Goal: Navigation & Orientation: Find specific page/section

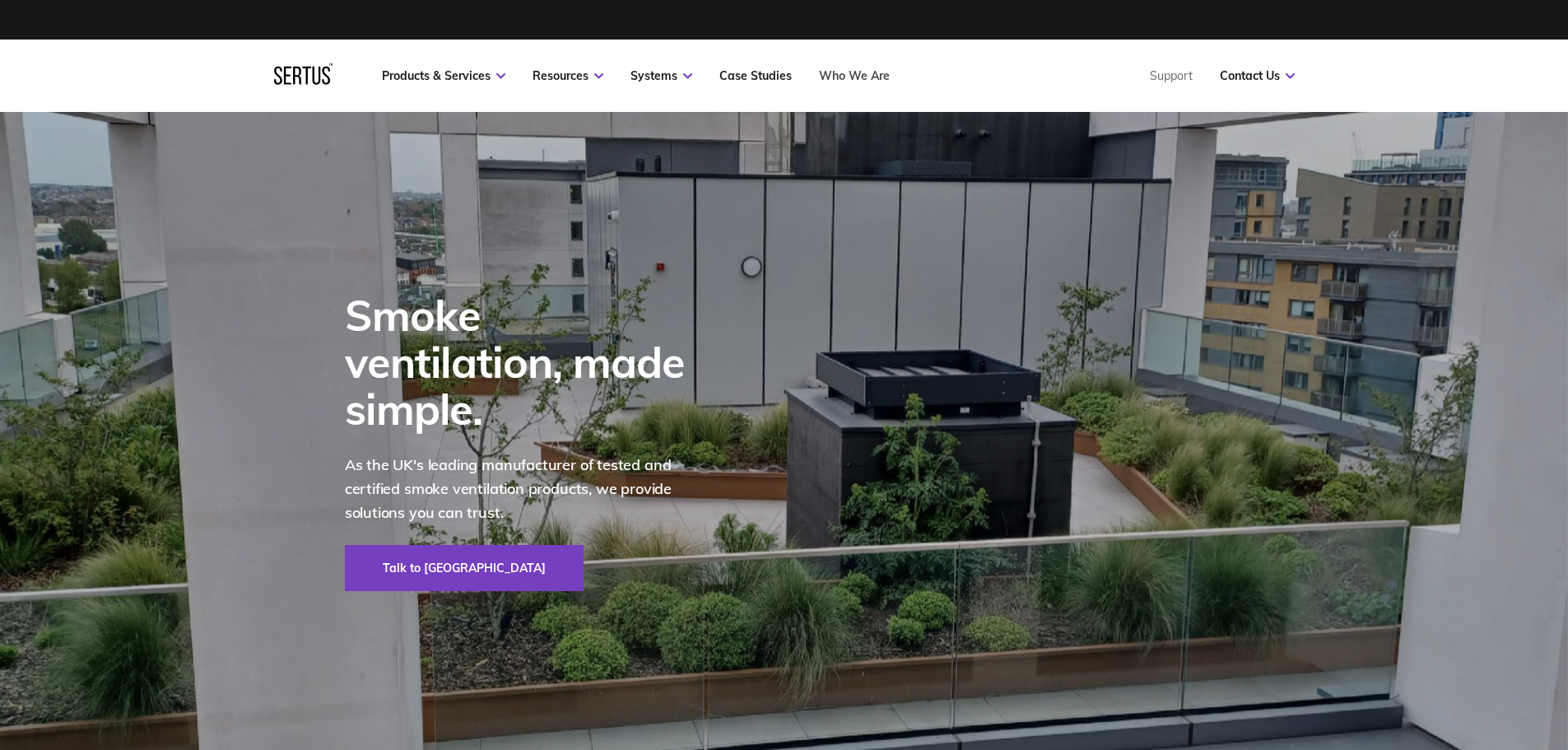
click at [842, 75] on link "Who We Are" at bounding box center [855, 76] width 71 height 15
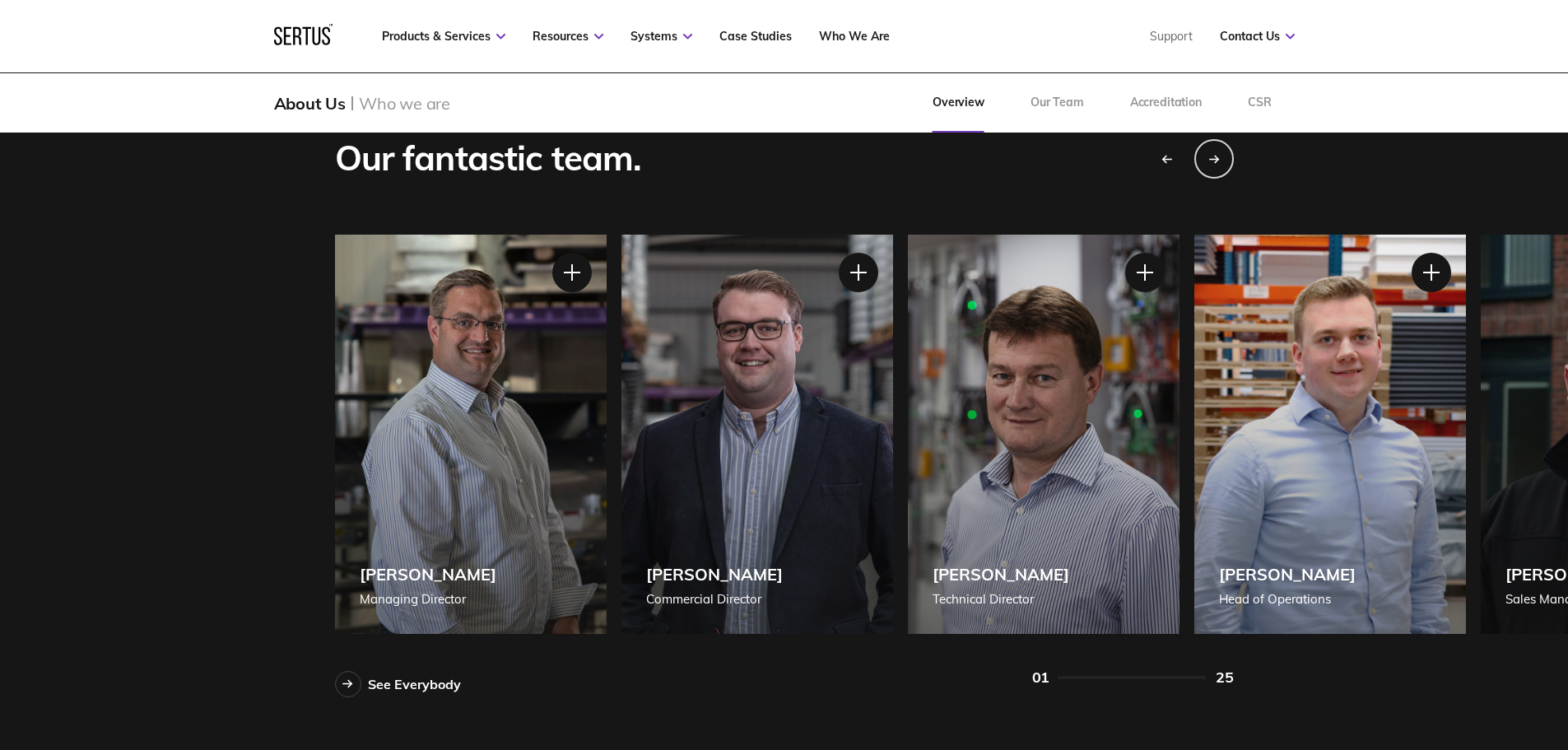
scroll to position [1401, 0]
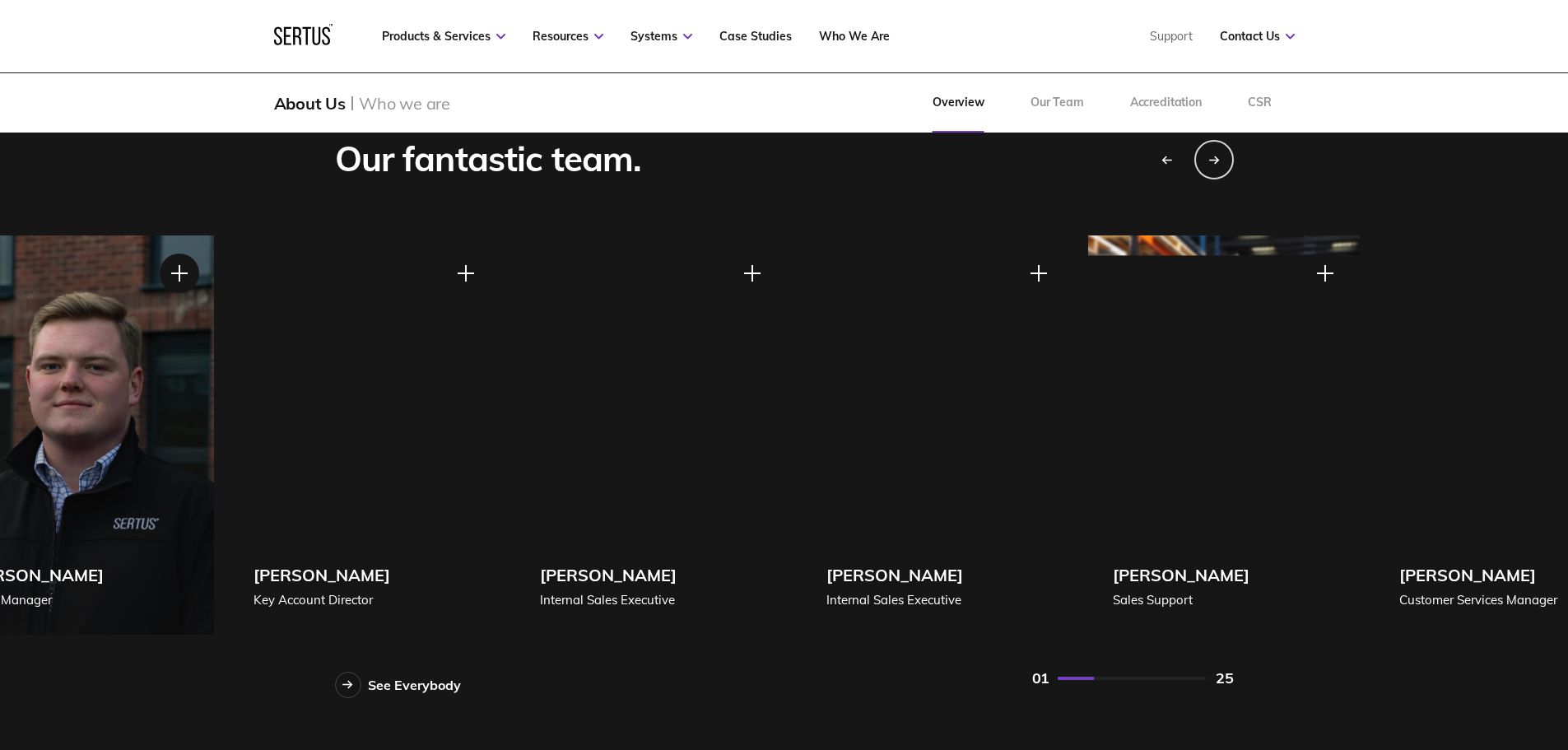
click at [11, 531] on div "[PERSON_NAME] Sales Manager" at bounding box center [78, 436] width 272 height 399
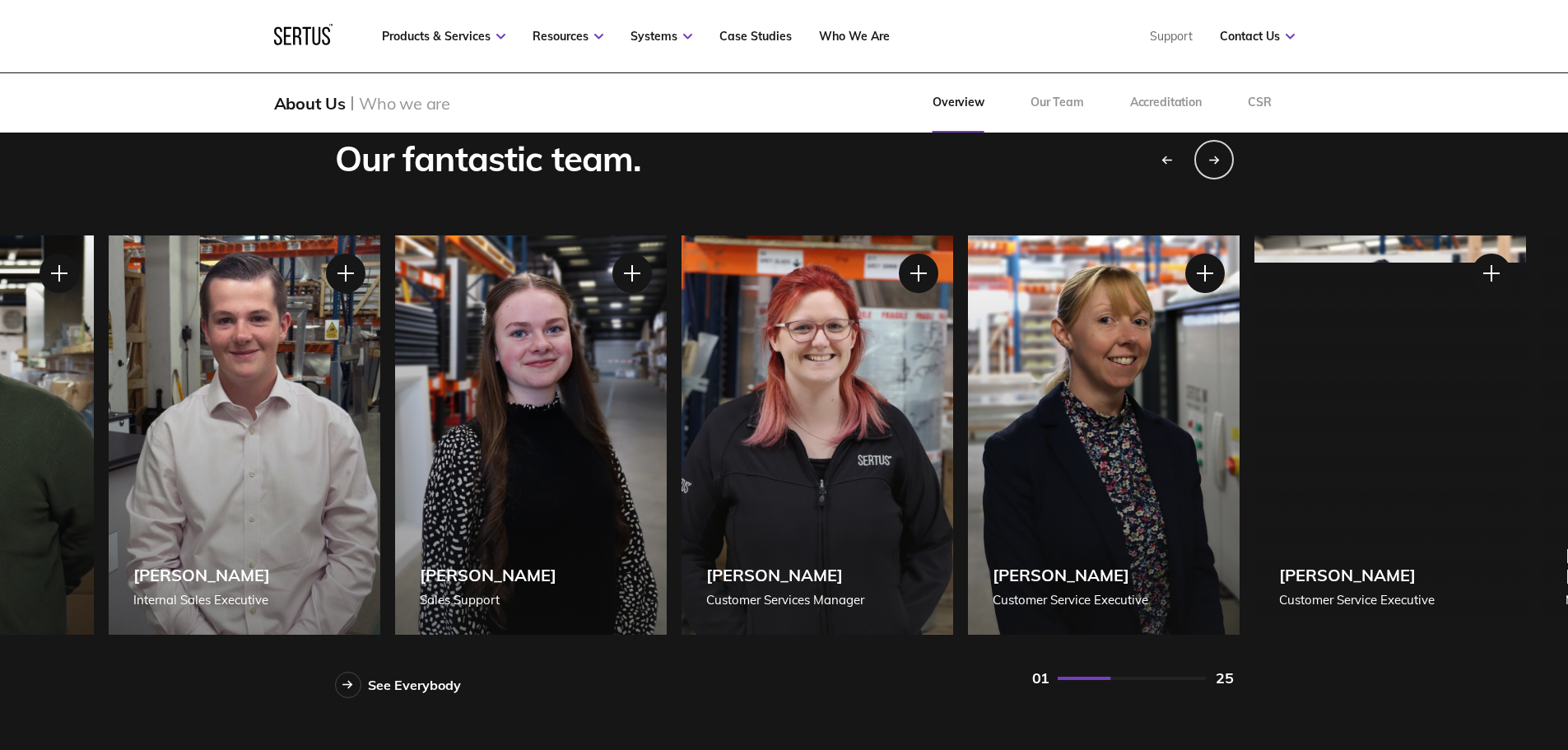
click at [378, 604] on div "[PERSON_NAME] Internal Sales Executive" at bounding box center [244, 436] width 272 height 399
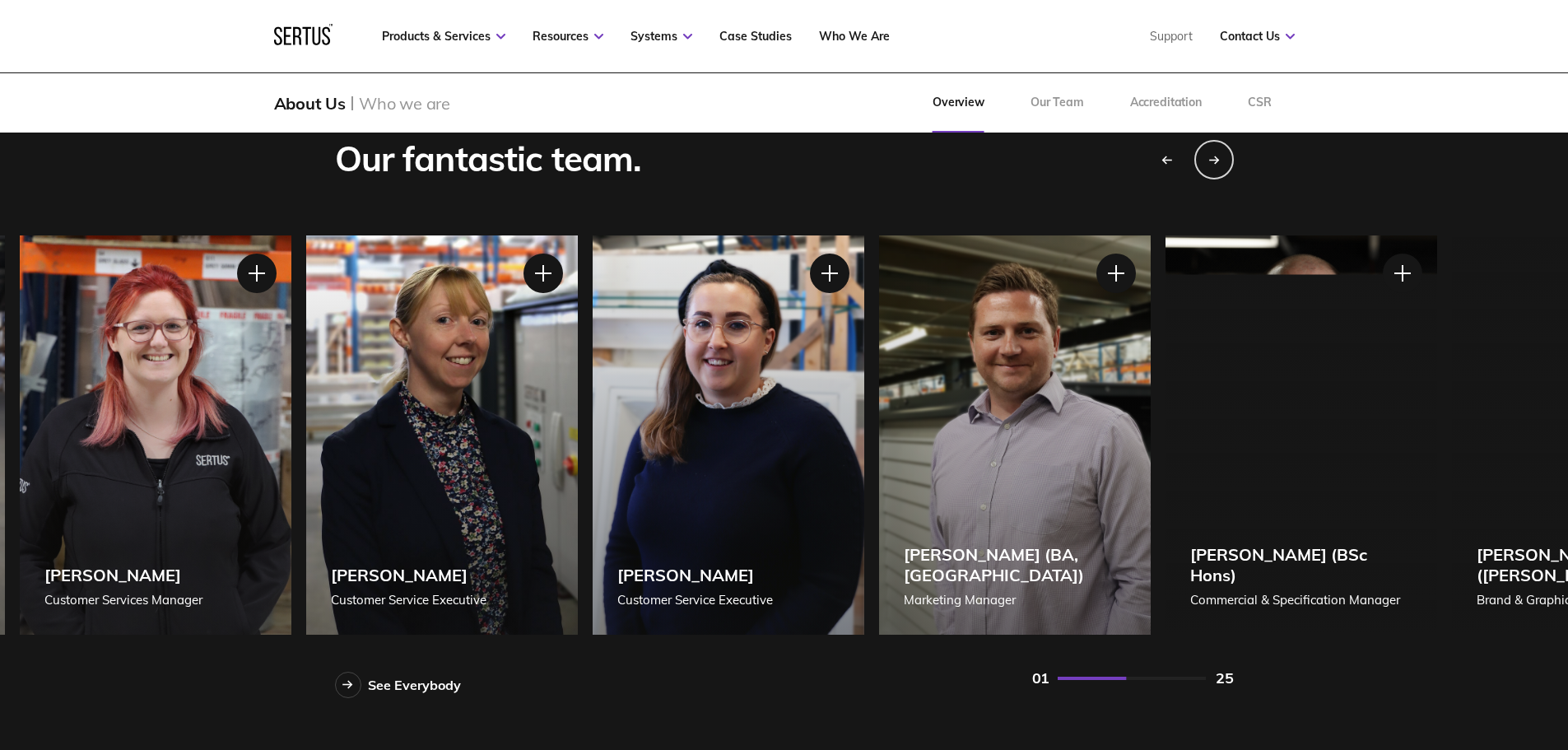
click at [548, 641] on div "Our fantastic team. See Everybody [PERSON_NAME] Managing Director [PERSON_NAME]…" at bounding box center [784, 418] width 964 height 561
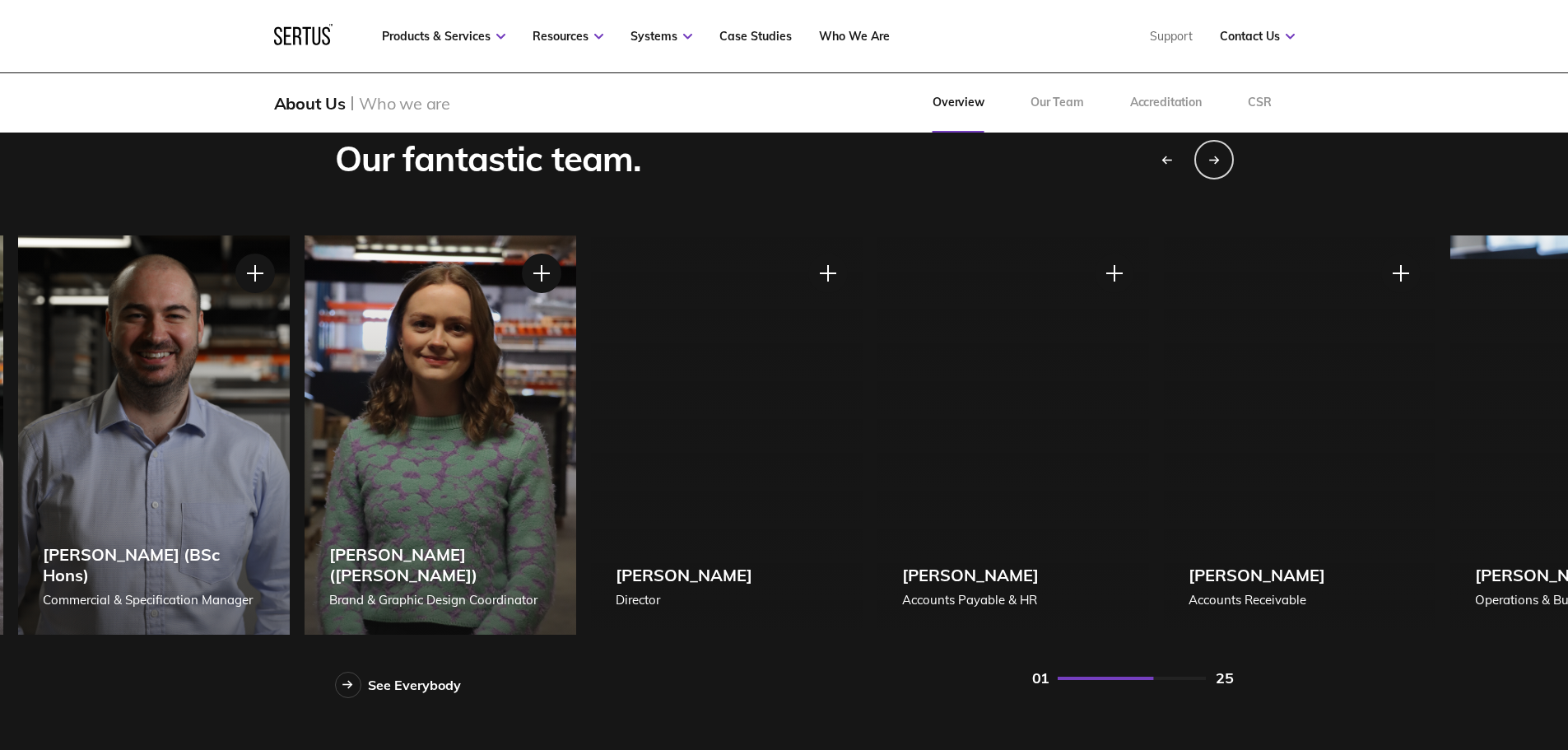
click at [100, 685] on div "Our fantastic team. See Everybody [PERSON_NAME] Managing Director [PERSON_NAME]…" at bounding box center [784, 409] width 1568 height 696
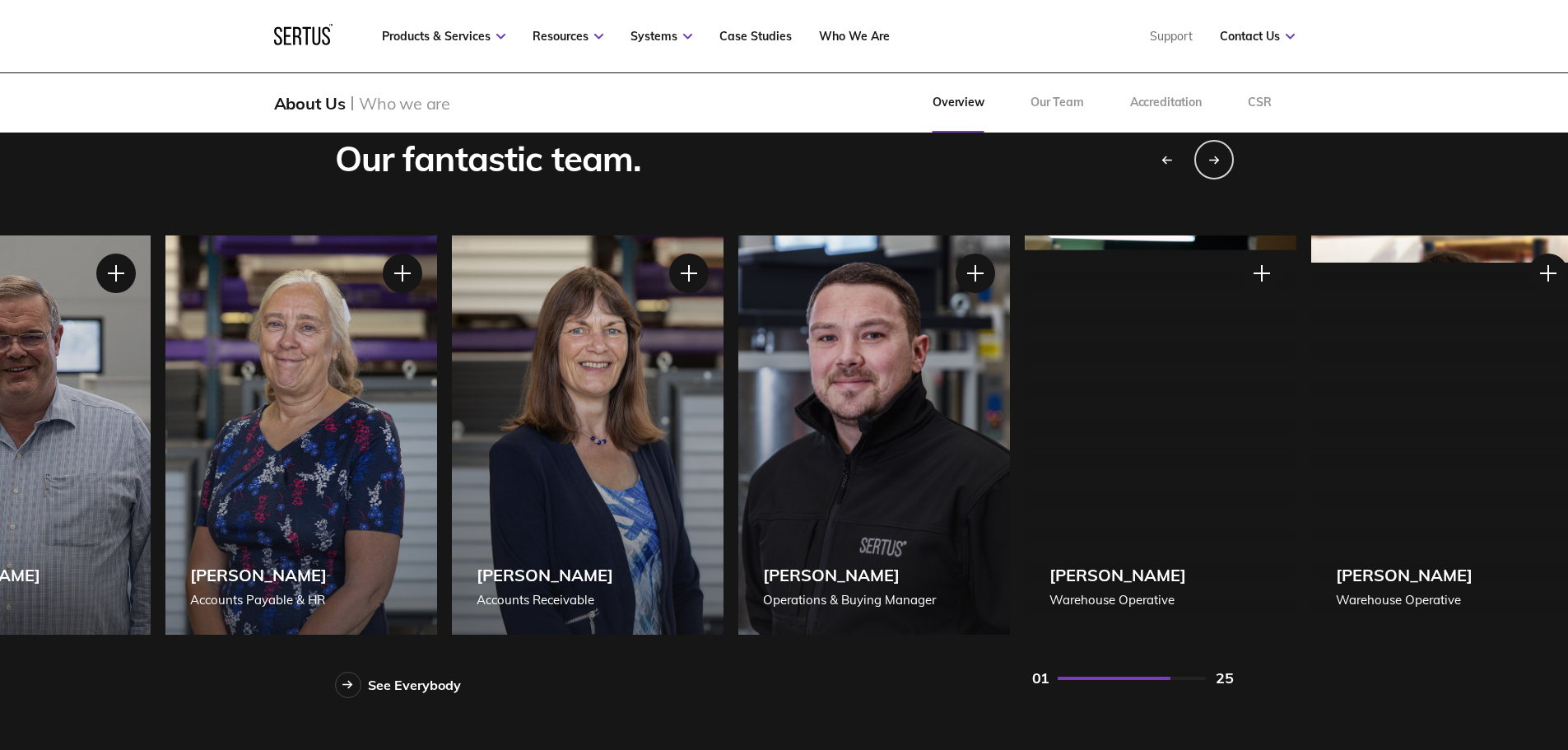
click at [313, 436] on div "[PERSON_NAME] Accounts Payable & HR" at bounding box center [301, 436] width 272 height 399
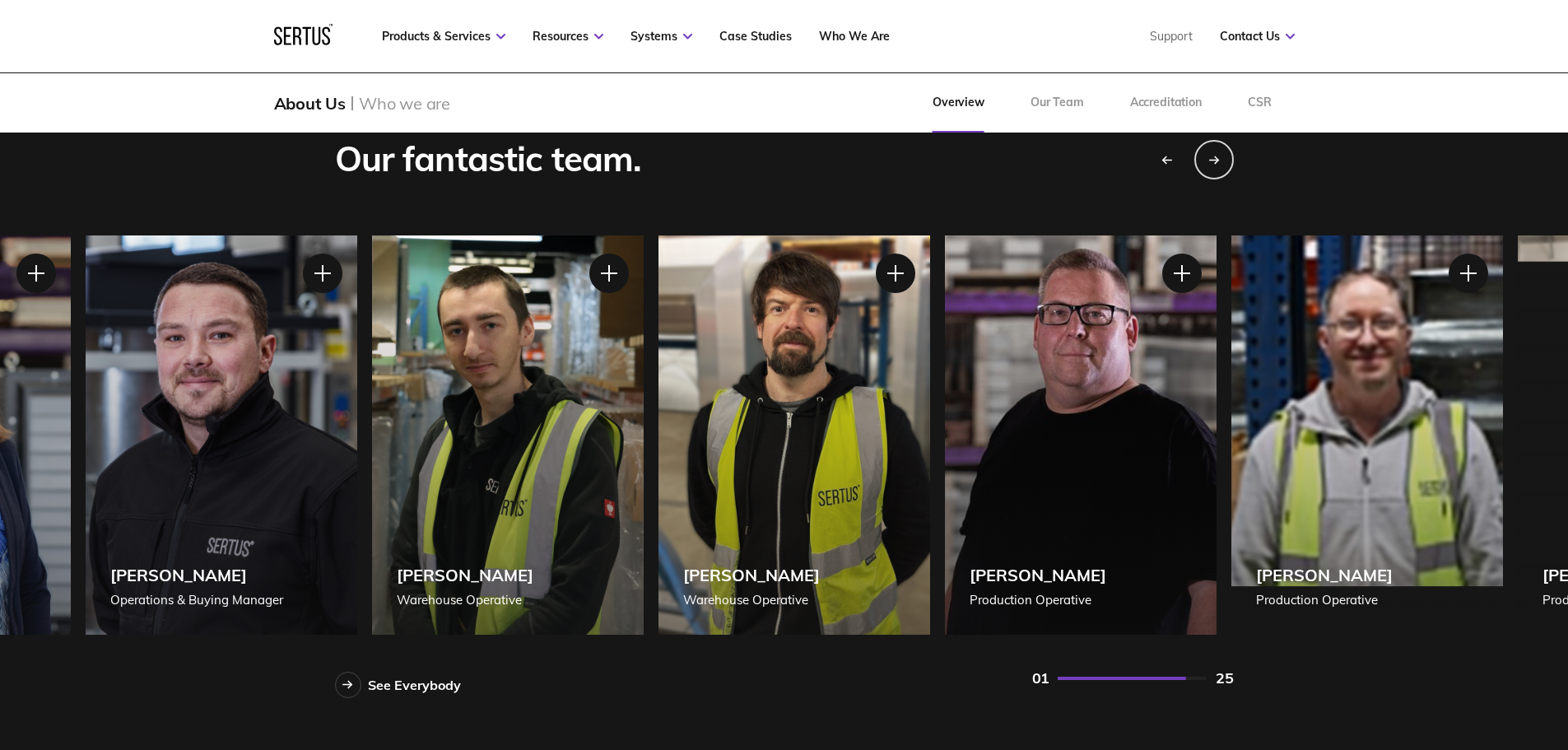
click at [448, 524] on div "[PERSON_NAME] Warehouse Operative" at bounding box center [508, 436] width 272 height 399
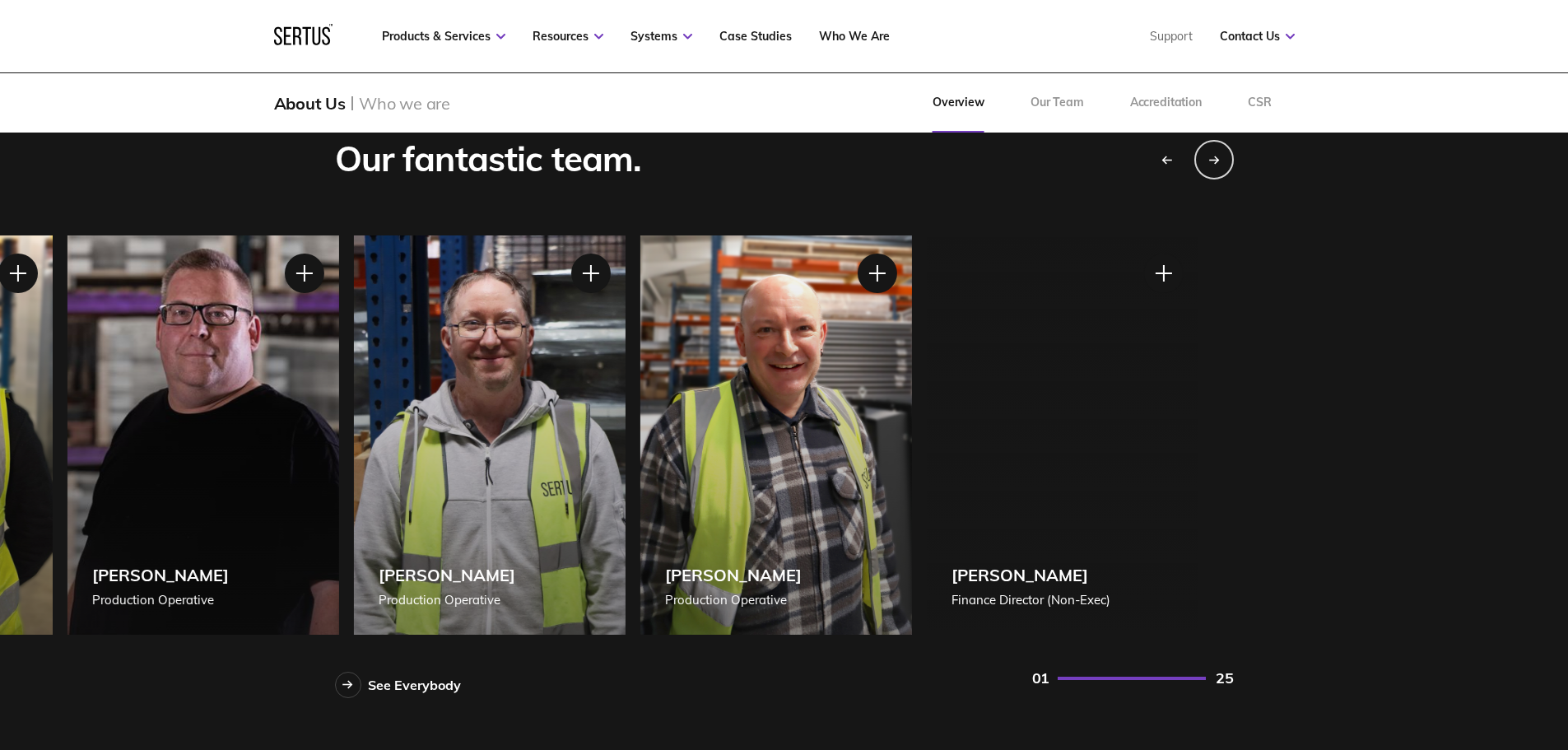
click at [272, 625] on div "[PERSON_NAME] Production Operative" at bounding box center [202, 436] width 272 height 399
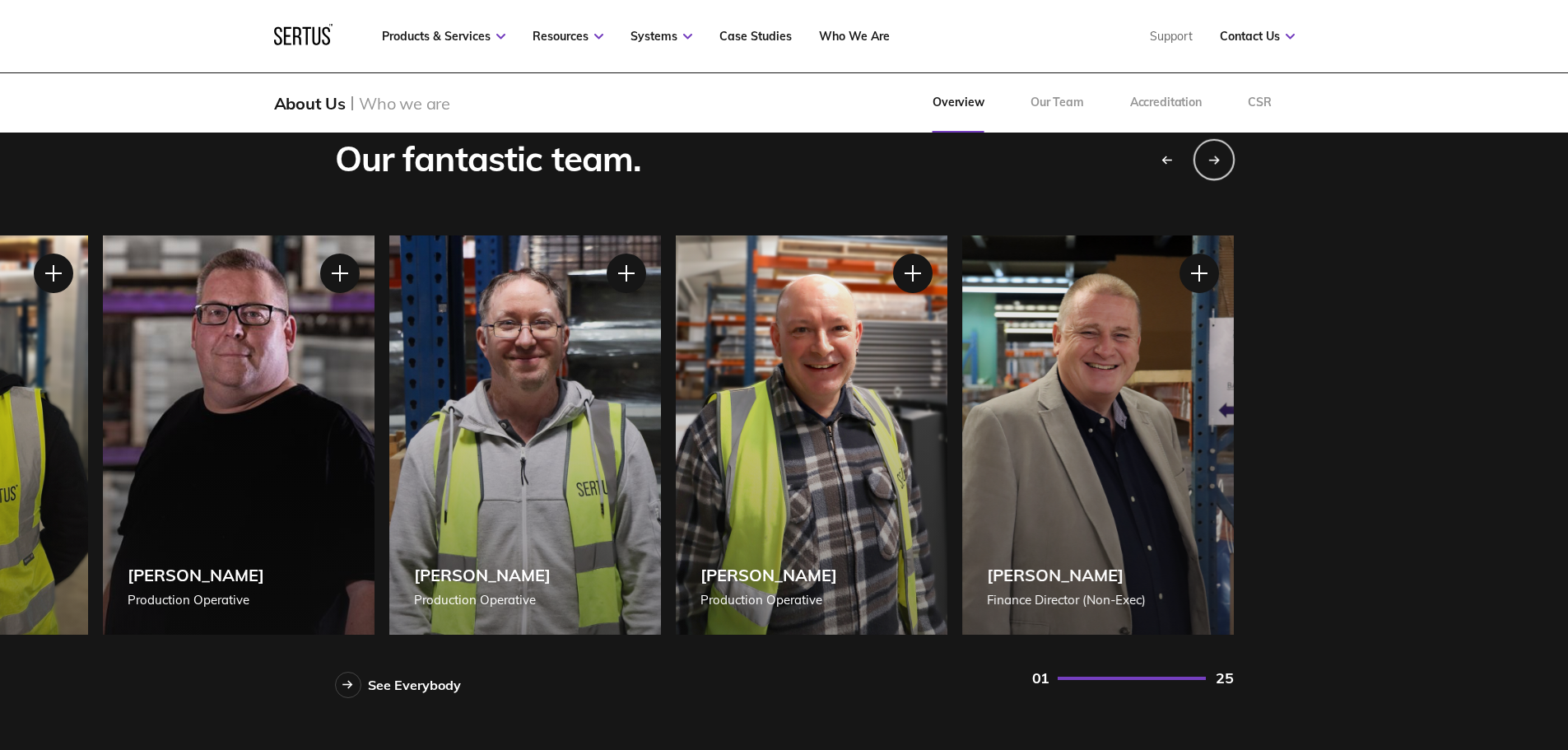
click at [1205, 151] on div "Next slide" at bounding box center [1213, 159] width 41 height 41
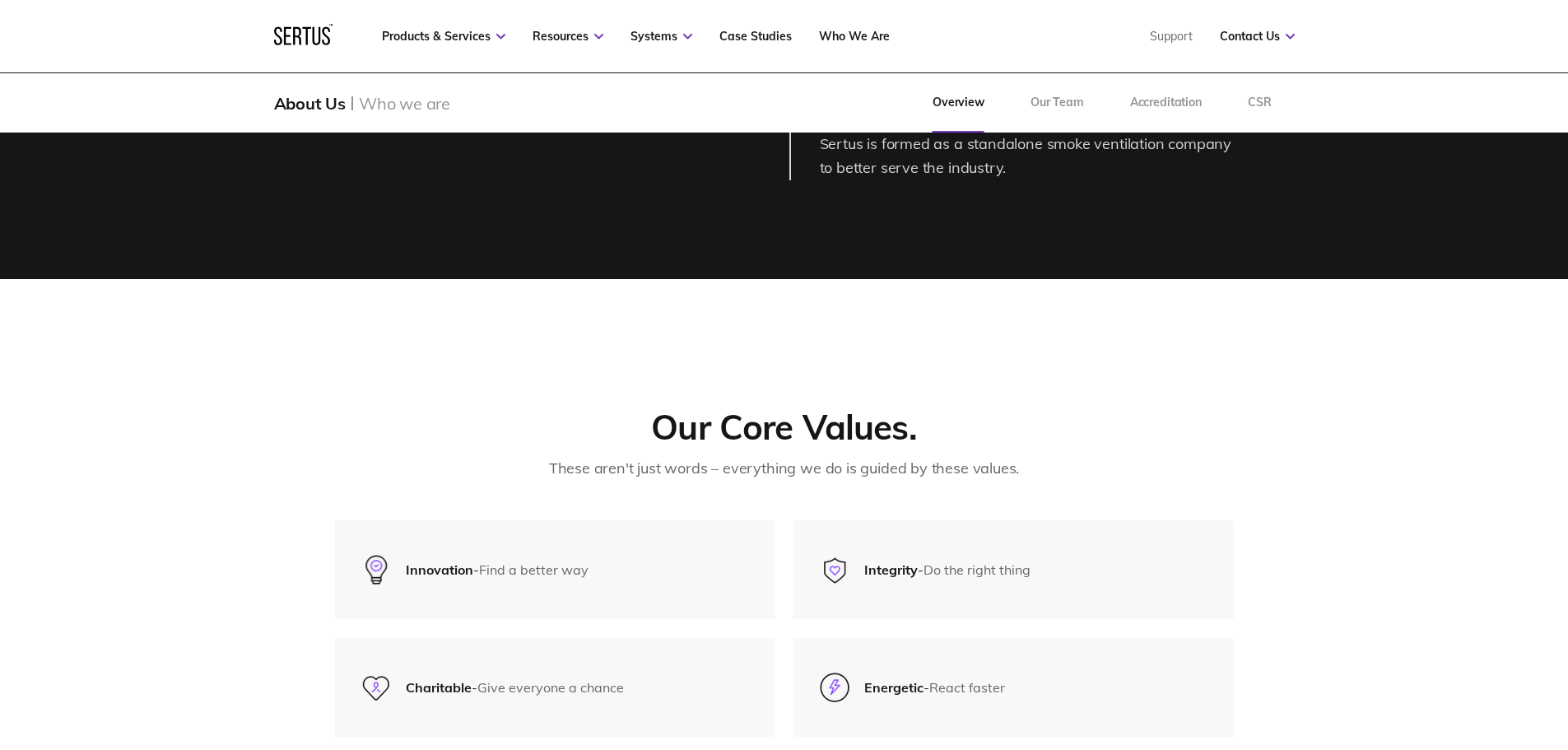
scroll to position [2883, 0]
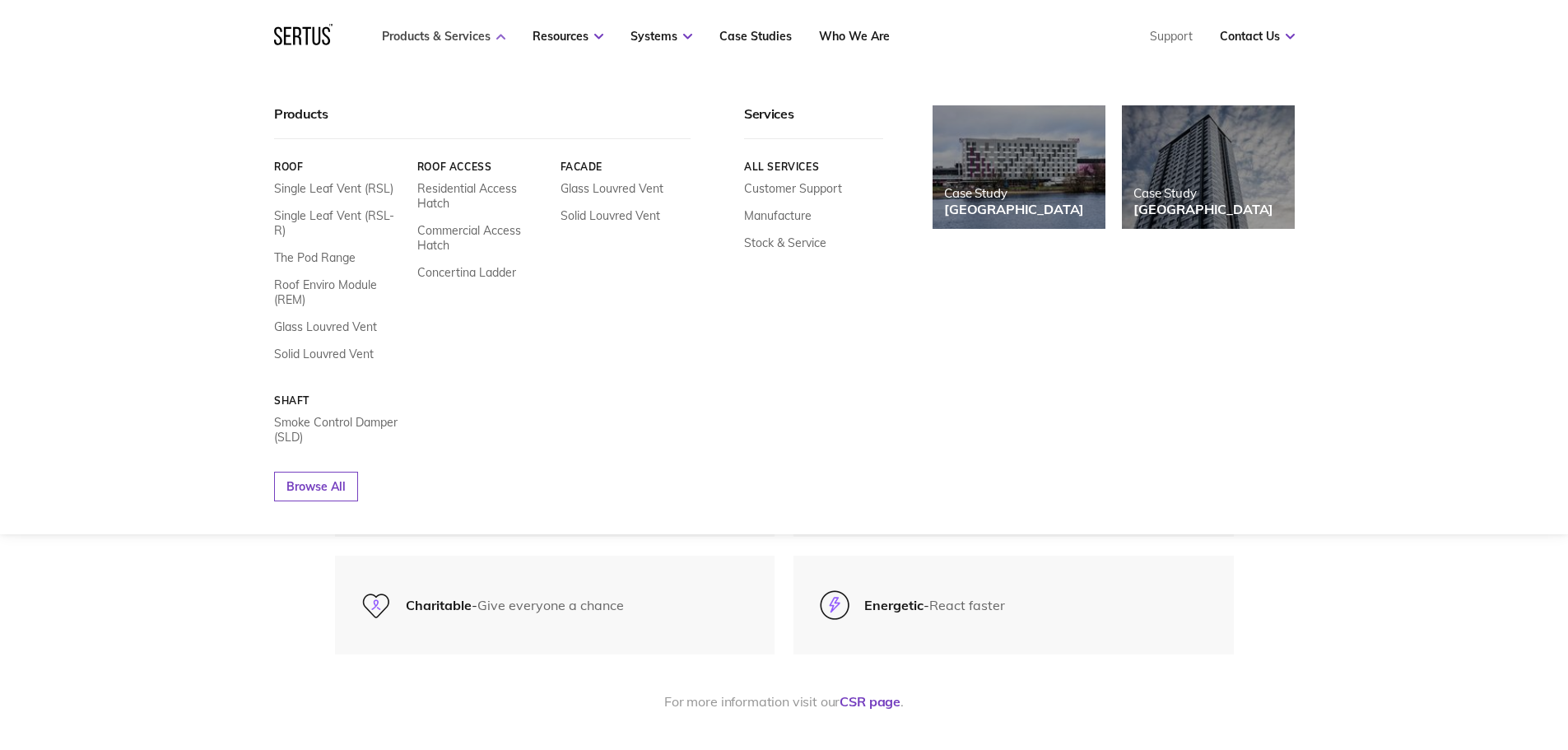
click at [435, 35] on link "Products & Services" at bounding box center [443, 36] width 123 height 15
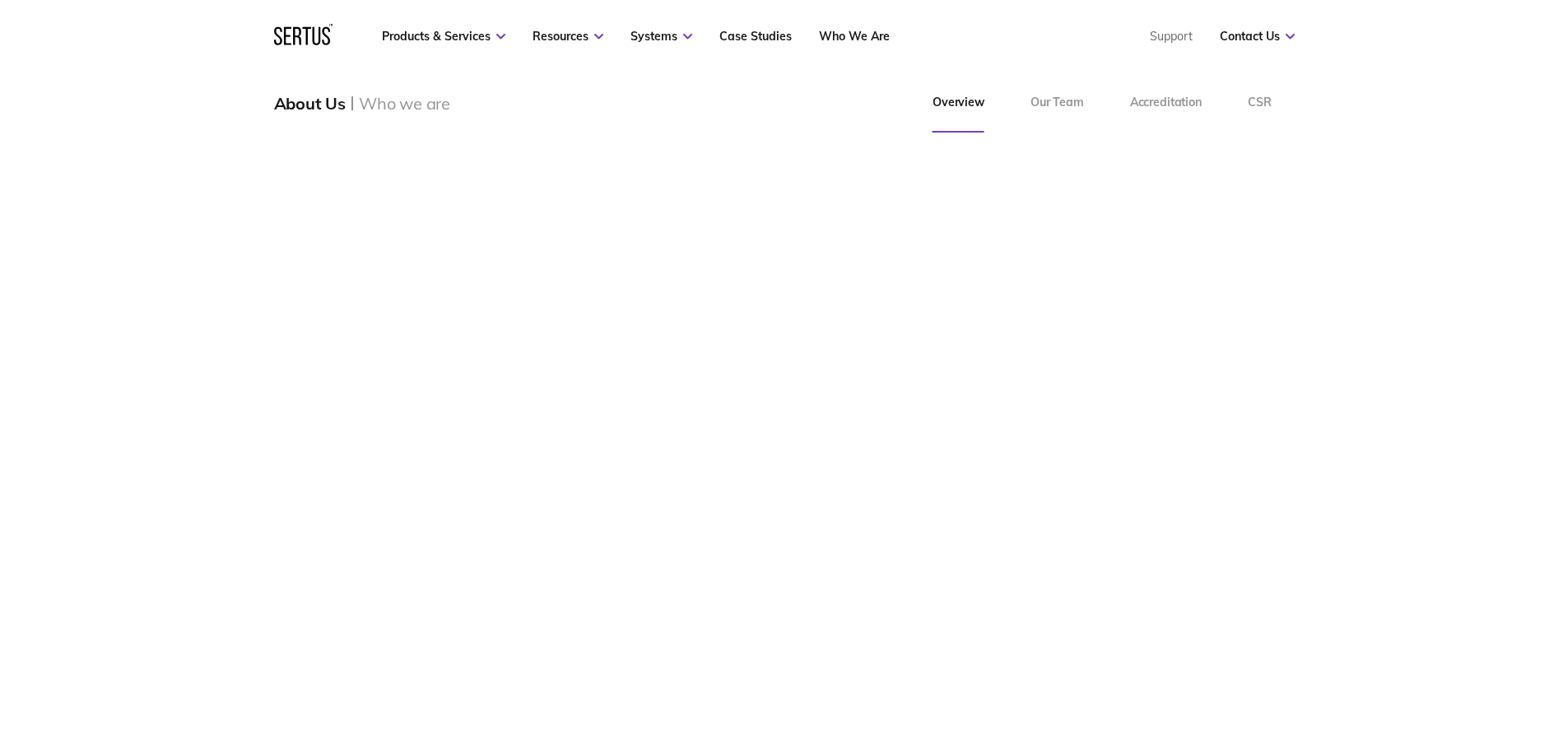
scroll to position [3542, 0]
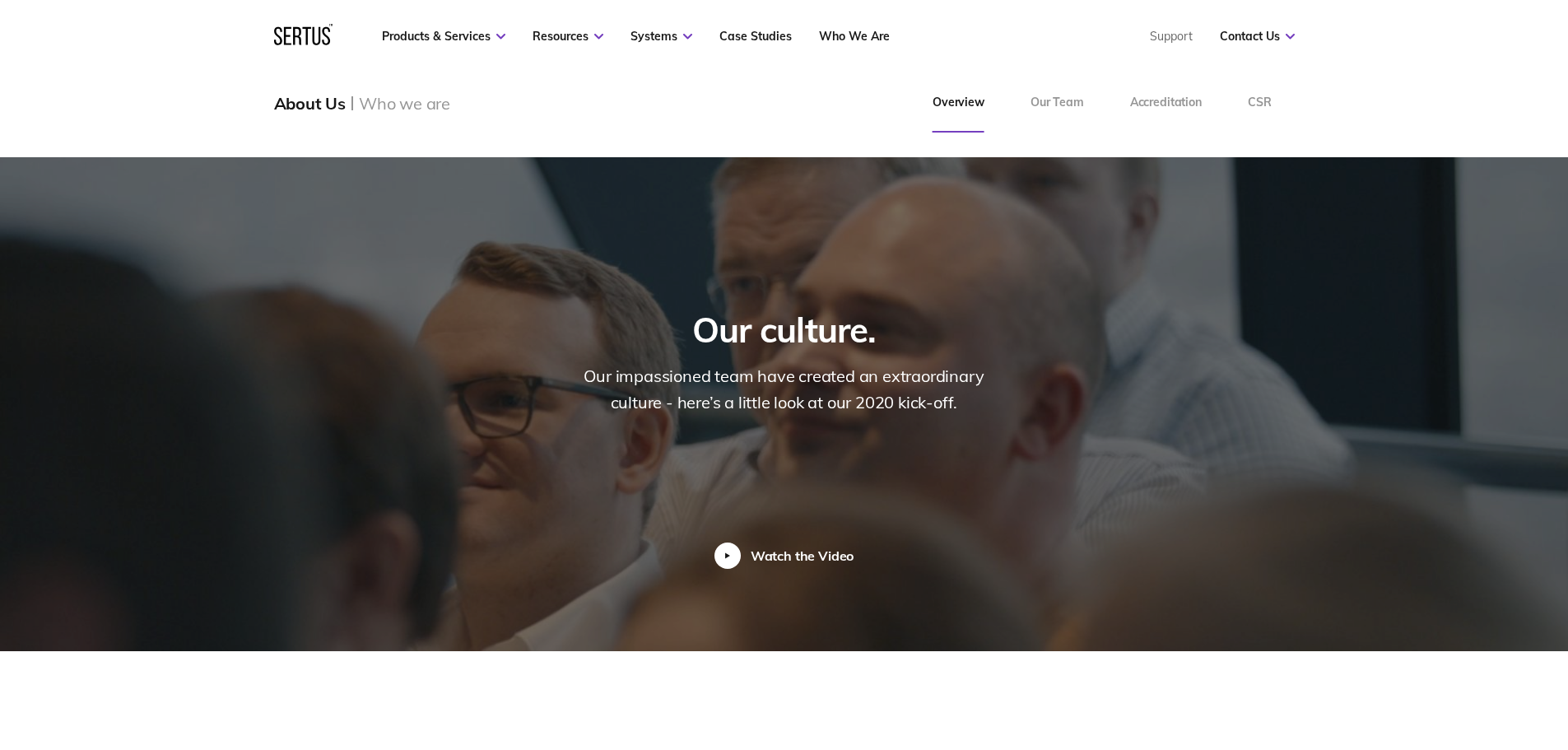
click at [731, 543] on div at bounding box center [728, 556] width 27 height 27
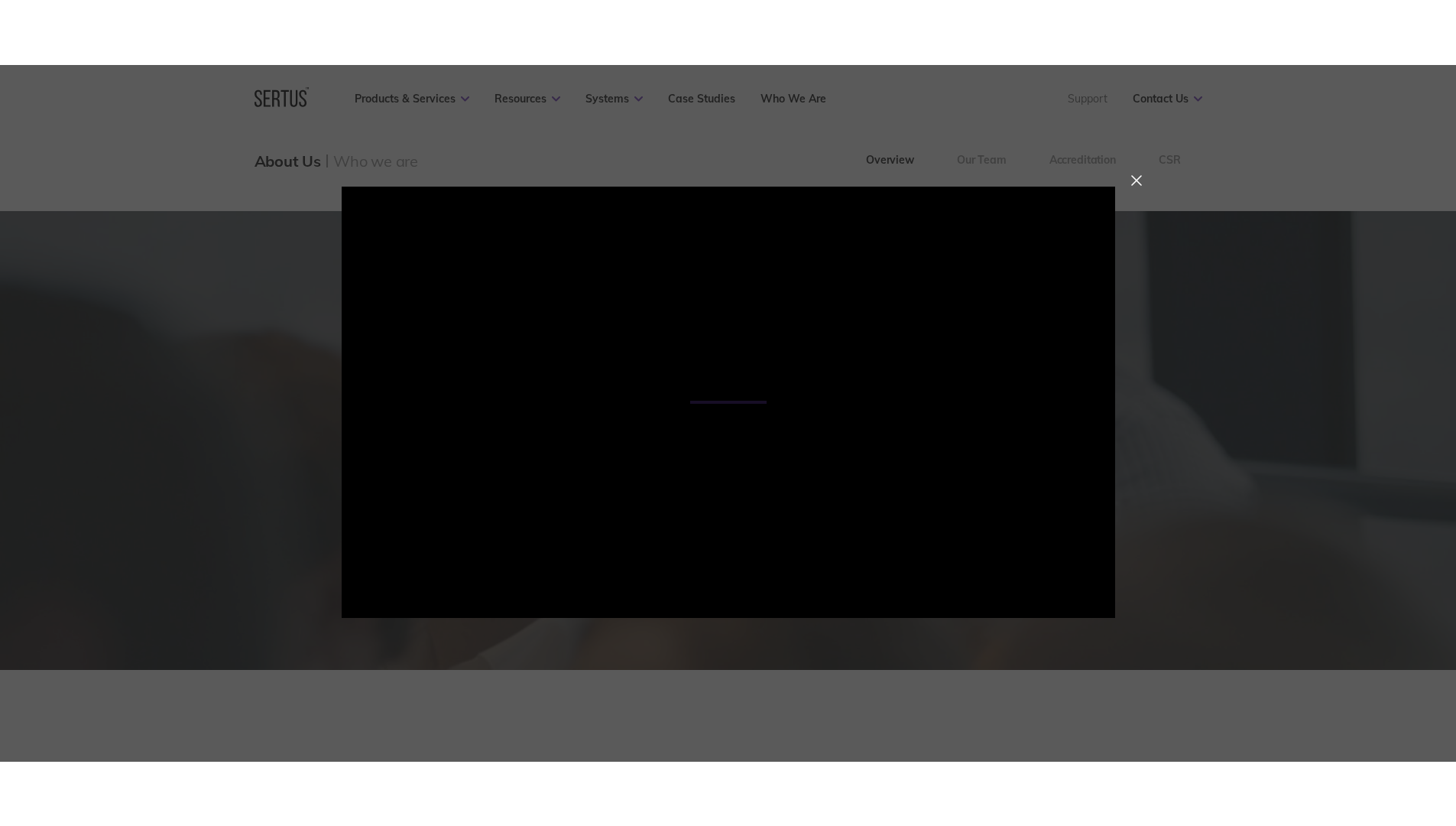
scroll to position [3309, 0]
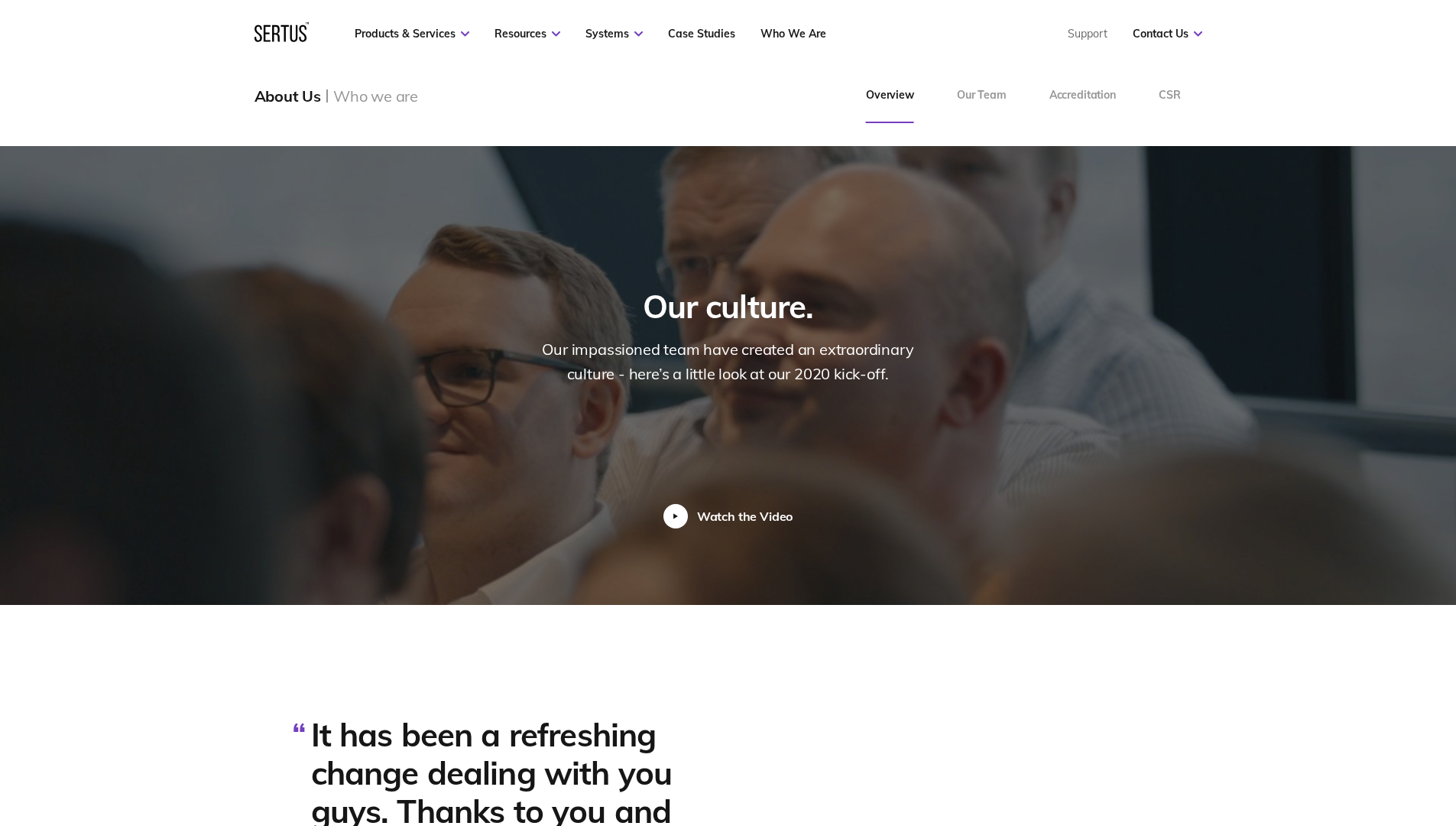
click at [669, 504] on div at bounding box center [676, 516] width 25 height 25
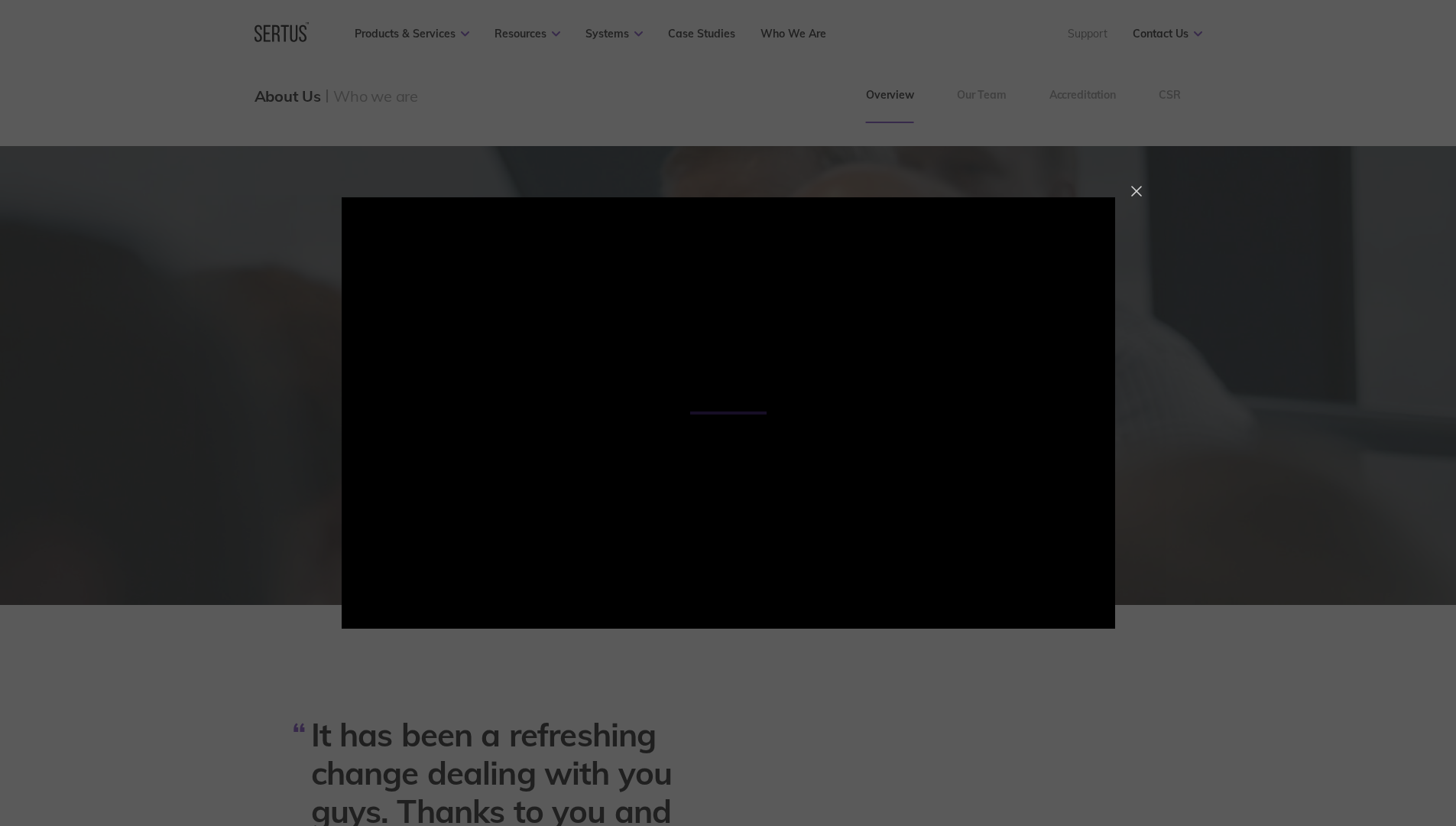
click at [1135, 186] on div at bounding box center [1137, 192] width 11 height 11
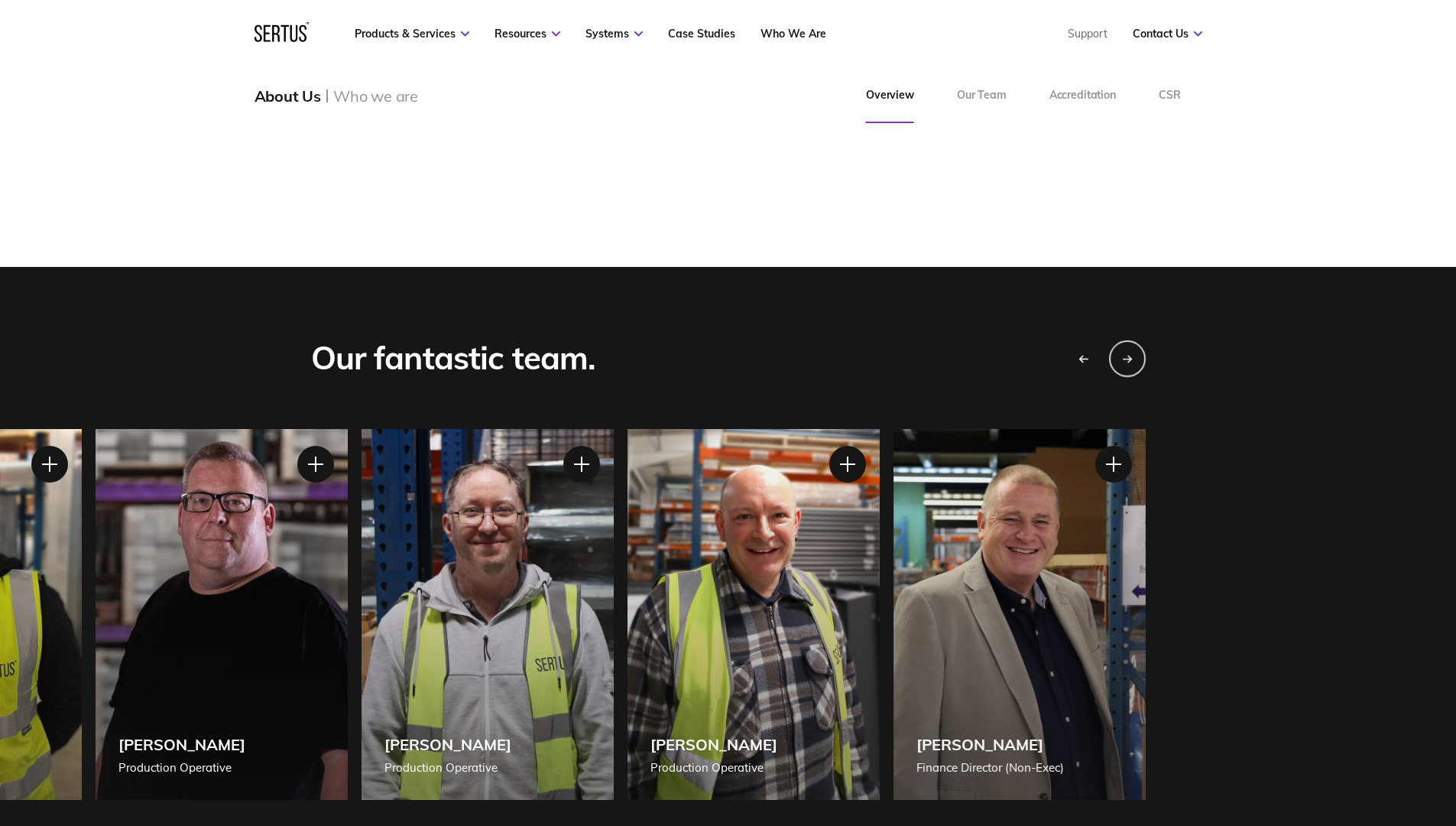
scroll to position [1162, 0]
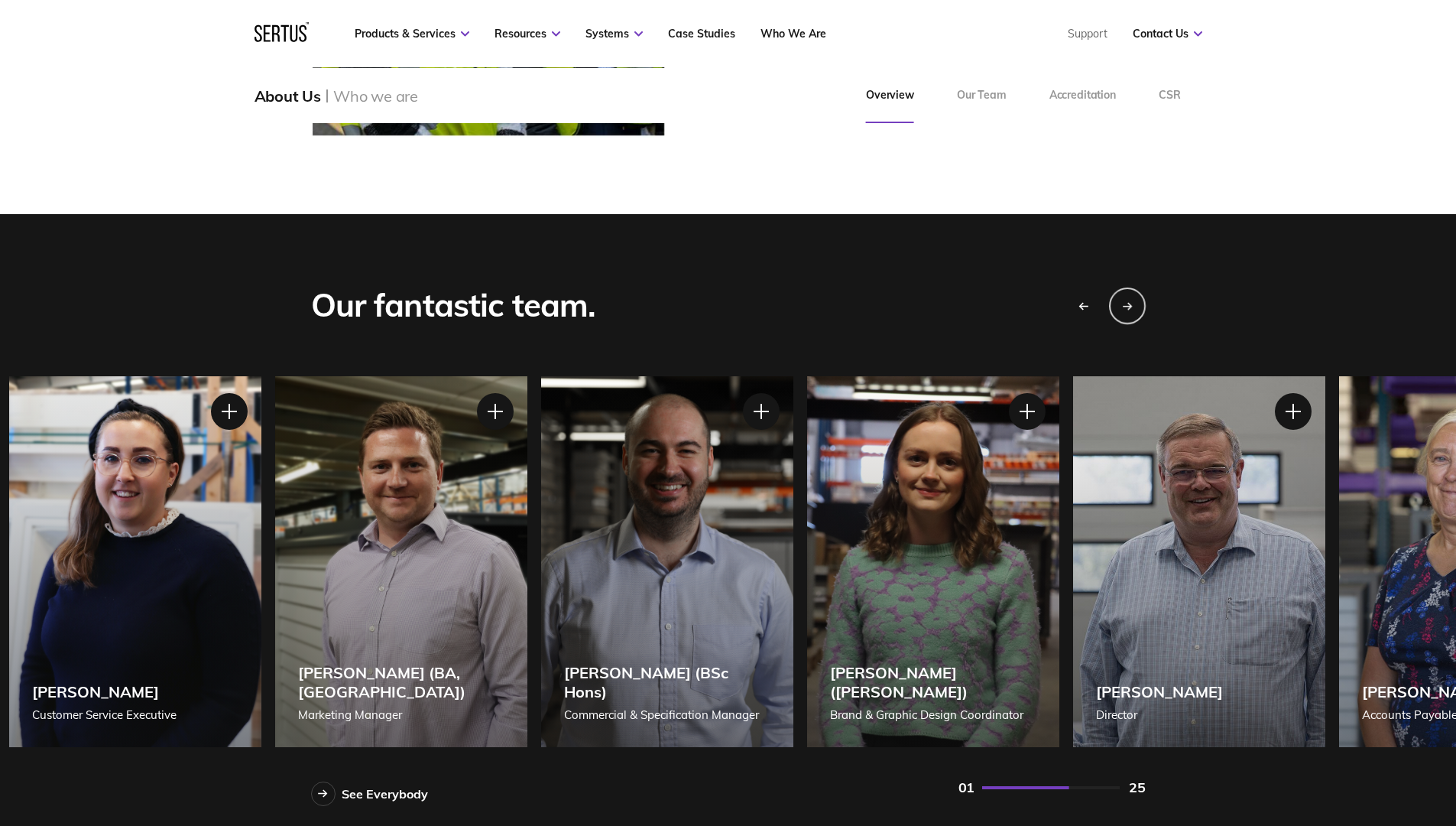
click at [1393, 464] on div "[PERSON_NAME] Accounts Payable & HR" at bounding box center [1466, 562] width 253 height 371
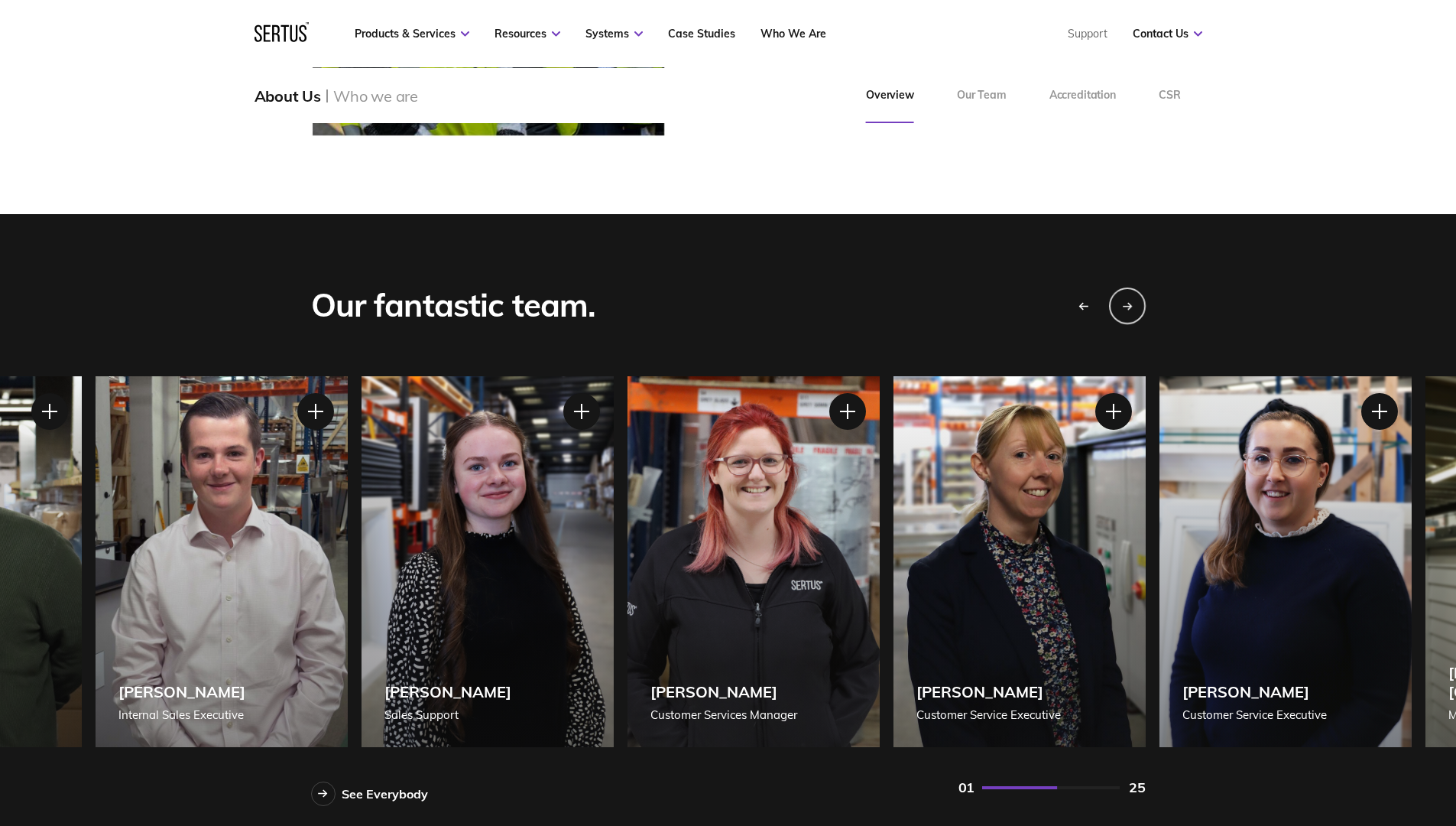
click at [1395, 485] on div "[PERSON_NAME] Customer Service Executive" at bounding box center [1285, 562] width 253 height 371
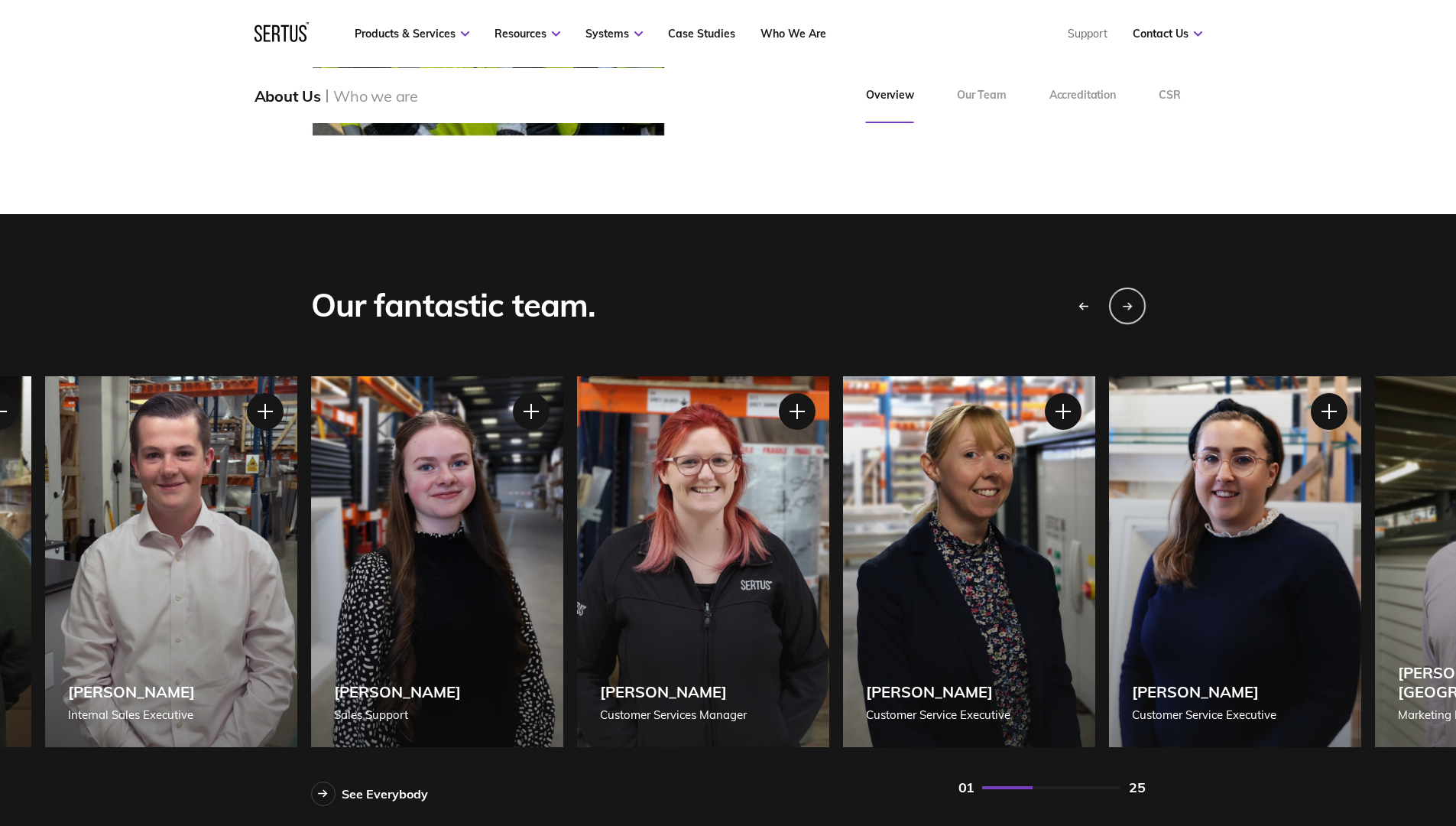
click at [36, 427] on div "Our fantastic team. See Everybody [PERSON_NAME] Managing Director [PERSON_NAME]…" at bounding box center [728, 537] width 1456 height 646
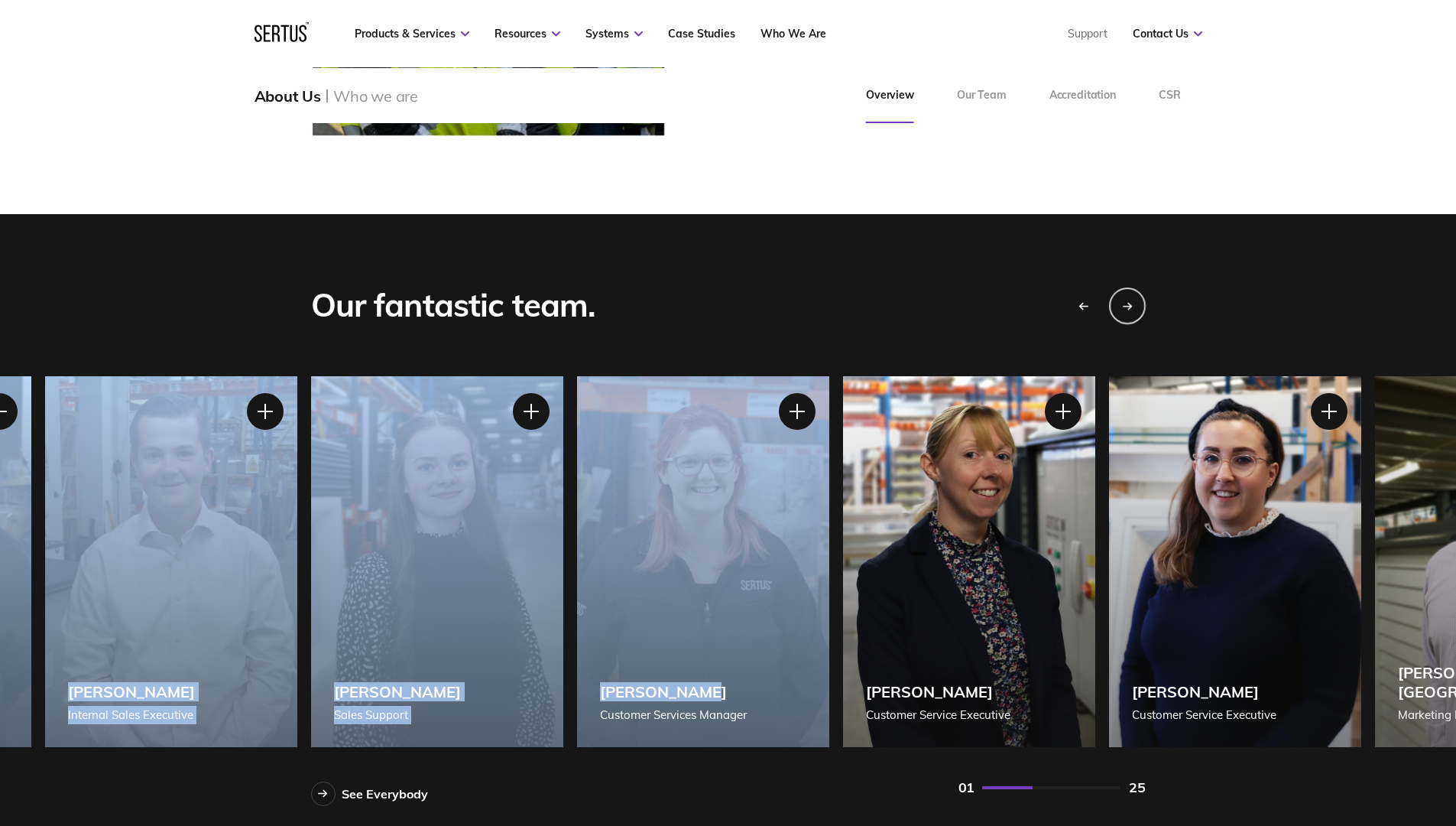
drag, startPoint x: 36, startPoint y: 427, endPoint x: 796, endPoint y: 477, distance: 761.6
click at [796, 477] on div "Our fantastic team. See Everybody [PERSON_NAME] Managing Director [PERSON_NAME]…" at bounding box center [728, 537] width 1456 height 646
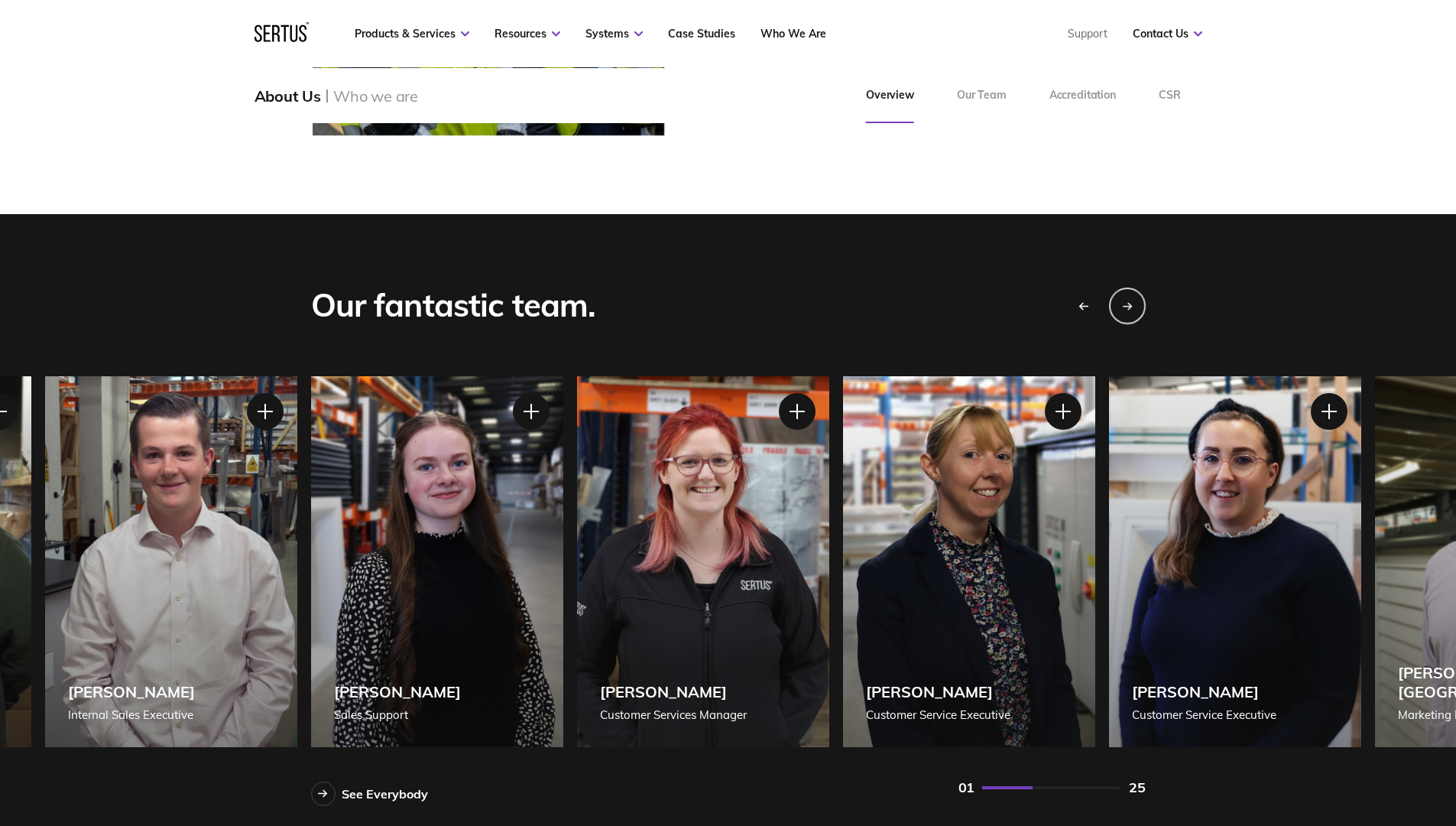
click at [824, 308] on div "Our fantastic team." at bounding box center [728, 306] width 834 height 41
click at [1084, 303] on icon "Previous slide" at bounding box center [1084, 306] width 11 height 9
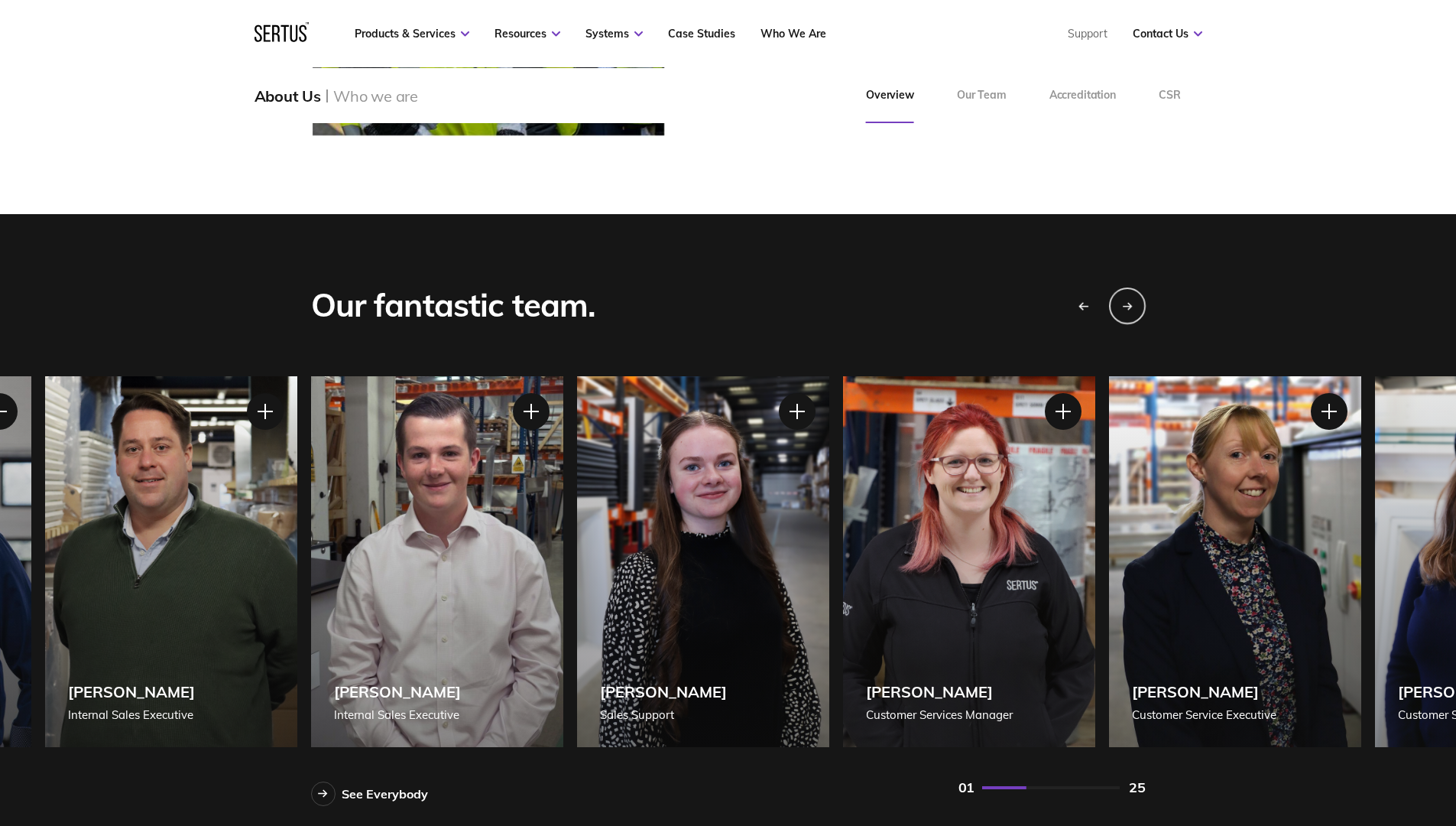
click at [1084, 303] on icon "Previous slide" at bounding box center [1084, 306] width 11 height 9
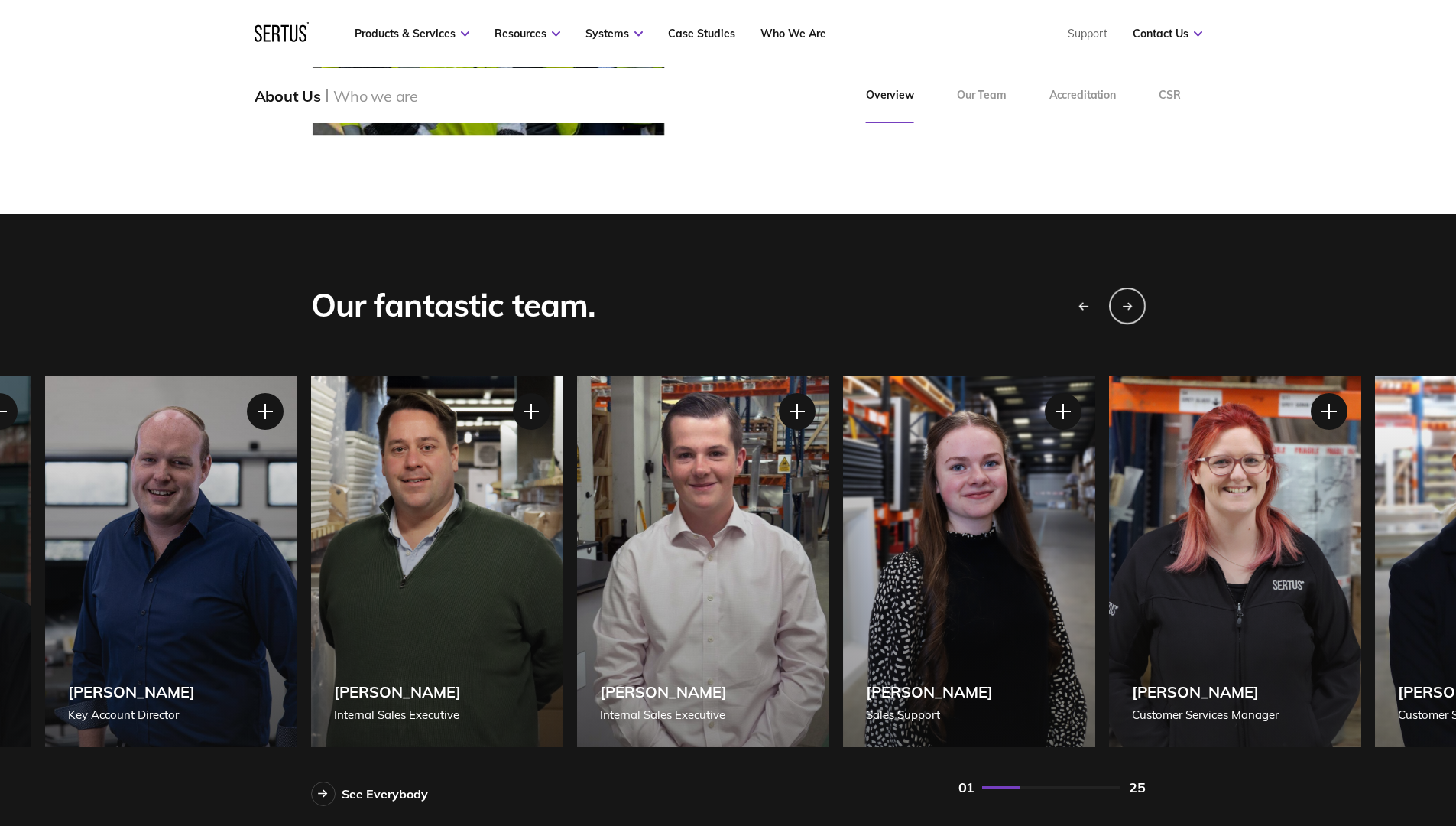
click at [1084, 303] on icon "Previous slide" at bounding box center [1084, 306] width 11 height 9
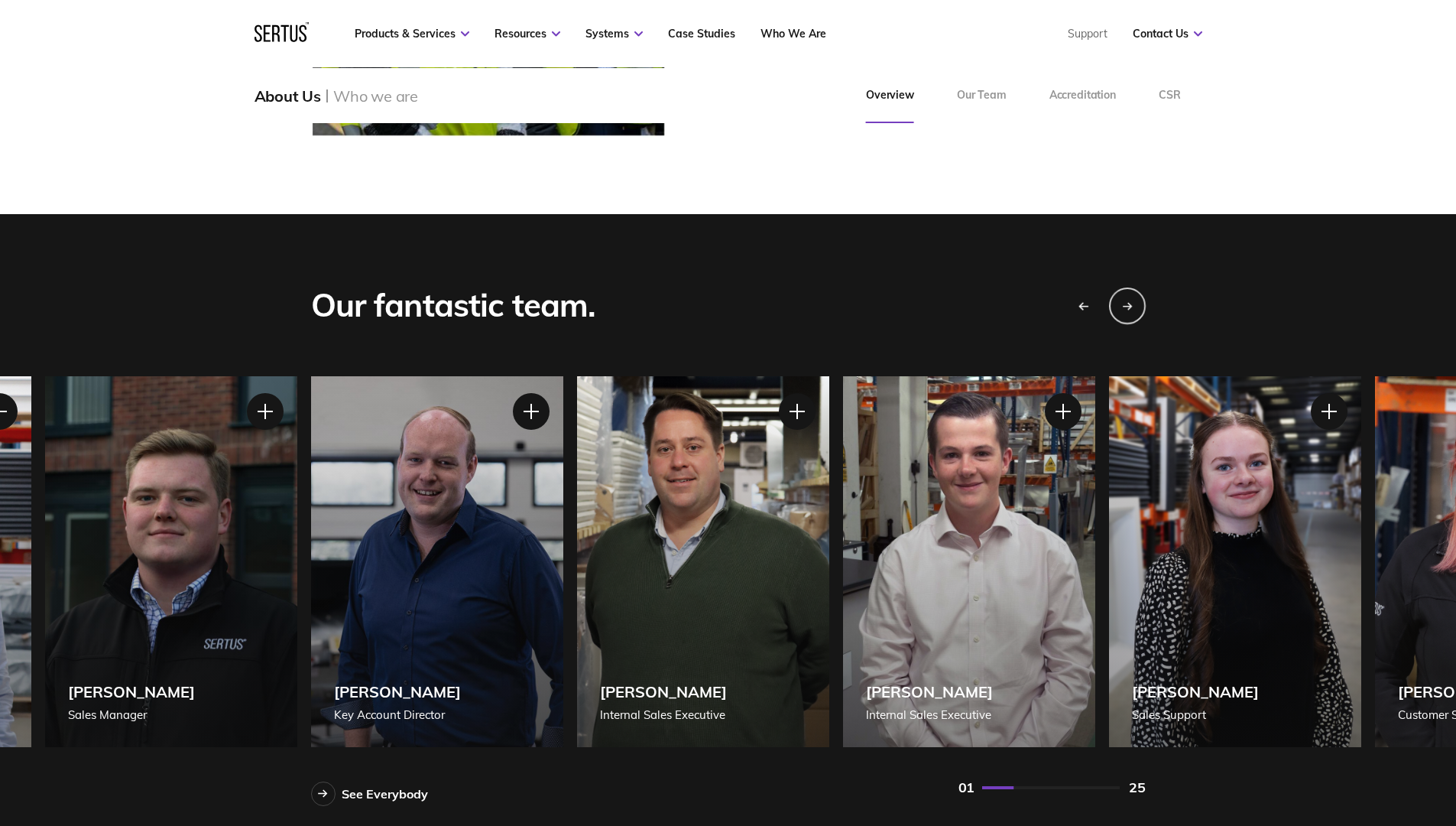
click at [1084, 303] on icon "Previous slide" at bounding box center [1084, 306] width 11 height 9
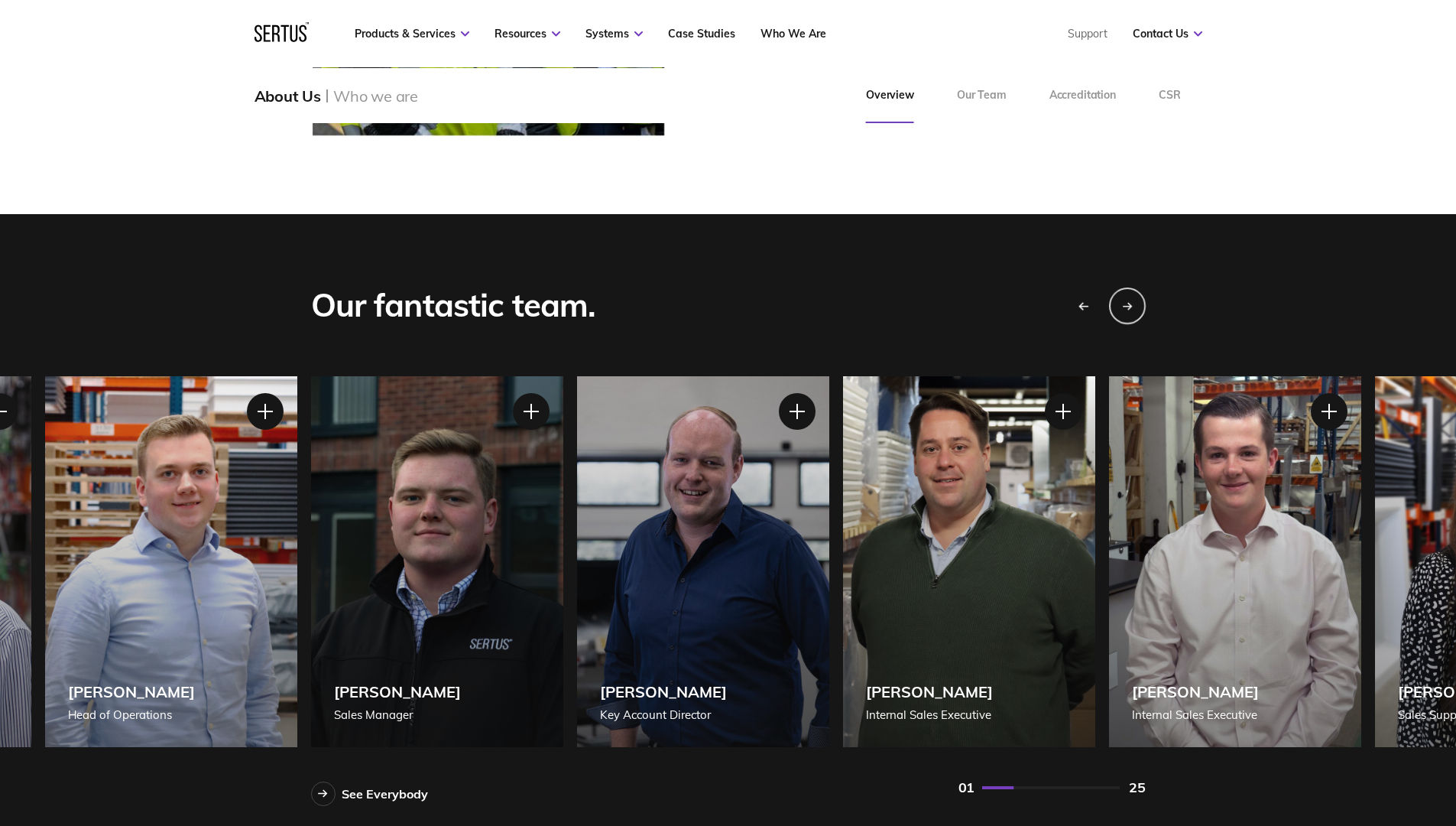
click at [1084, 303] on icon "Previous slide" at bounding box center [1084, 306] width 11 height 9
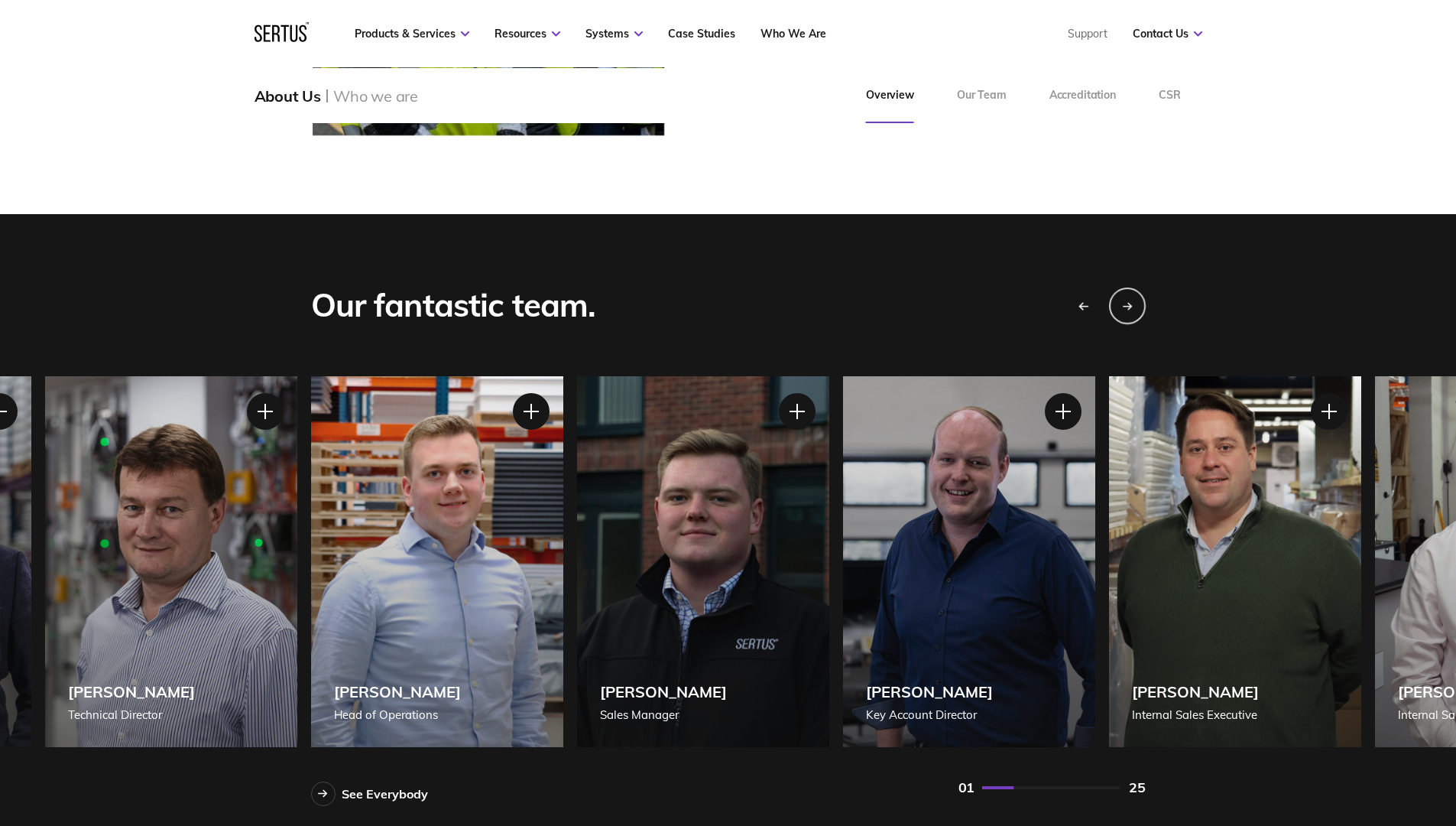
click at [1084, 303] on icon "Previous slide" at bounding box center [1084, 306] width 11 height 9
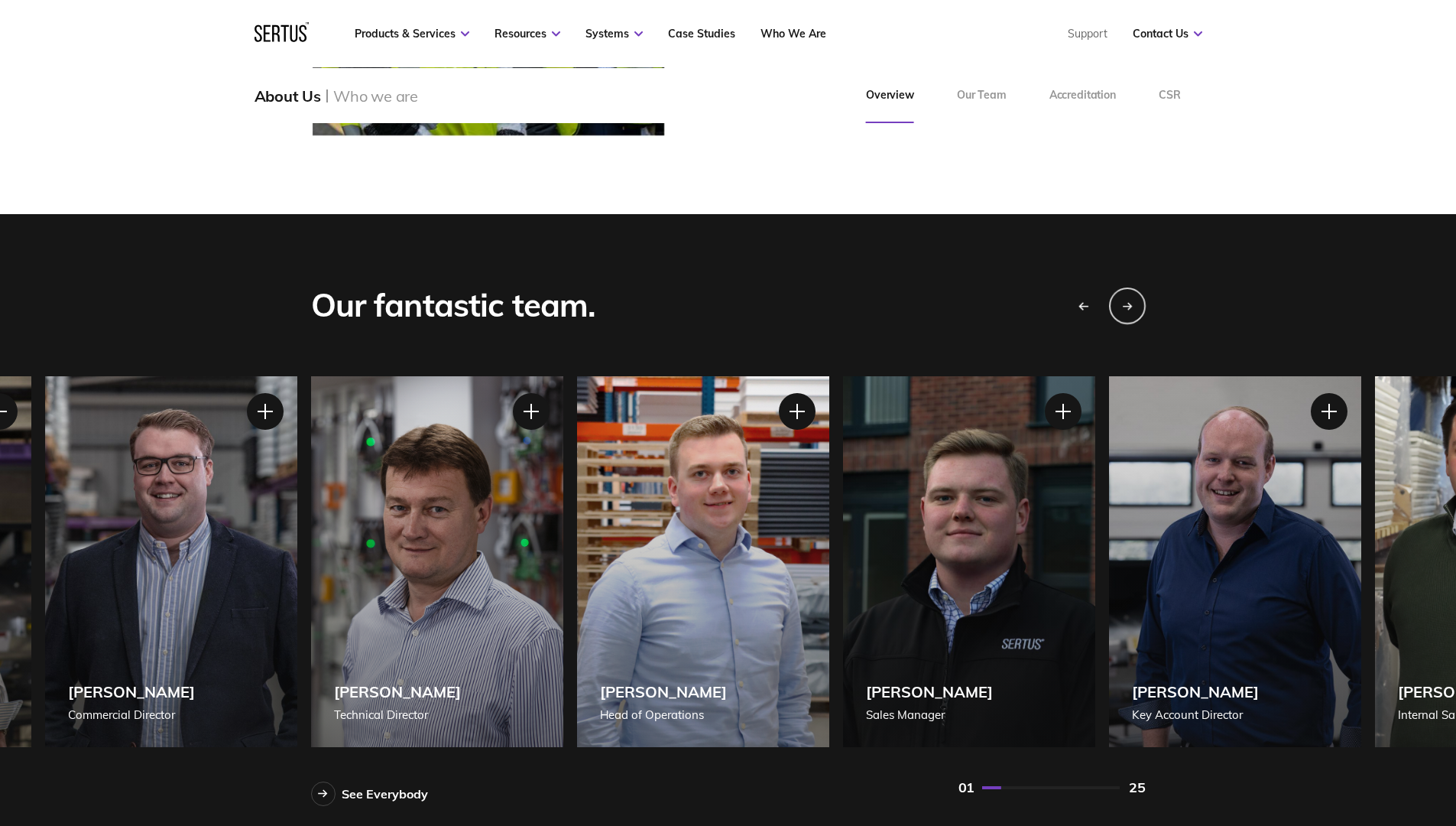
click at [1084, 303] on icon "Previous slide" at bounding box center [1084, 306] width 11 height 9
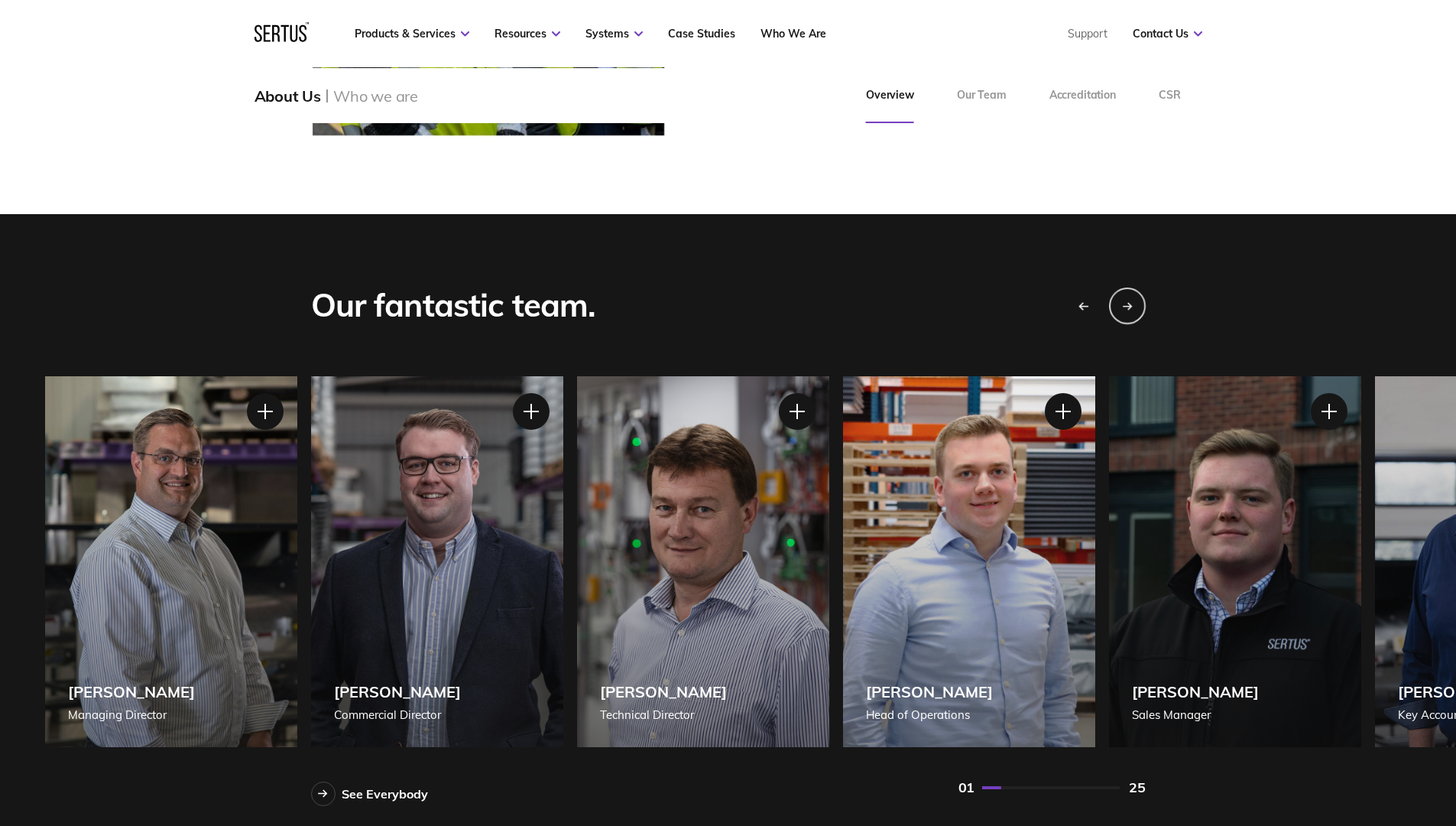
click at [1084, 303] on icon "Previous slide" at bounding box center [1084, 306] width 11 height 9
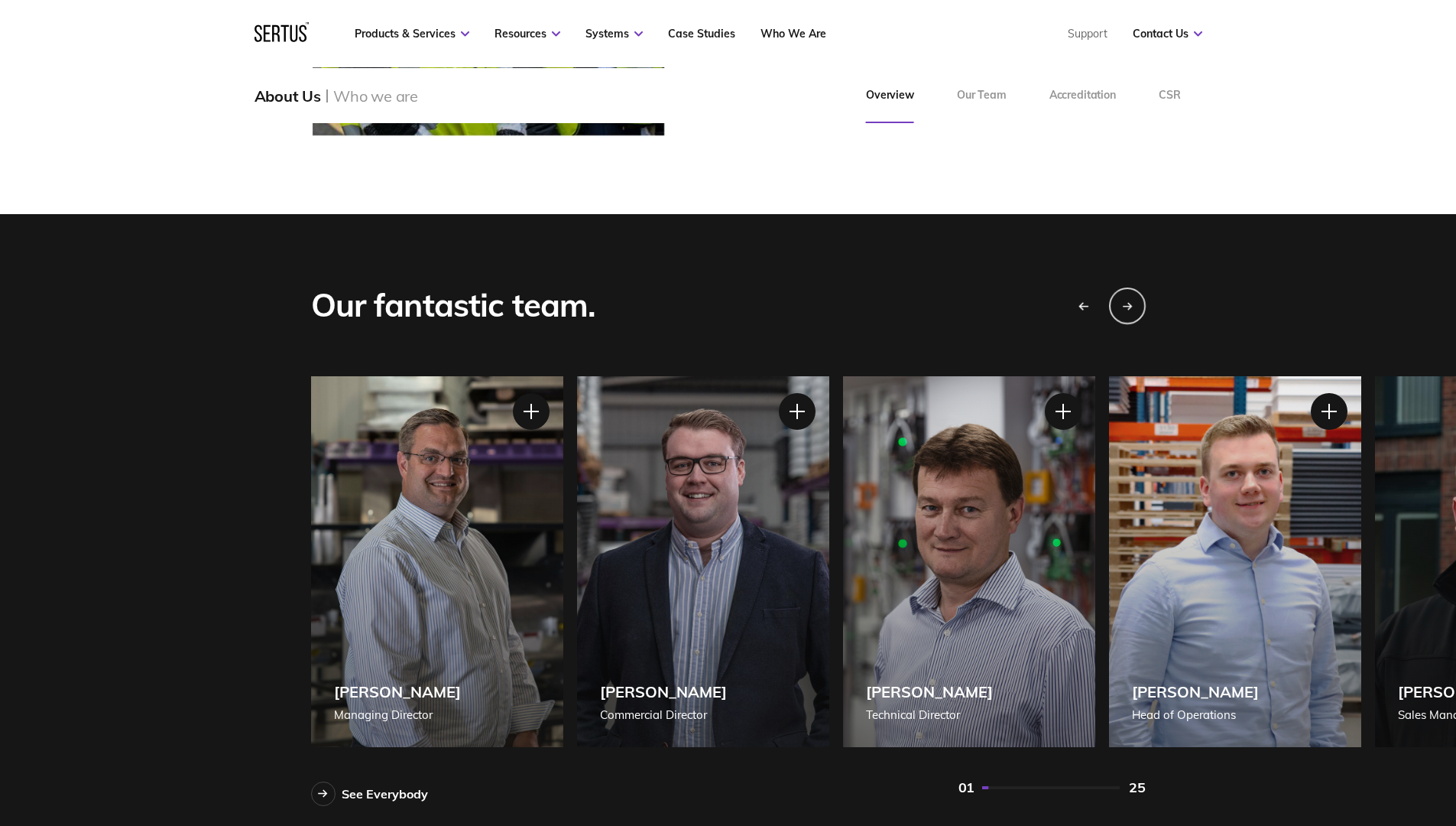
click at [1084, 303] on icon "Previous slide" at bounding box center [1084, 306] width 11 height 9
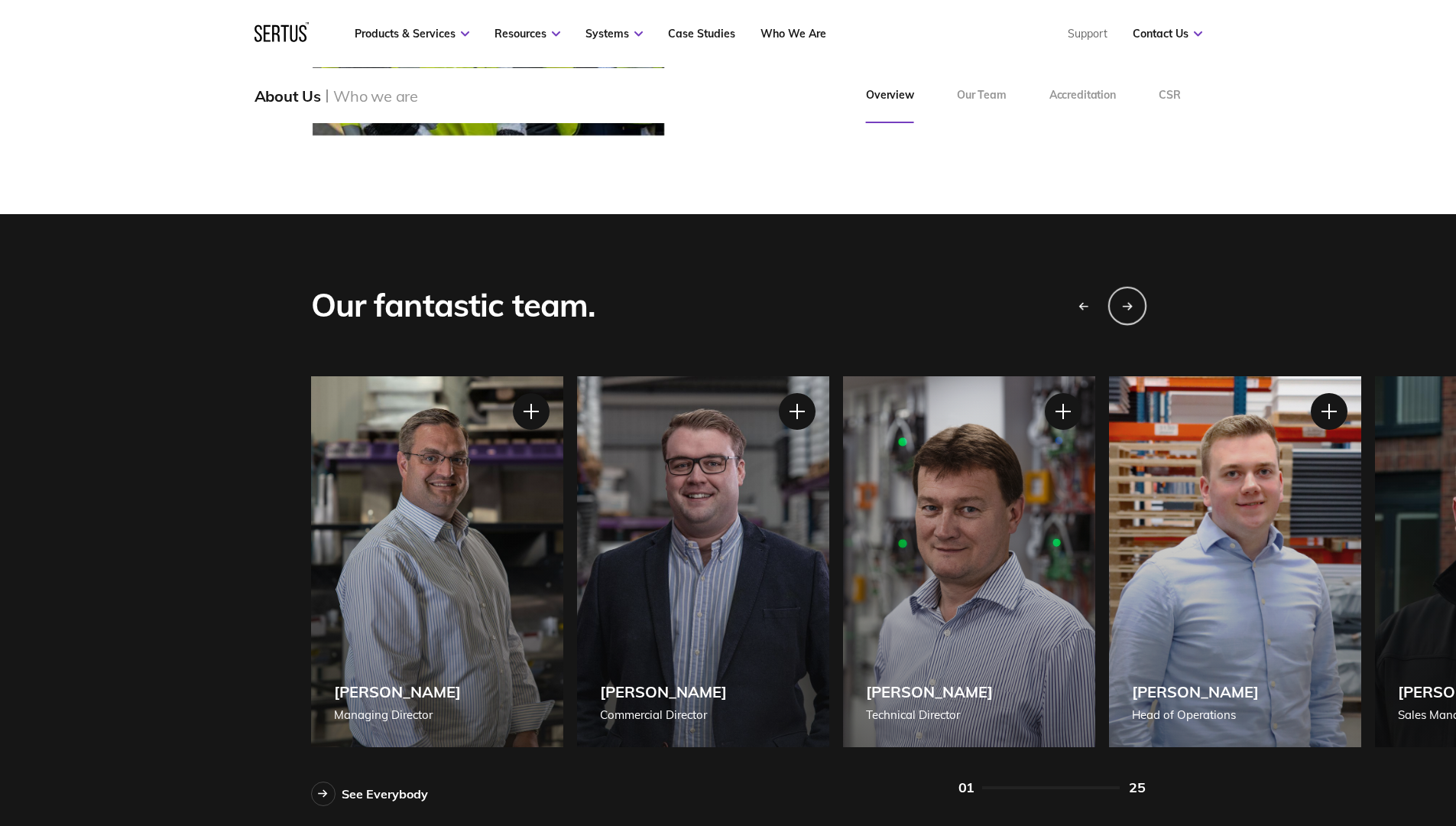
click at [1127, 311] on div "Next slide" at bounding box center [1126, 304] width 38 height 38
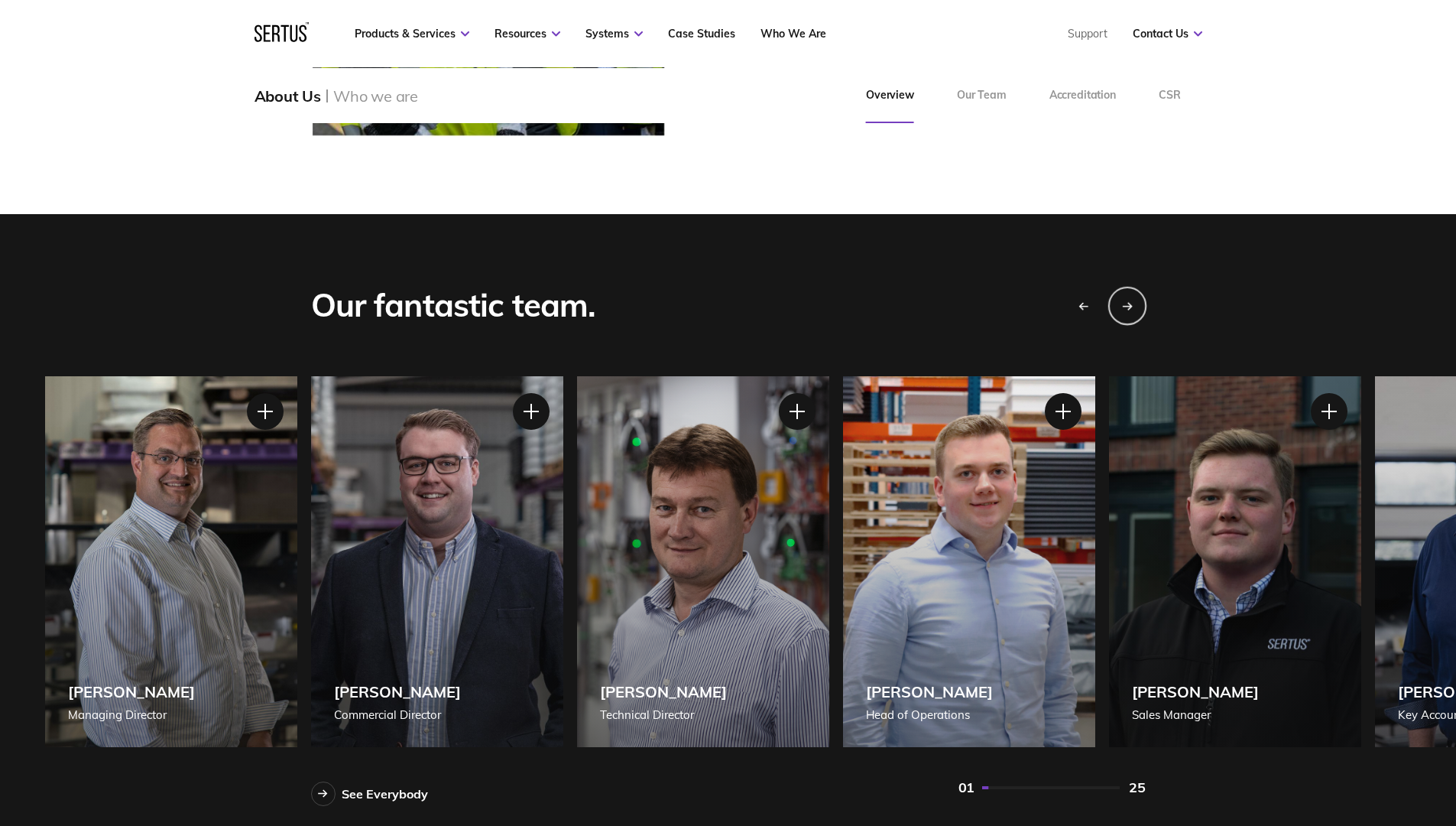
click at [1127, 311] on div "Next slide" at bounding box center [1126, 304] width 38 height 38
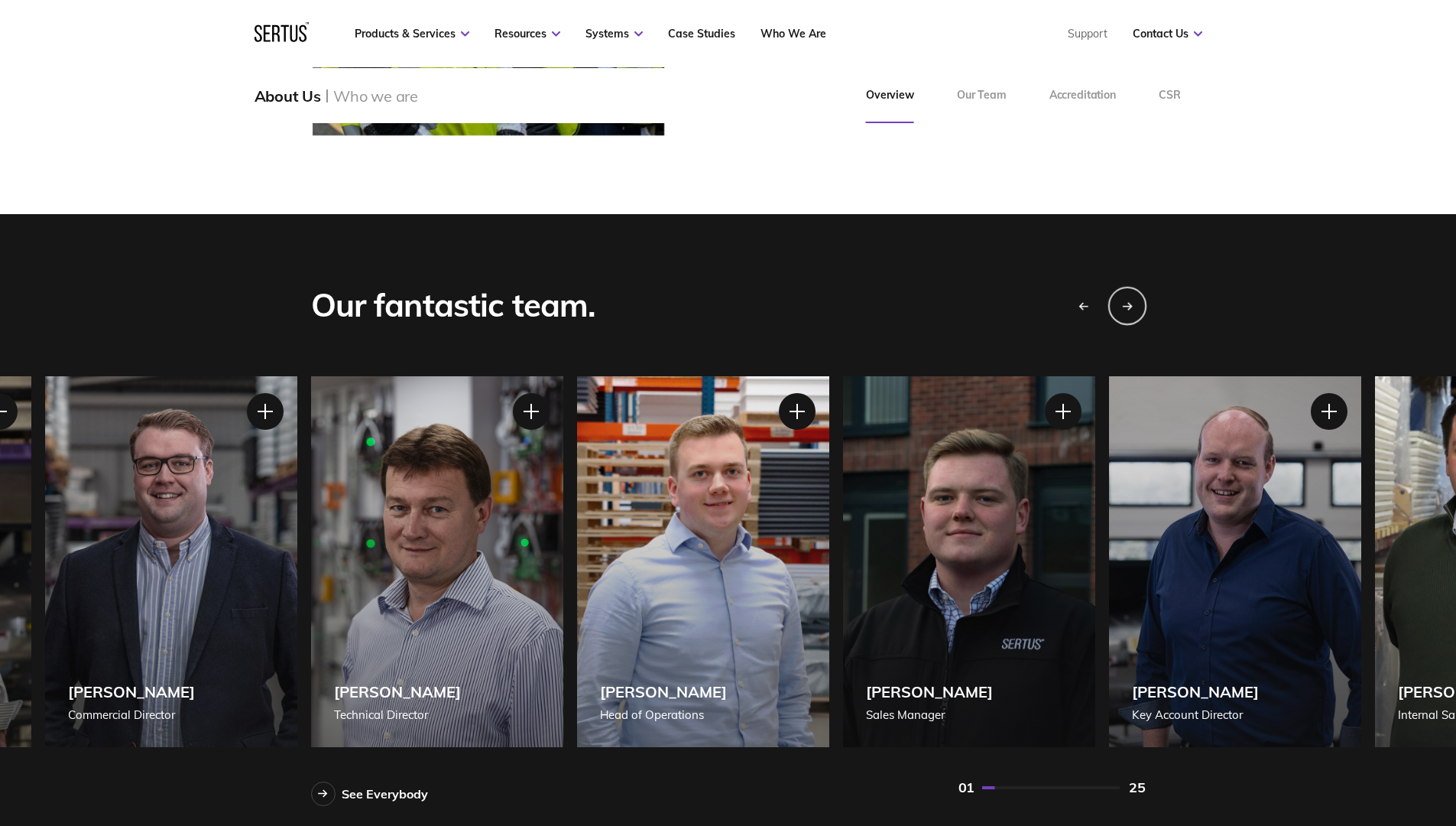
click at [1127, 311] on div "Next slide" at bounding box center [1126, 304] width 38 height 38
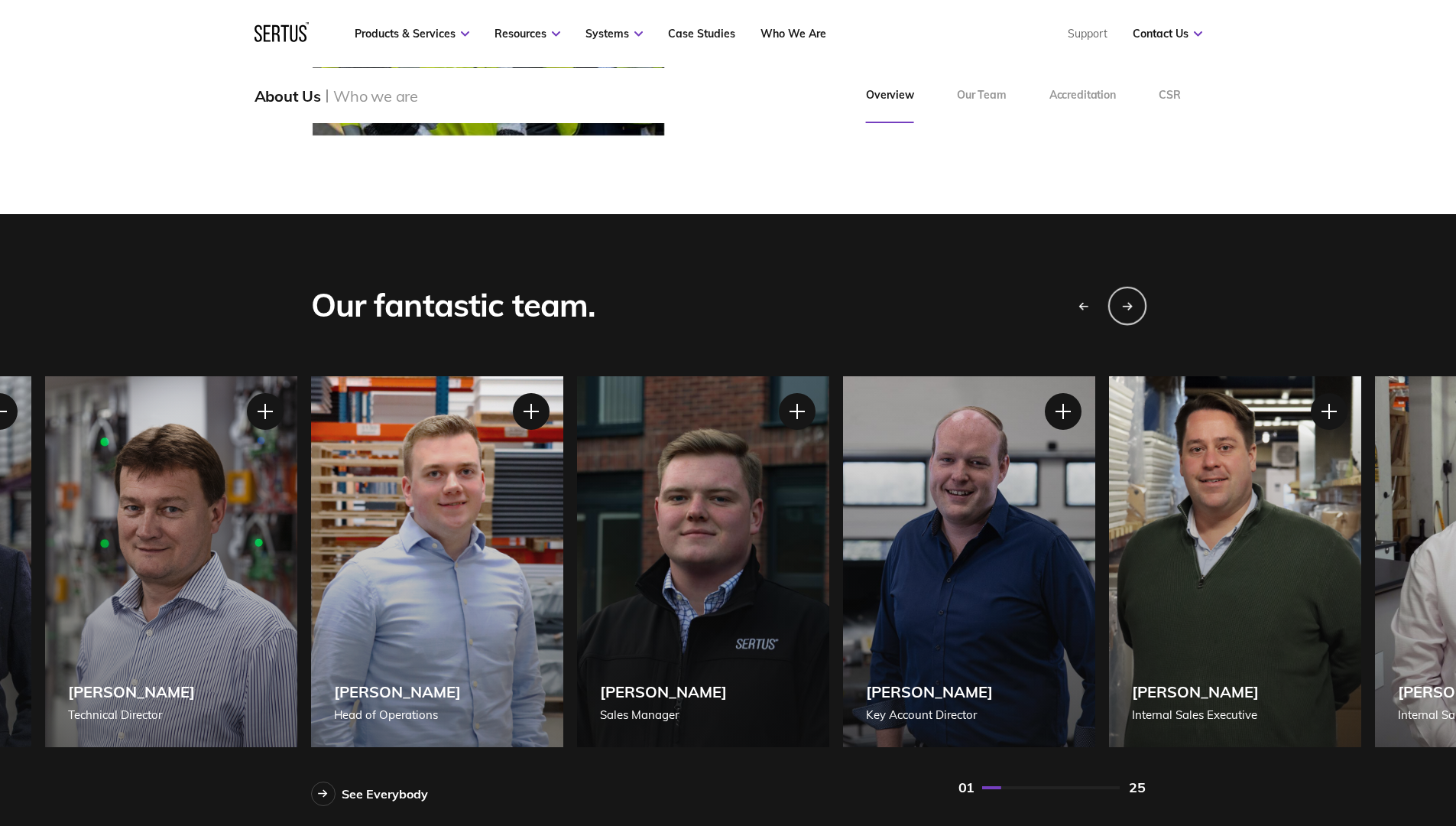
click at [1127, 311] on div "Next slide" at bounding box center [1126, 304] width 38 height 38
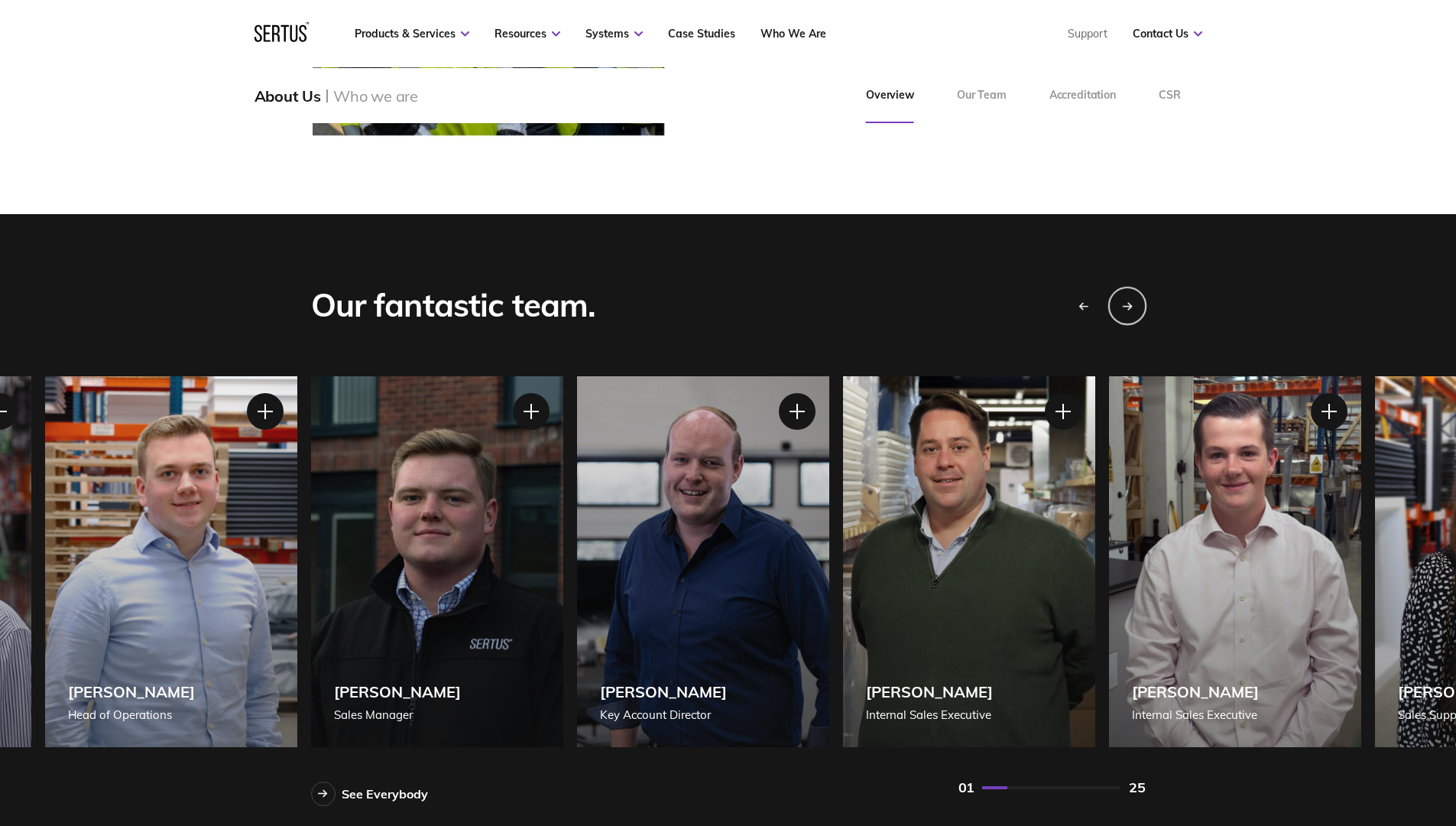
click at [1120, 302] on div "Next slide" at bounding box center [1126, 304] width 38 height 38
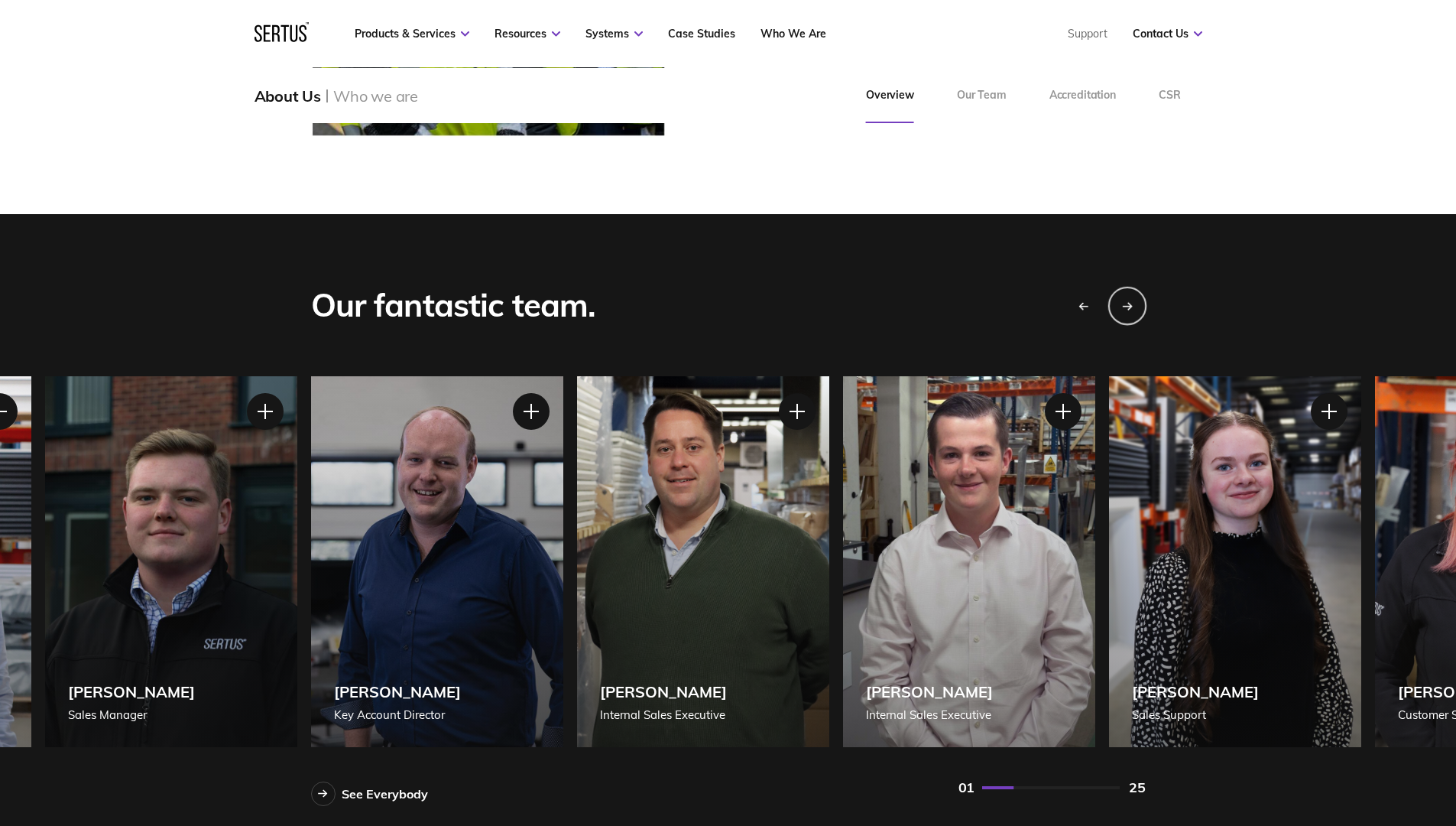
click at [1120, 302] on div "Next slide" at bounding box center [1126, 304] width 38 height 38
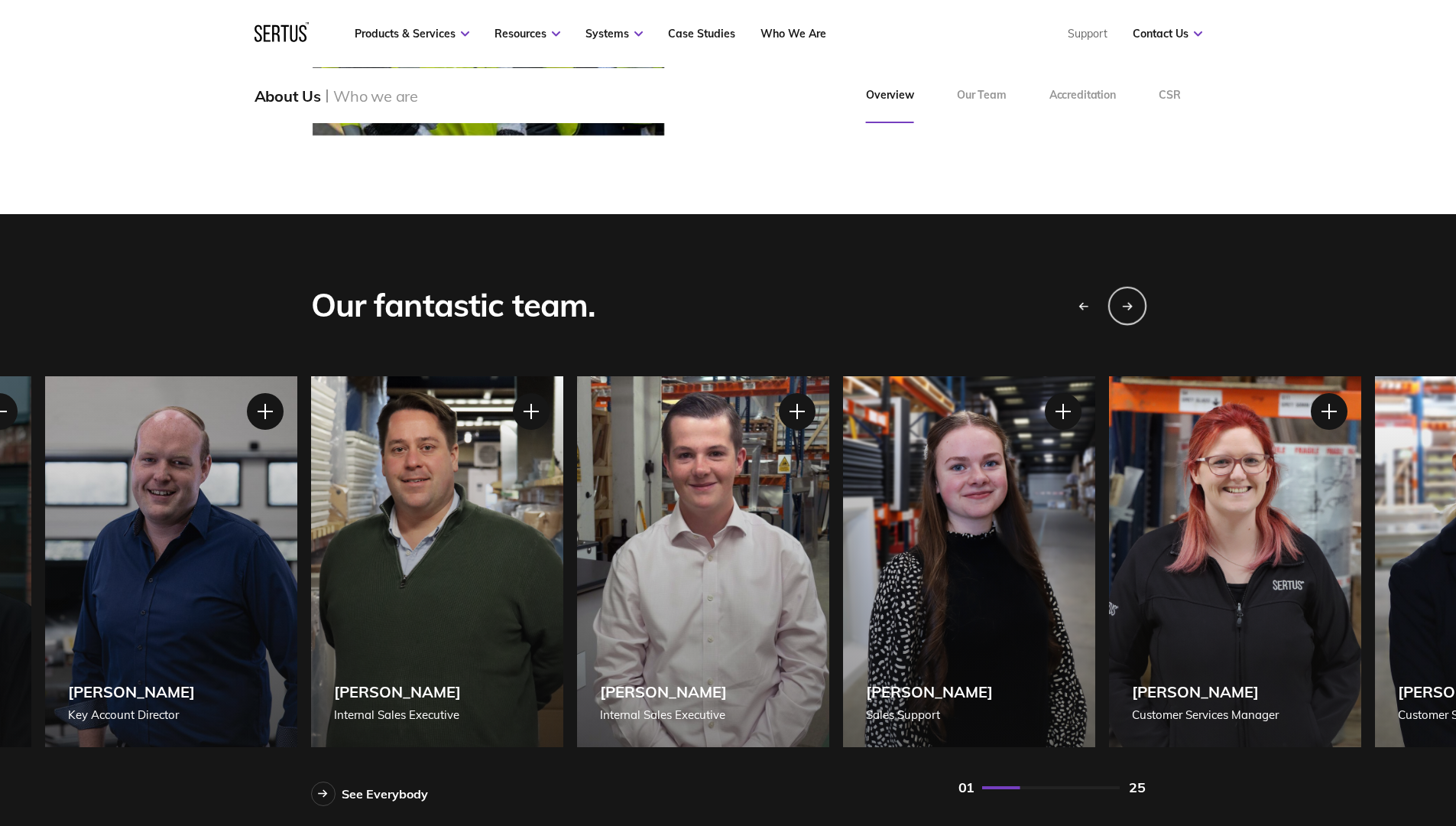
click at [1120, 302] on div "Next slide" at bounding box center [1126, 304] width 38 height 38
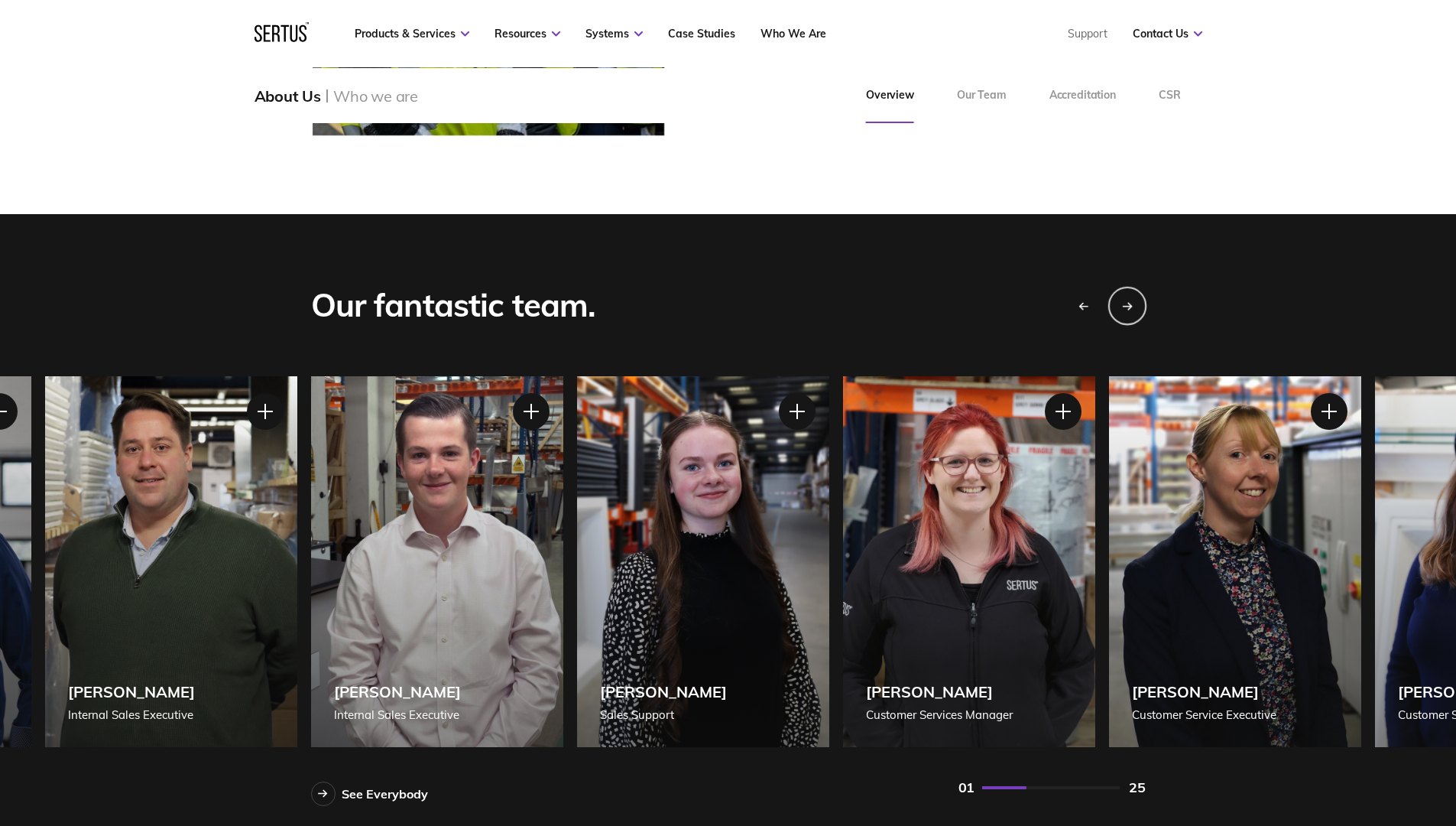
click at [1120, 302] on div "Next slide" at bounding box center [1126, 304] width 38 height 38
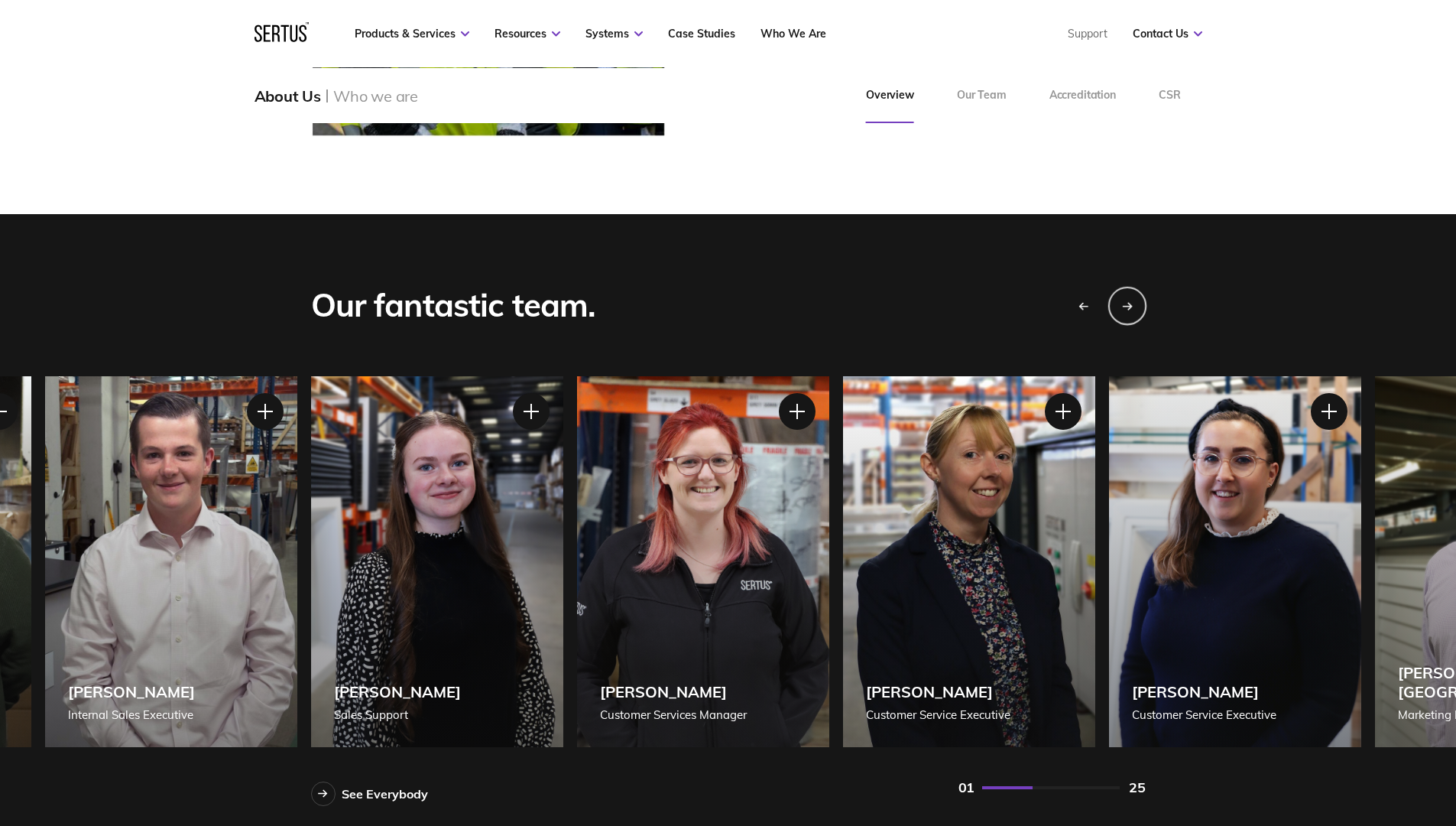
click at [1120, 302] on div "Next slide" at bounding box center [1126, 304] width 38 height 38
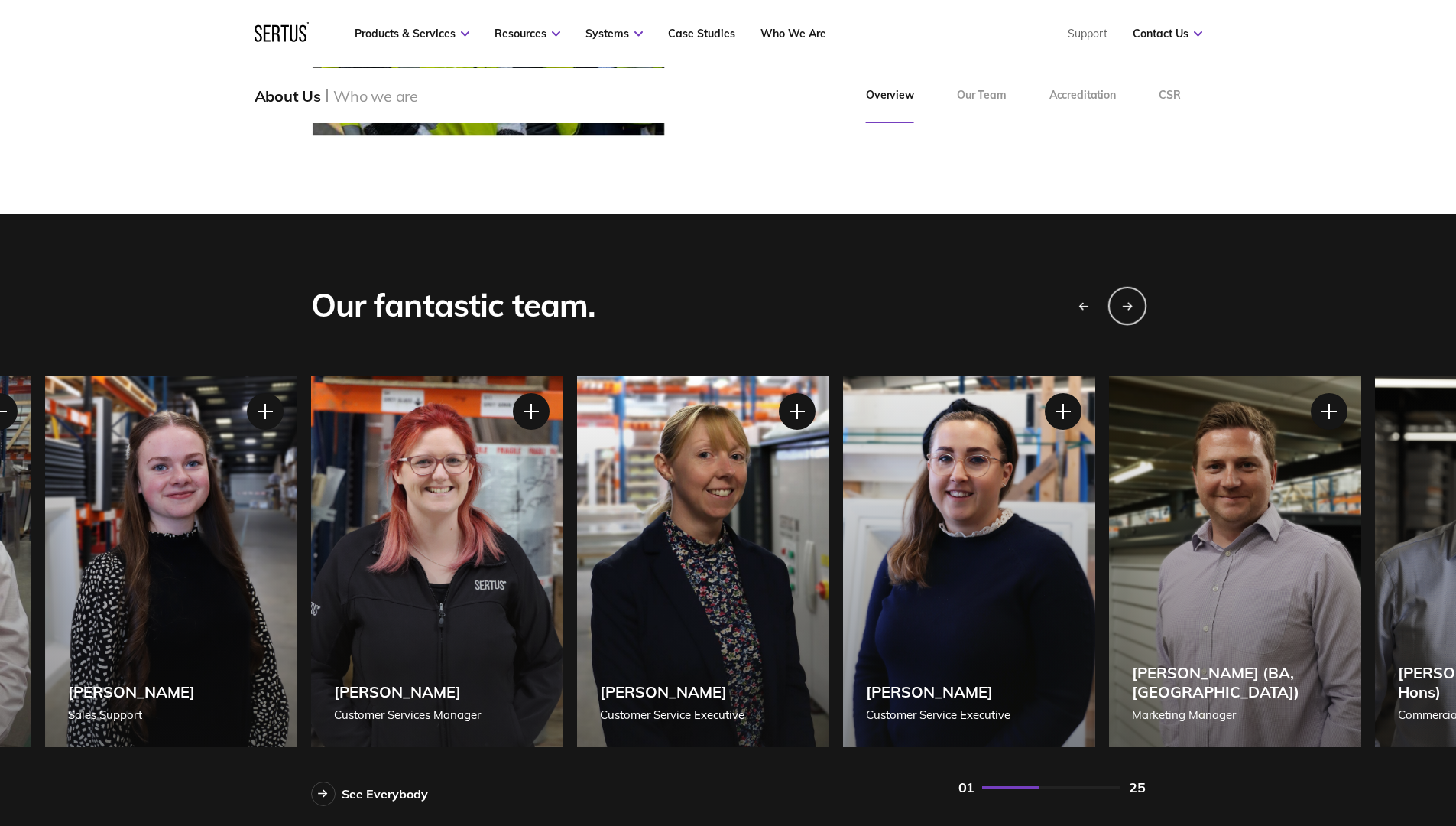
click at [1120, 302] on div "Next slide" at bounding box center [1126, 304] width 38 height 38
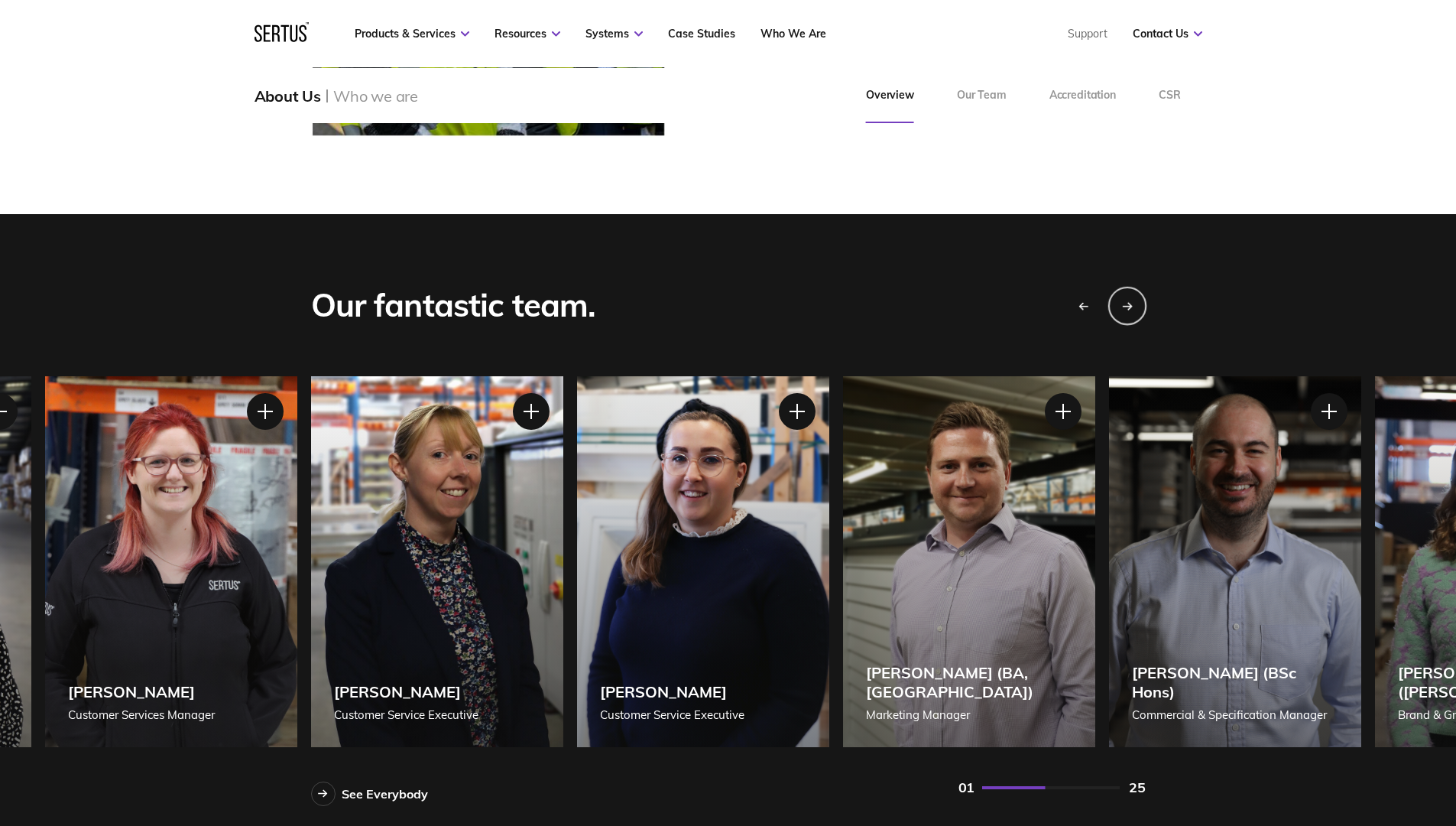
click at [1120, 302] on div "Next slide" at bounding box center [1126, 304] width 38 height 38
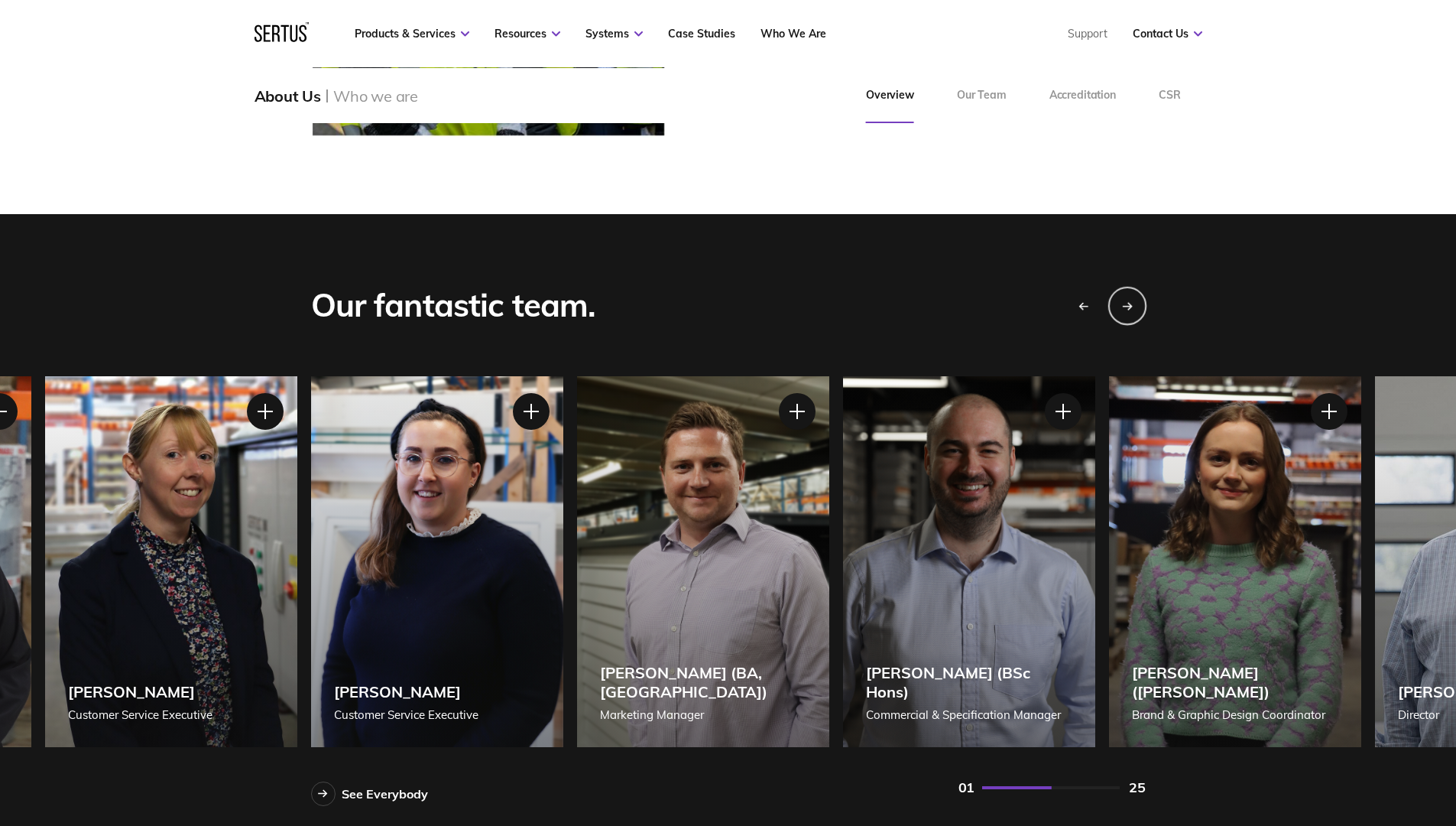
click at [1120, 302] on div "Next slide" at bounding box center [1126, 304] width 38 height 38
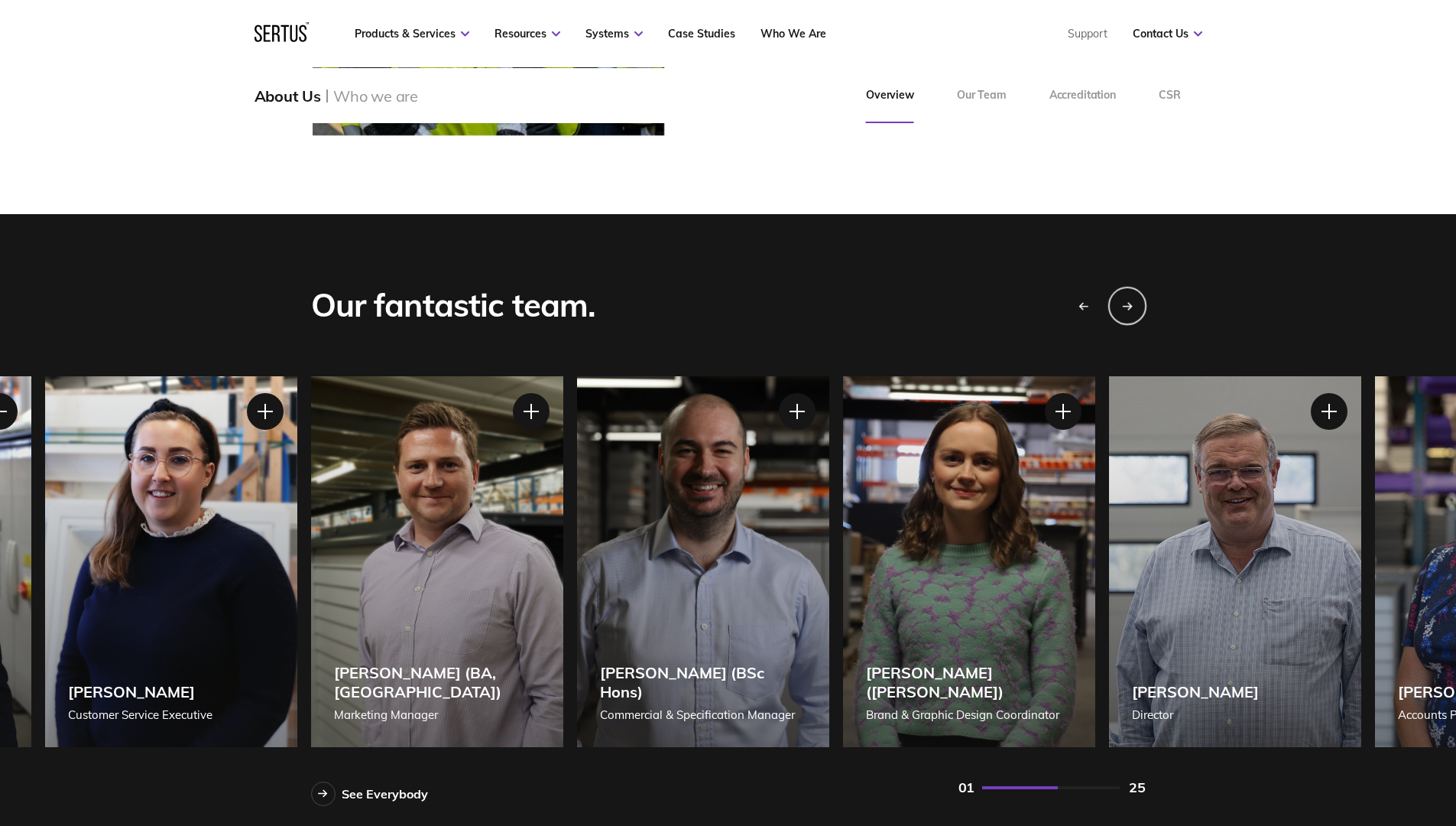
click at [1120, 302] on div "Next slide" at bounding box center [1126, 304] width 38 height 38
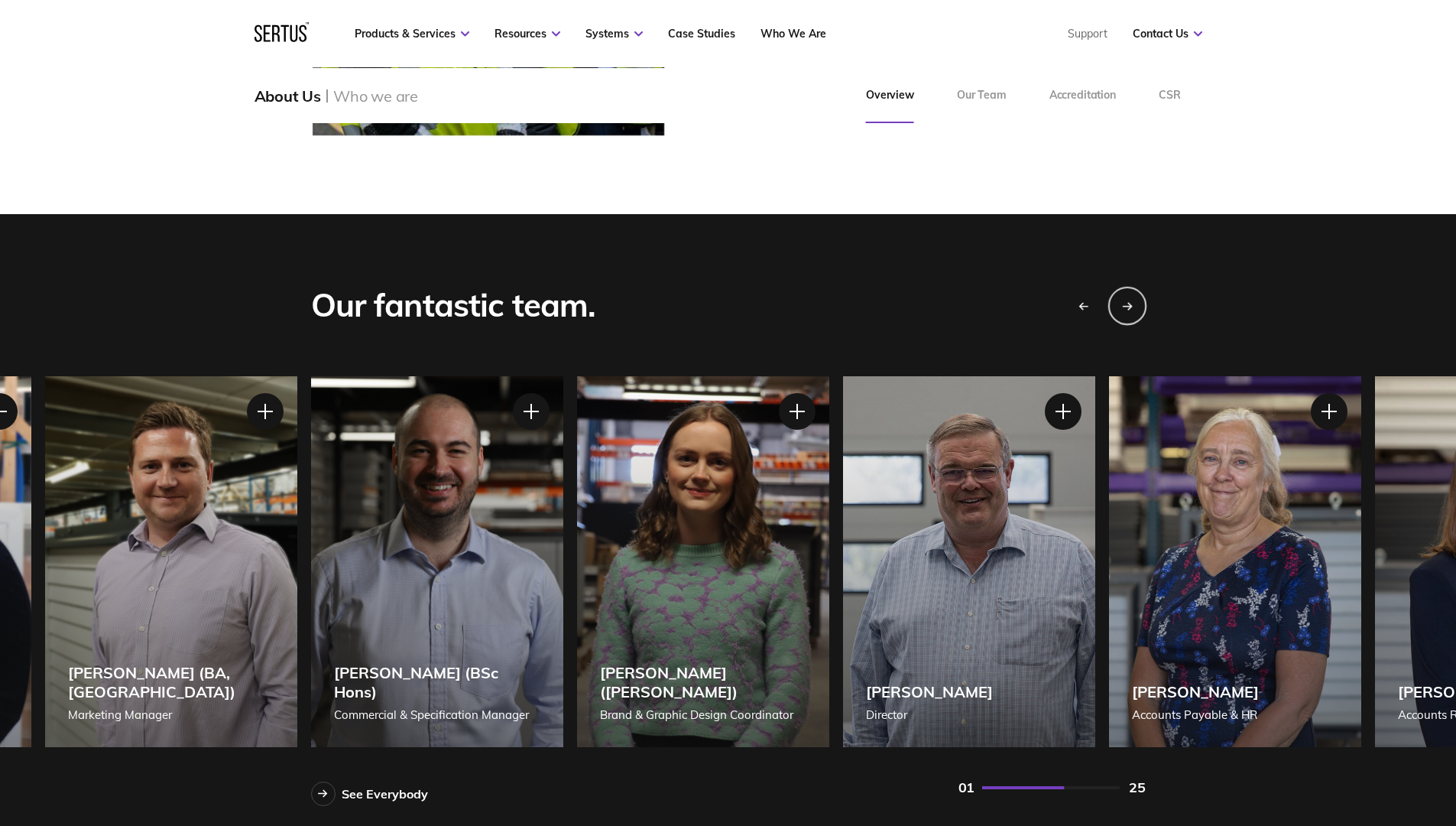
click at [1120, 302] on div "Next slide" at bounding box center [1126, 304] width 38 height 38
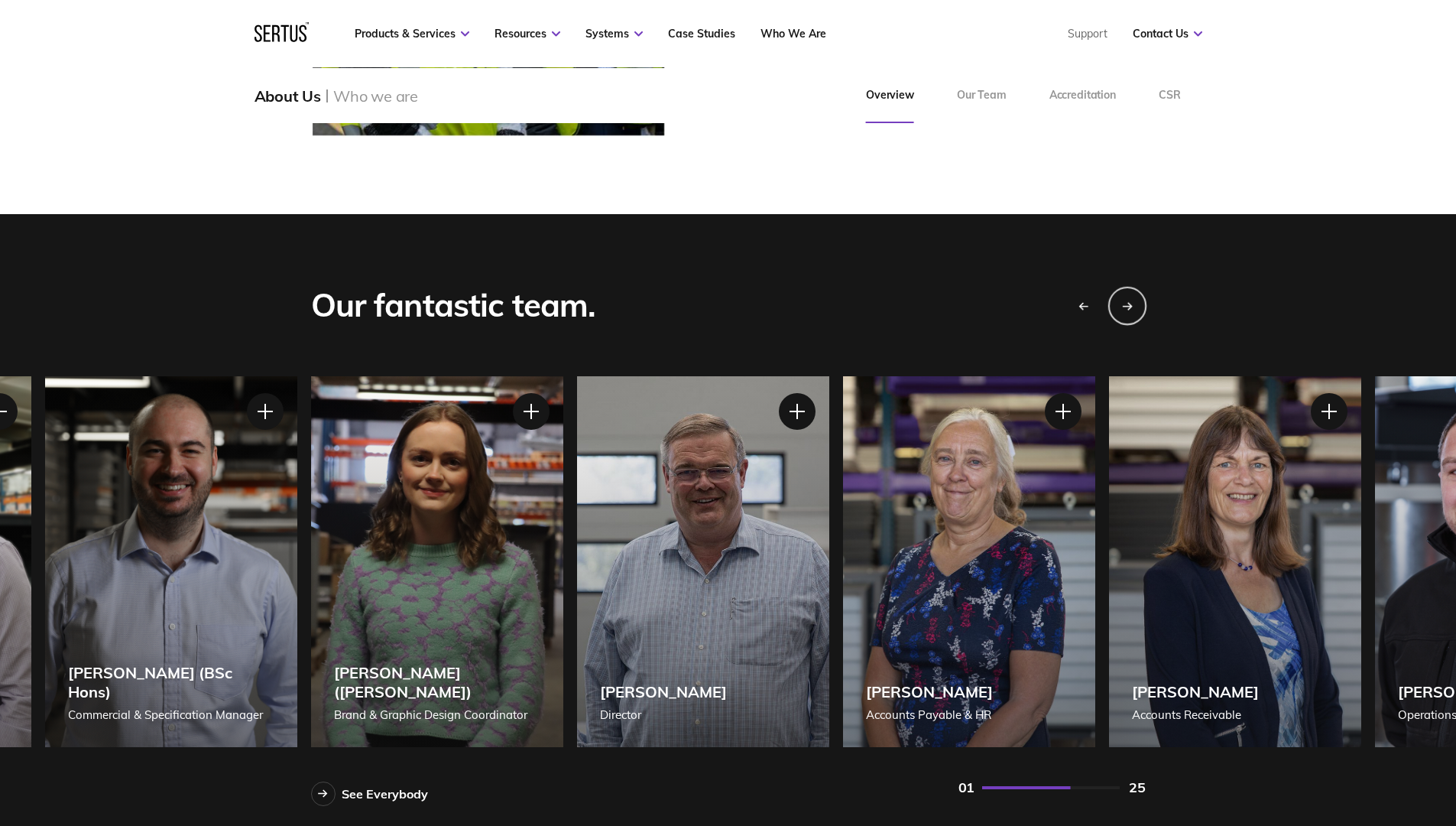
click at [1120, 302] on div "Next slide" at bounding box center [1126, 304] width 38 height 38
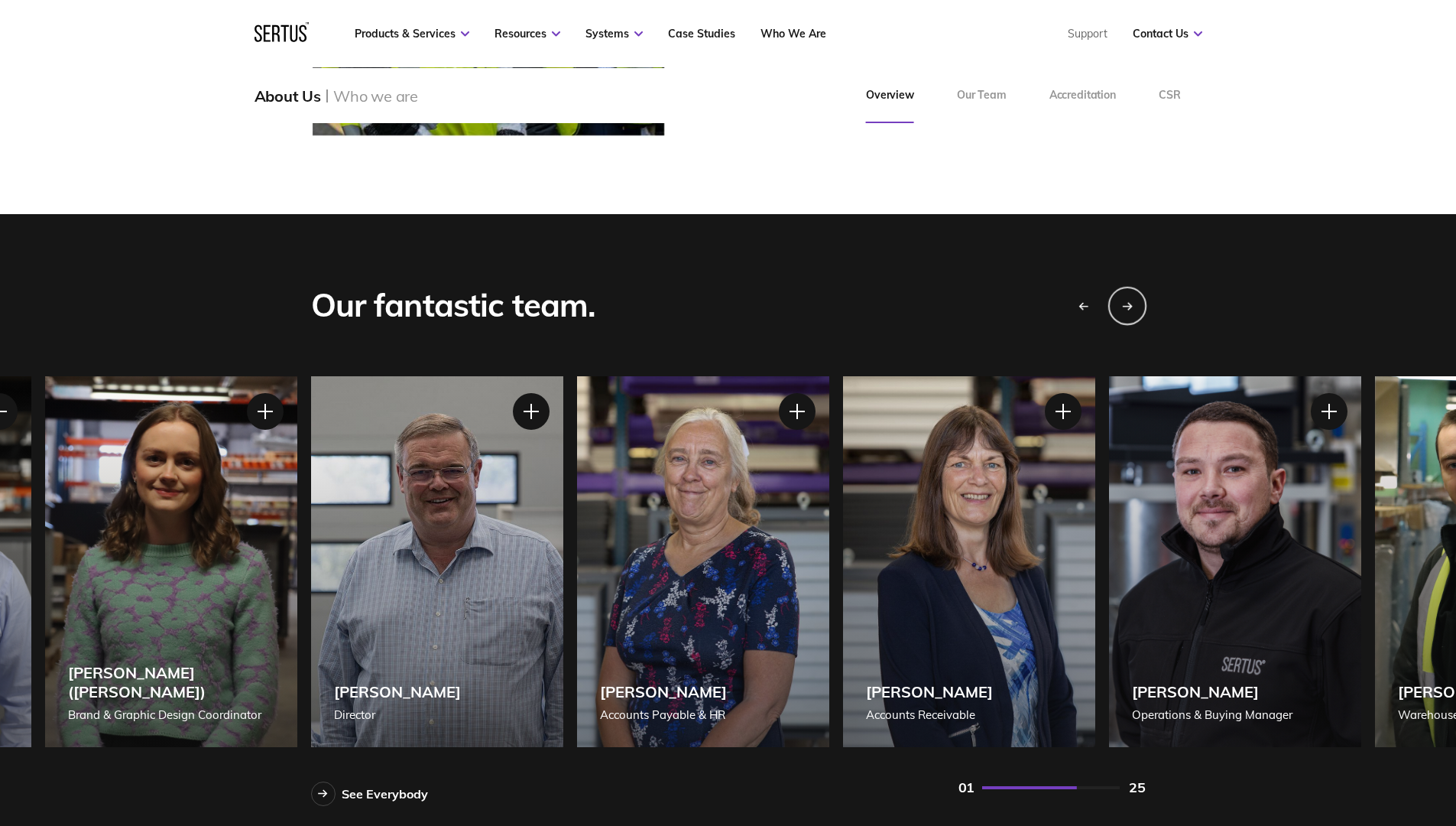
click at [1120, 302] on div "Next slide" at bounding box center [1126, 304] width 38 height 38
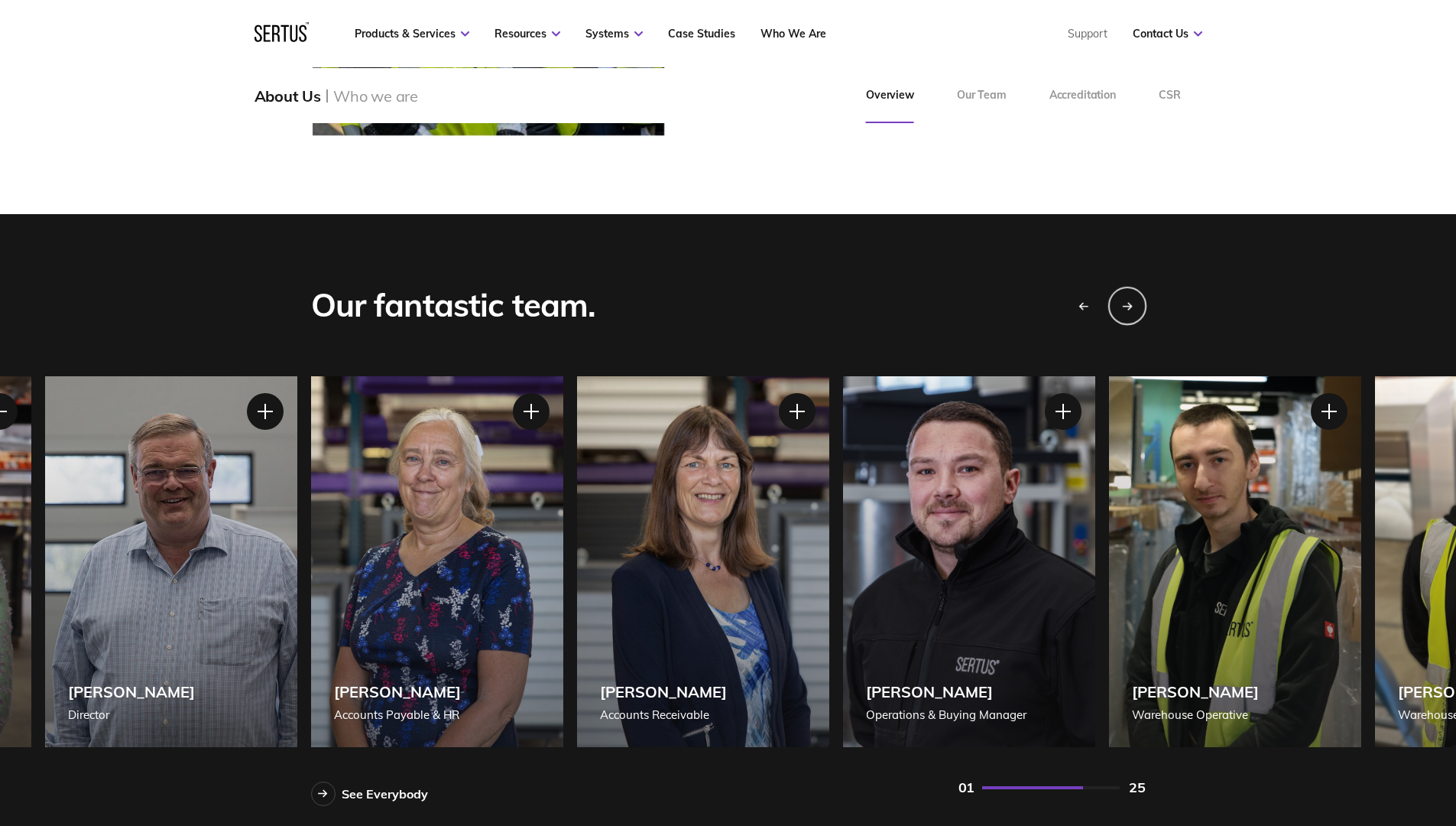
click at [1120, 302] on div "Next slide" at bounding box center [1126, 304] width 38 height 38
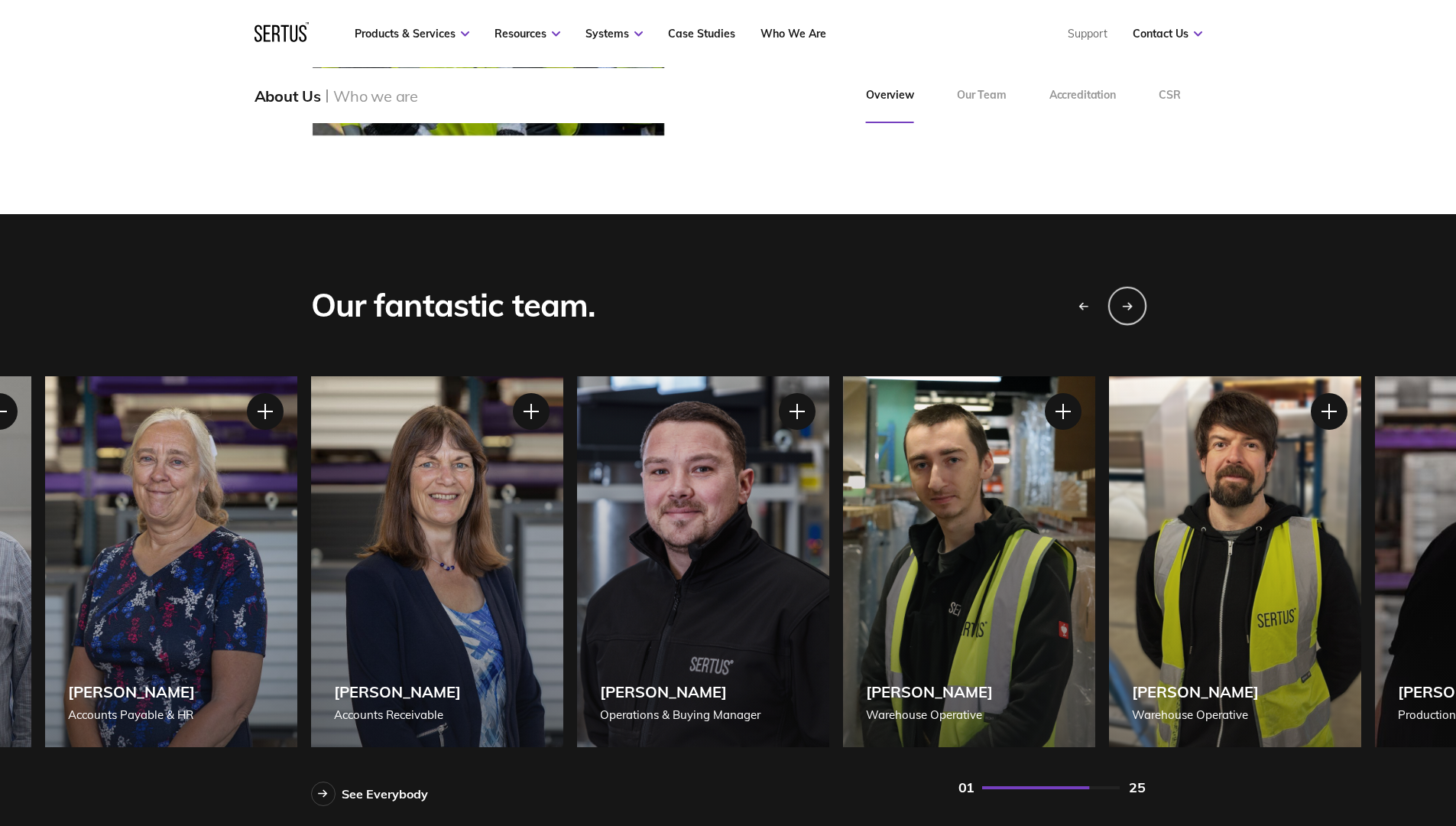
click at [1120, 302] on div "Next slide" at bounding box center [1126, 304] width 38 height 38
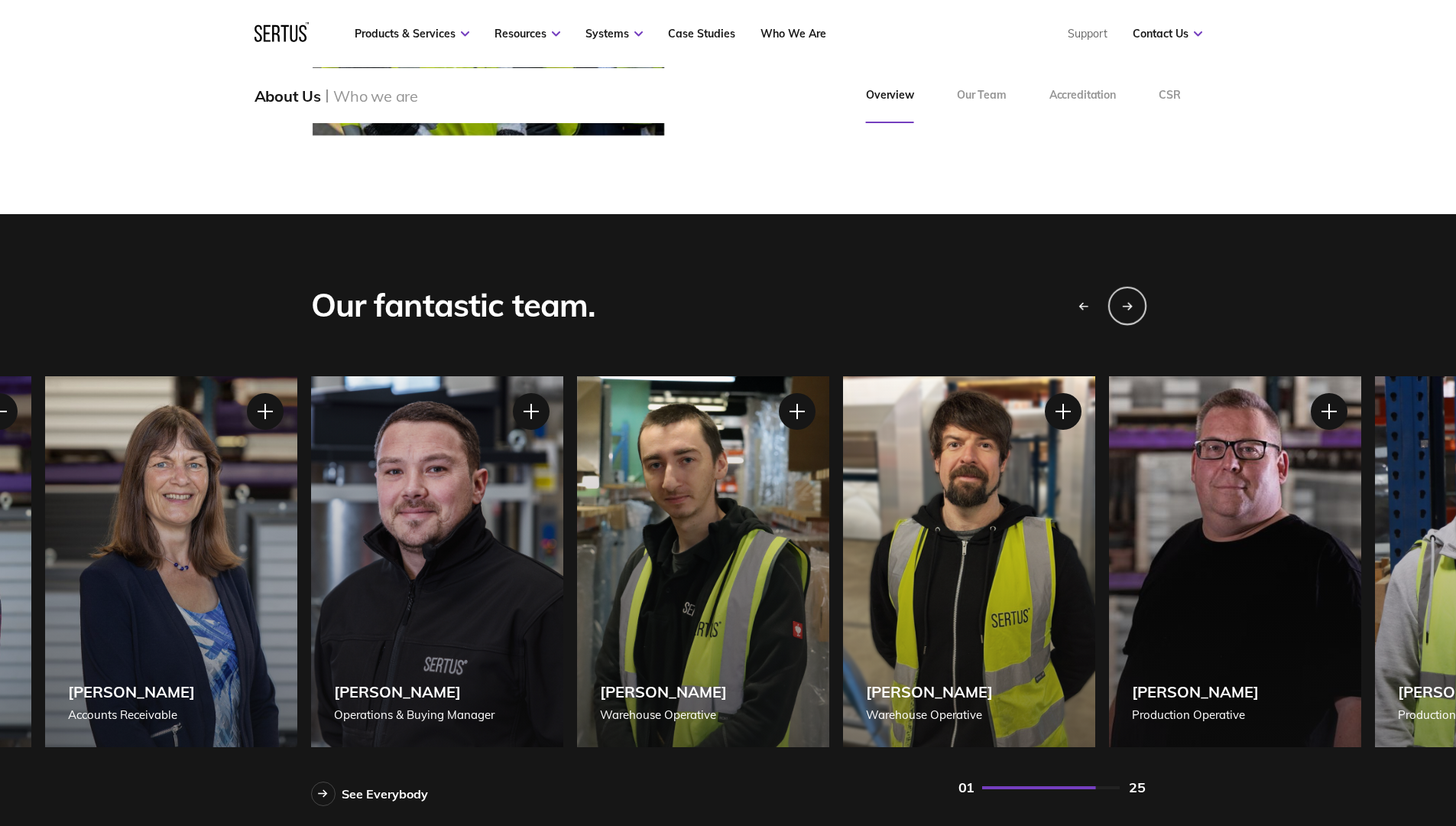
click at [1120, 302] on div "Next slide" at bounding box center [1126, 304] width 38 height 38
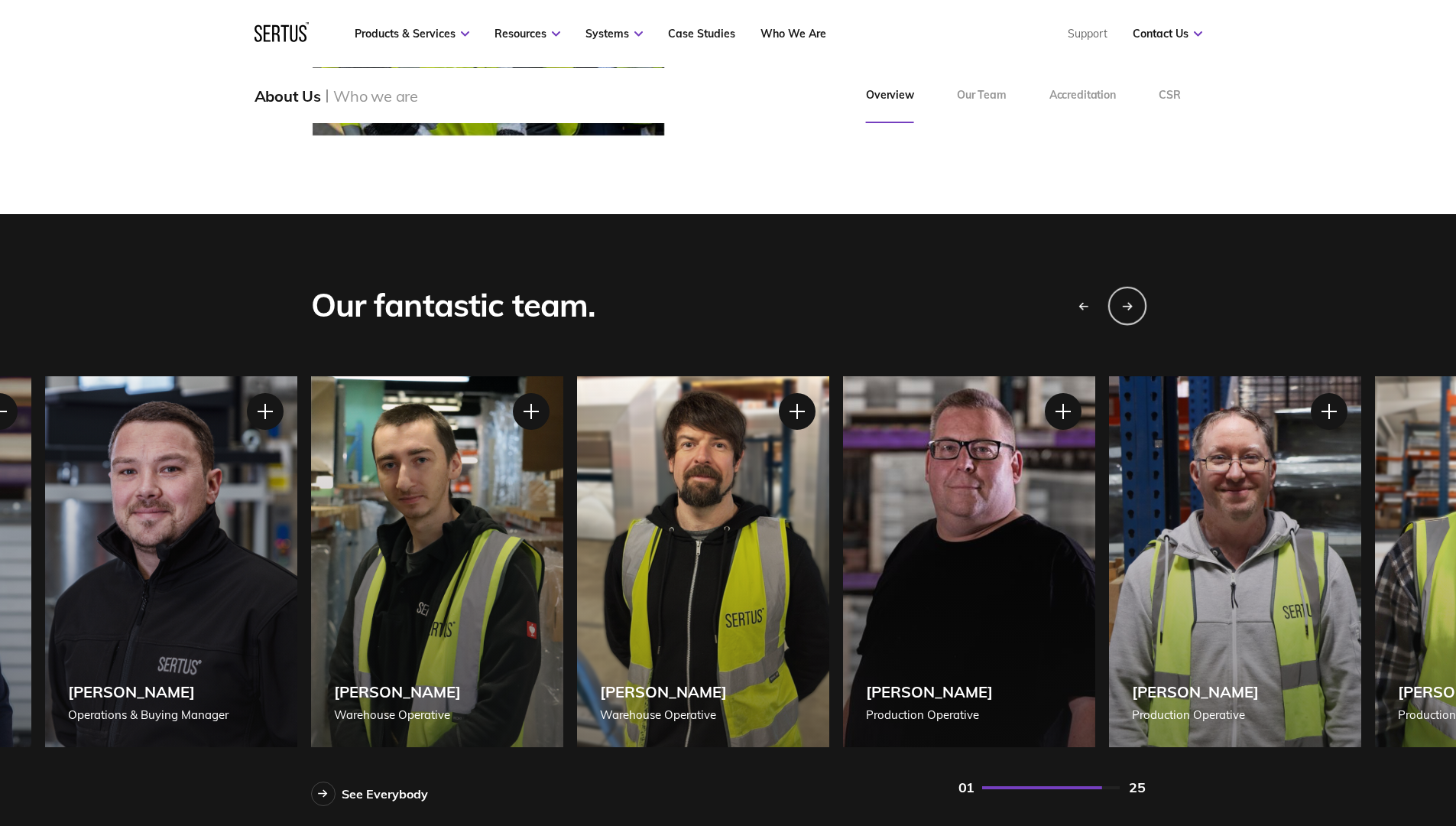
click at [1120, 302] on div "Next slide" at bounding box center [1126, 304] width 38 height 38
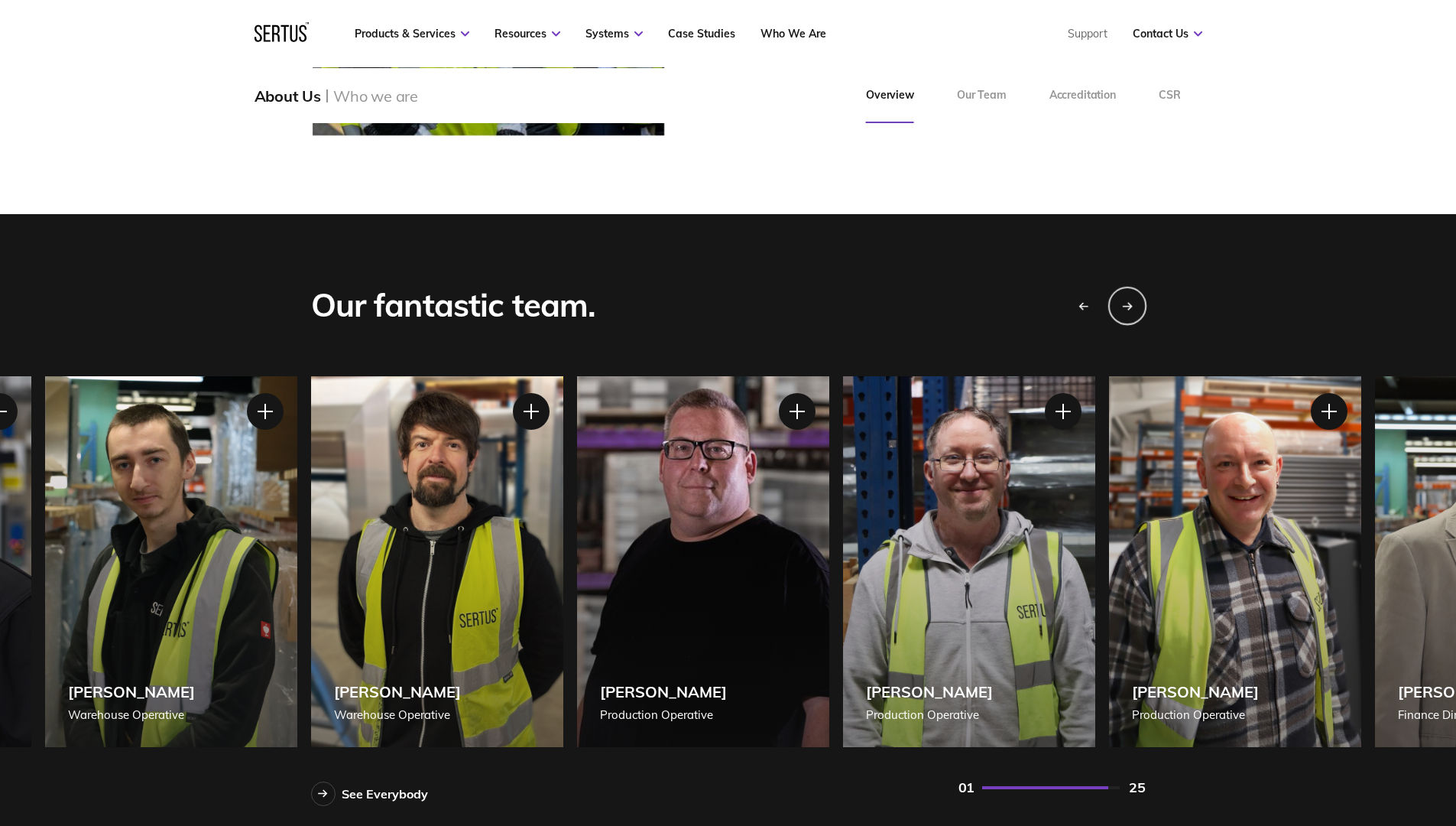
click at [1120, 302] on div "Next slide" at bounding box center [1126, 304] width 38 height 38
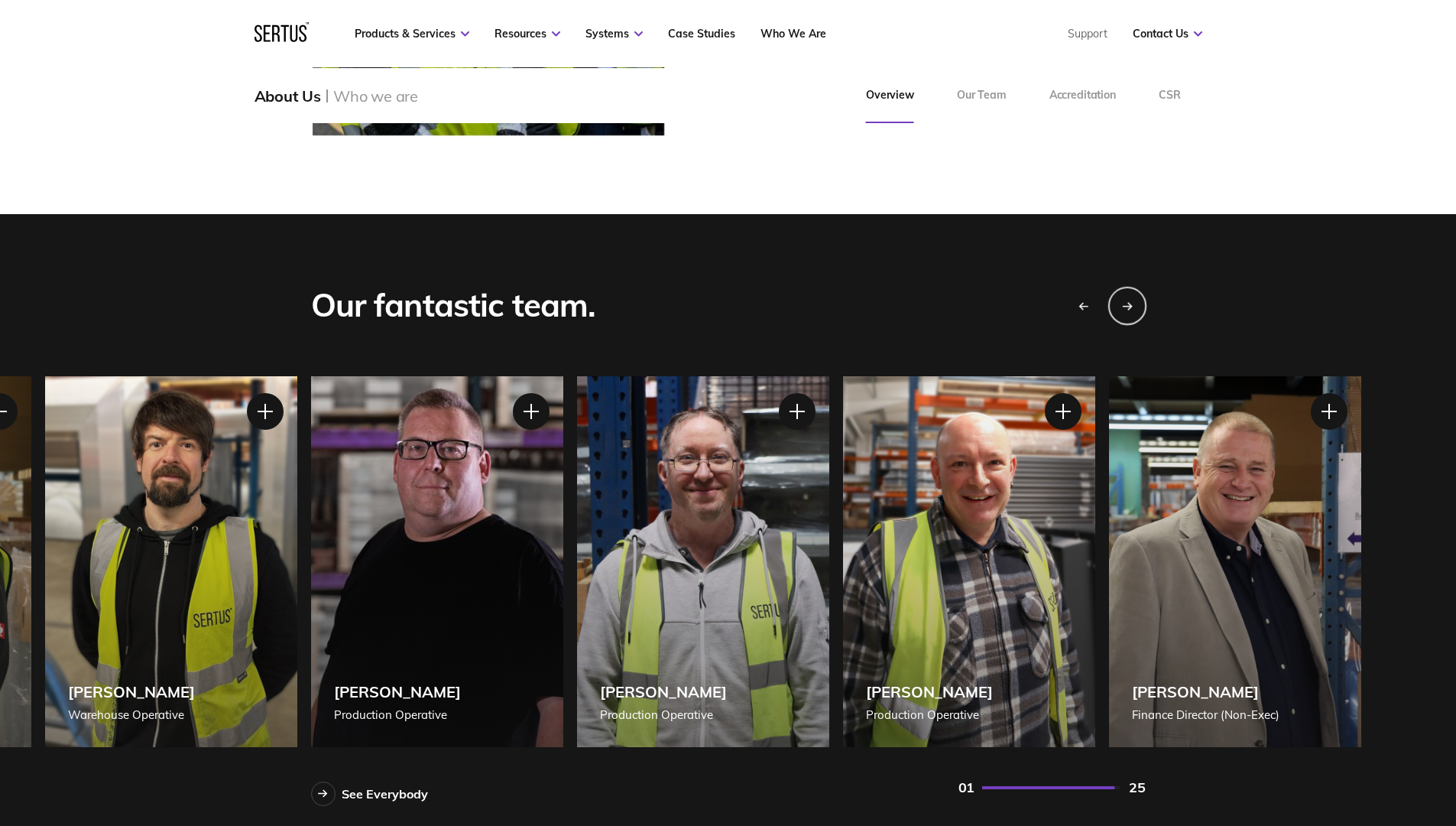
click at [1120, 302] on div "Next slide" at bounding box center [1126, 304] width 38 height 38
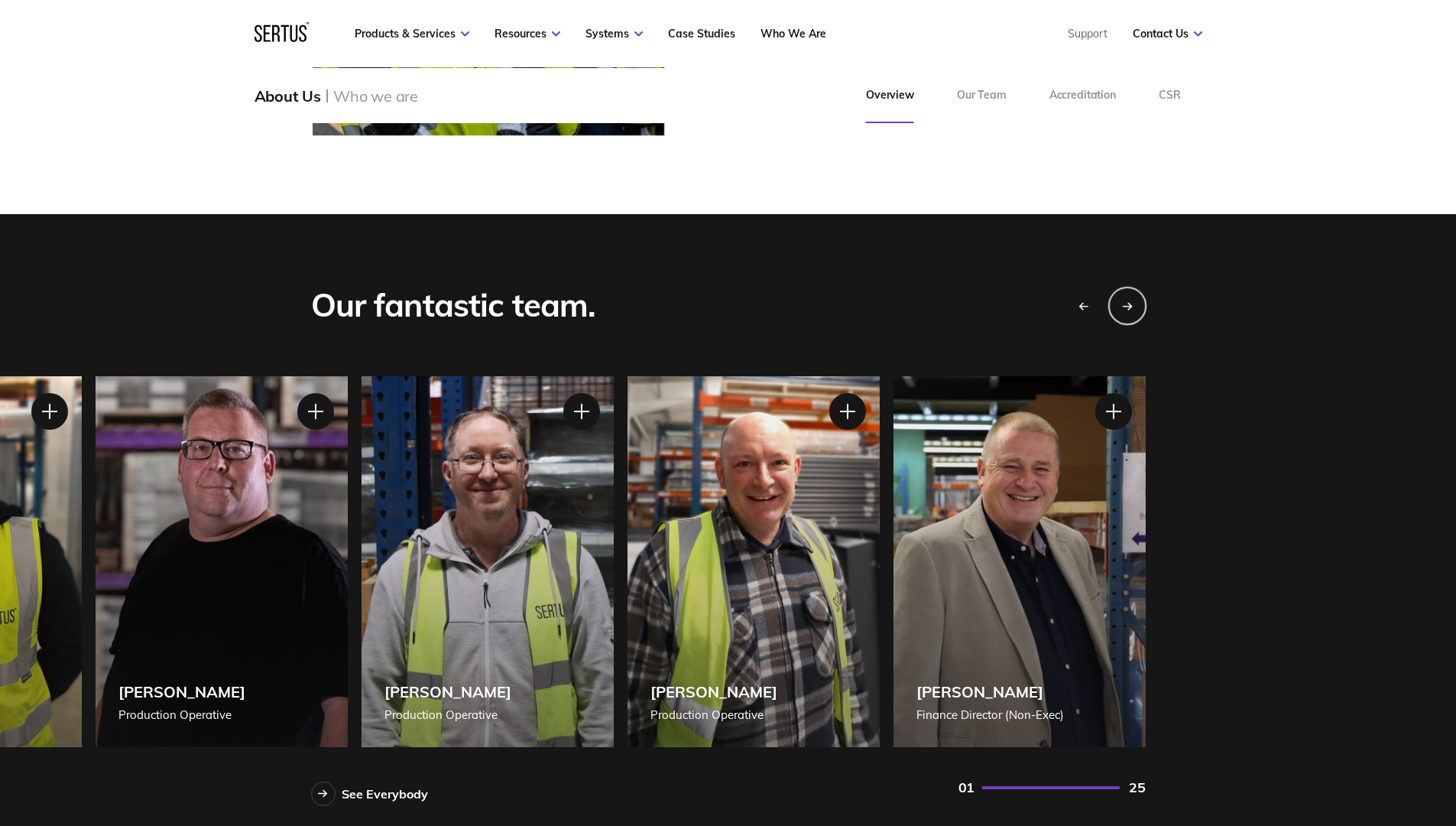
click at [1120, 302] on div "Next slide" at bounding box center [1126, 304] width 38 height 38
click at [1086, 305] on icon "Previous slide" at bounding box center [1084, 306] width 11 height 9
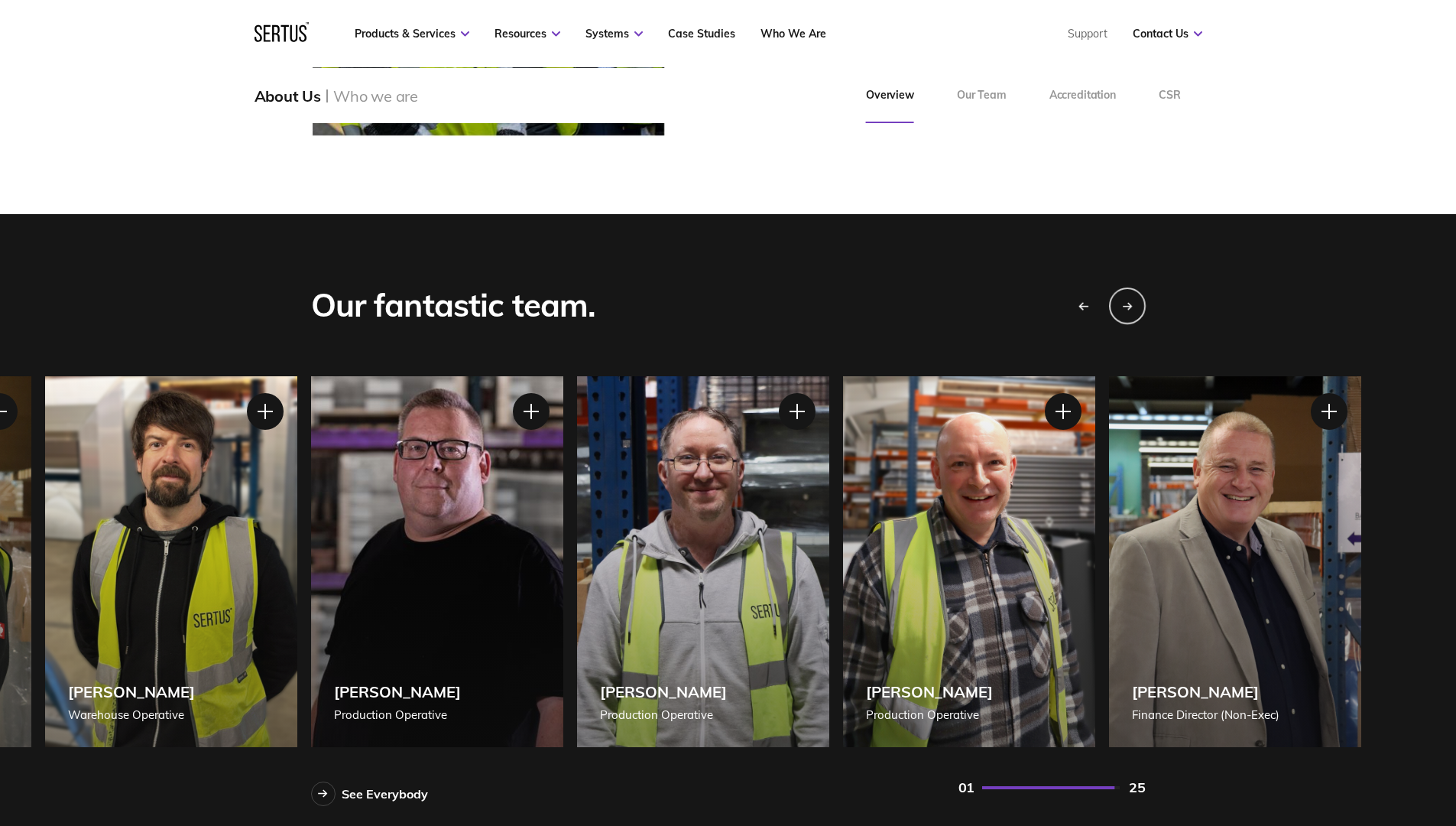
click at [1097, 303] on div "Previous slide" at bounding box center [1082, 304] width 38 height 38
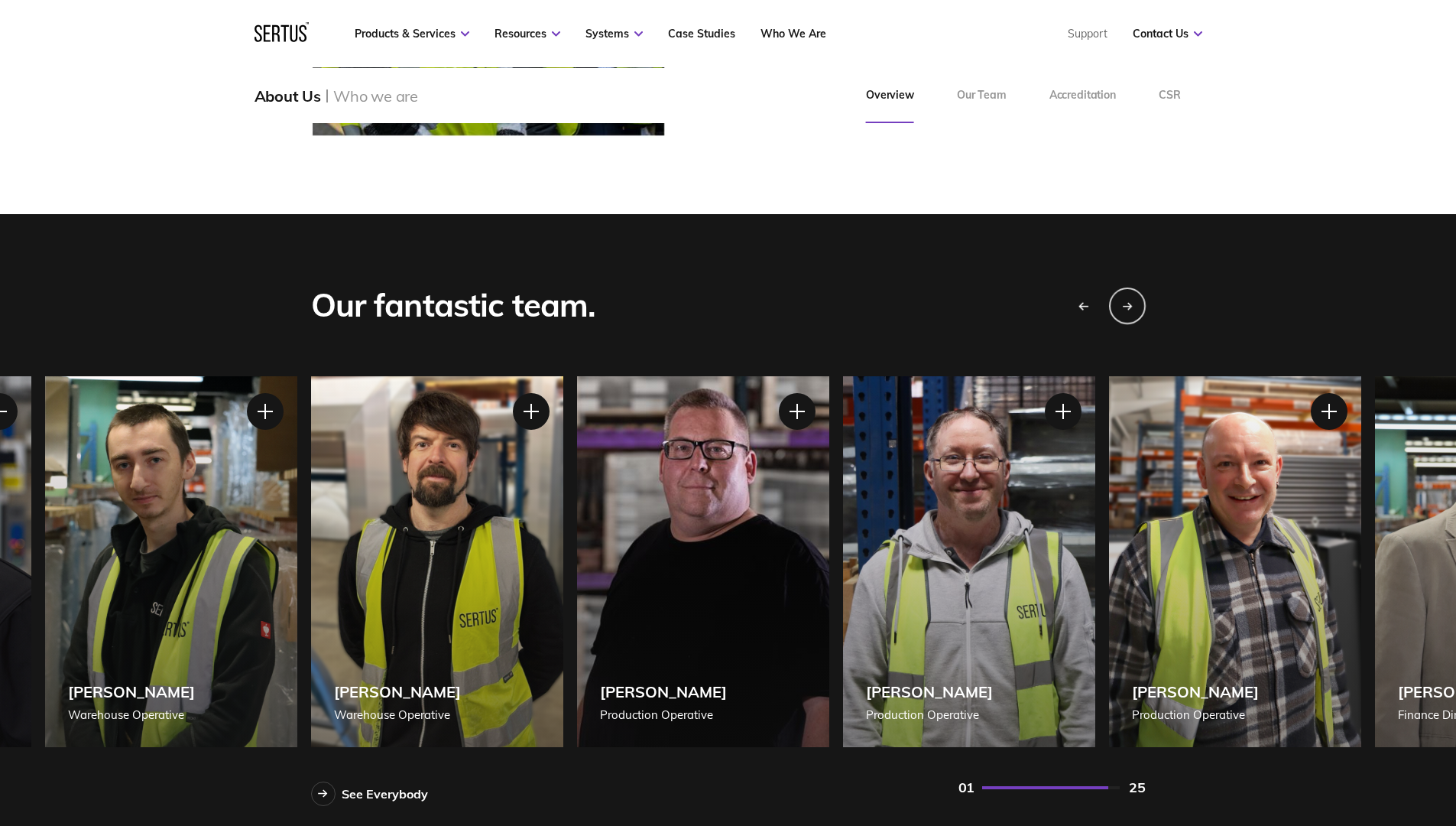
click at [1097, 303] on div "Previous slide" at bounding box center [1082, 304] width 38 height 38
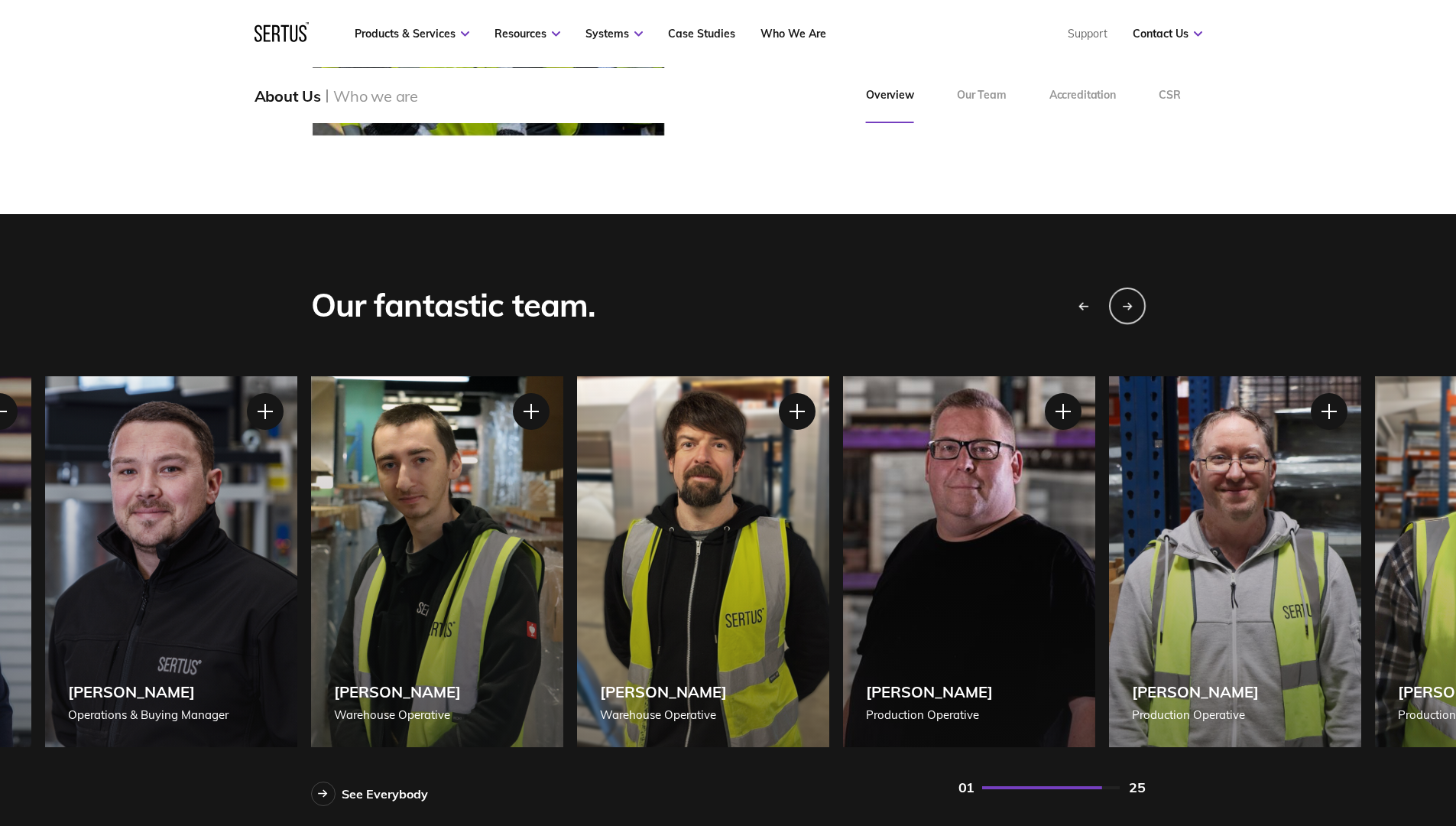
click at [1097, 303] on div "Previous slide" at bounding box center [1082, 304] width 38 height 38
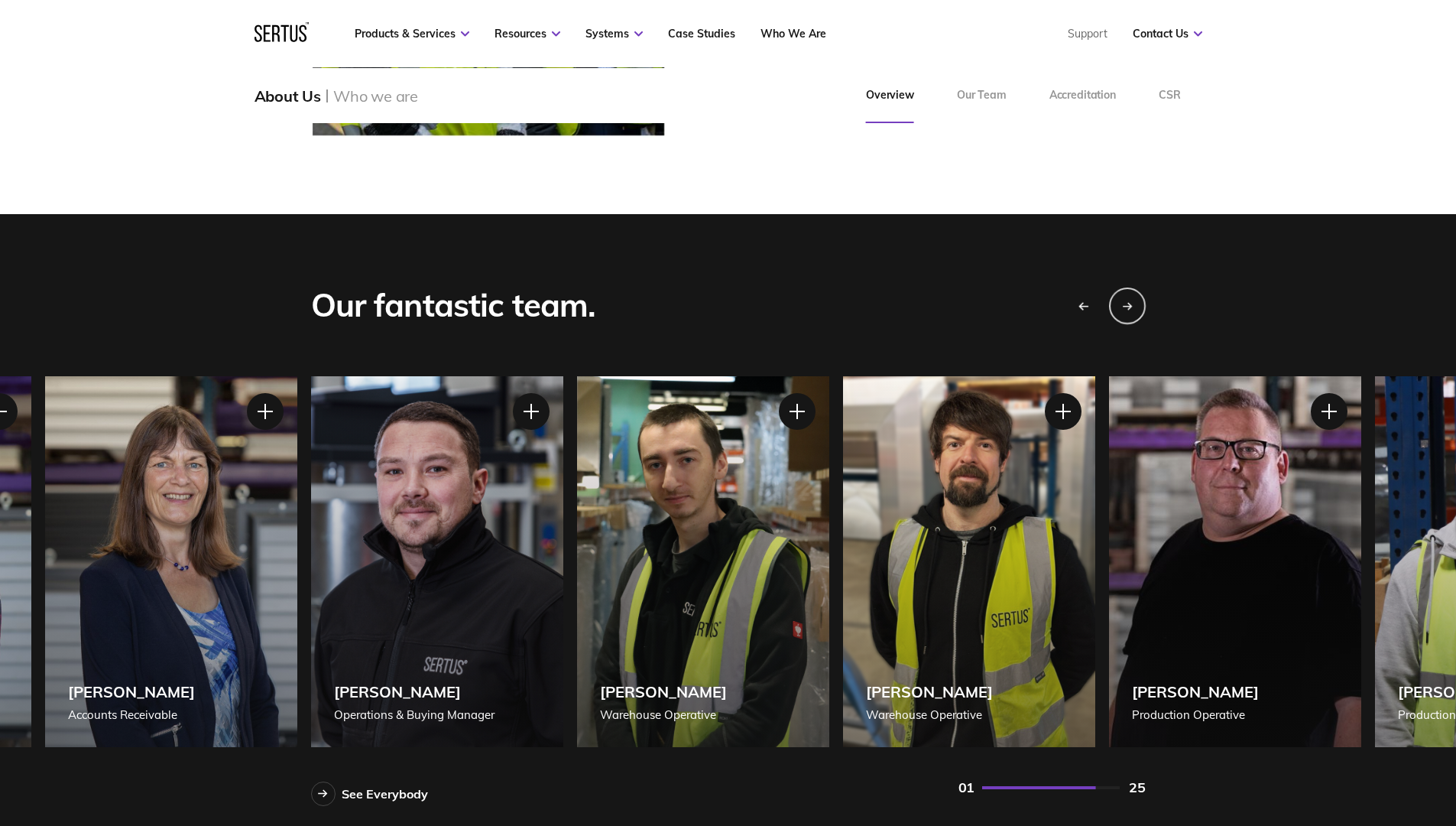
click at [1097, 303] on div "Previous slide" at bounding box center [1082, 304] width 38 height 38
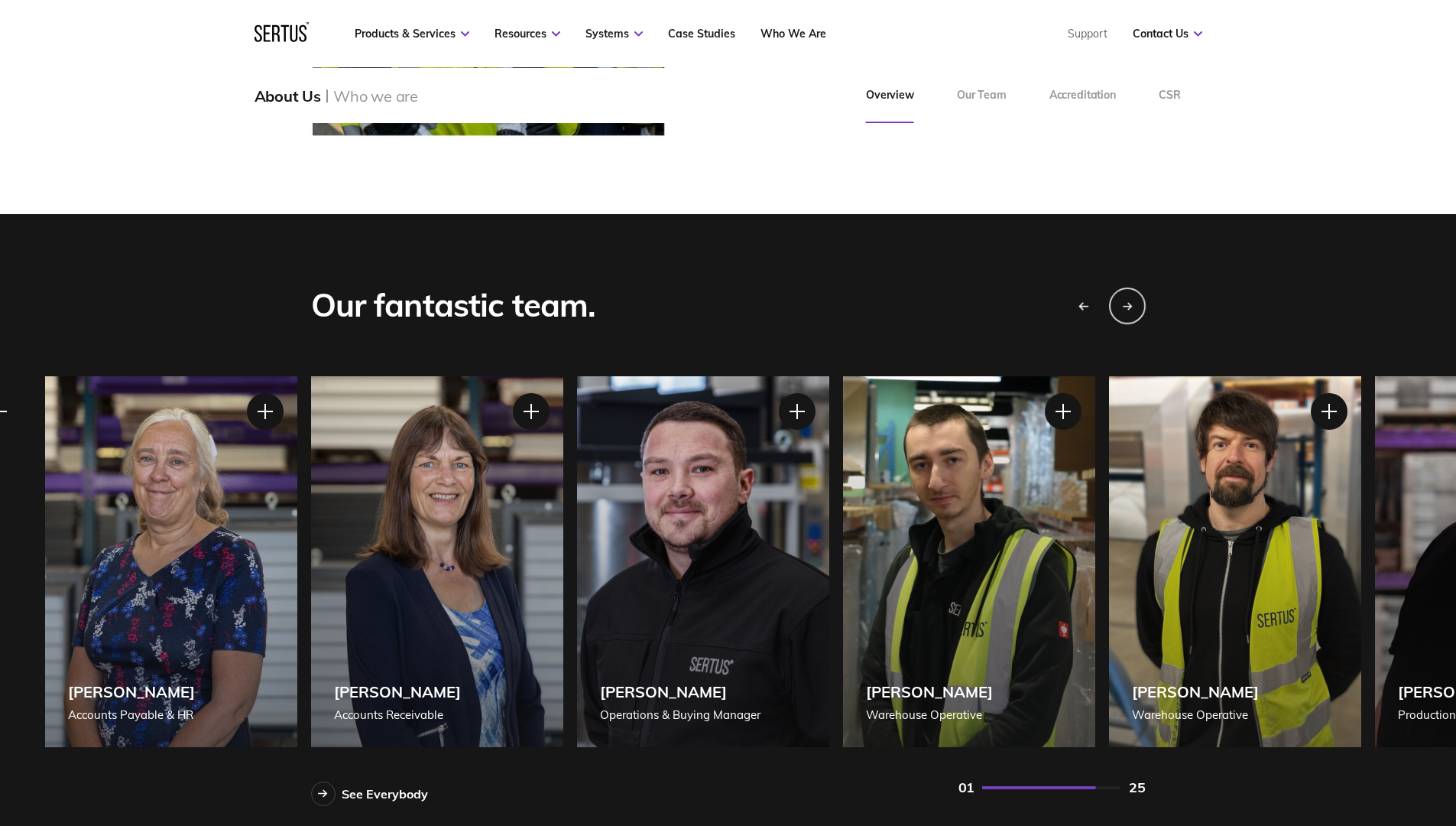
click at [1097, 303] on div "Previous slide" at bounding box center [1082, 304] width 38 height 38
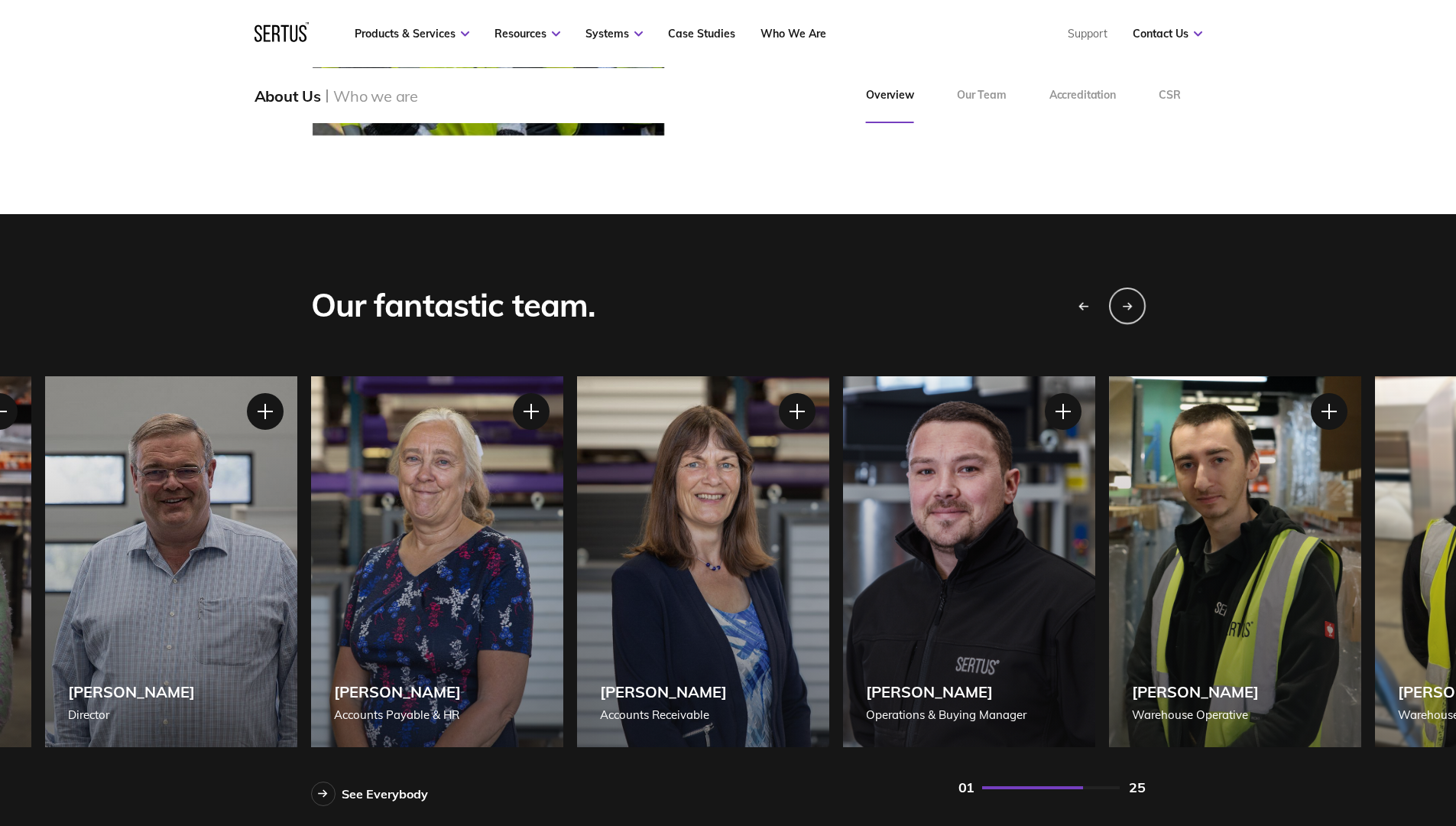
click at [1097, 303] on div "Previous slide" at bounding box center [1082, 304] width 38 height 38
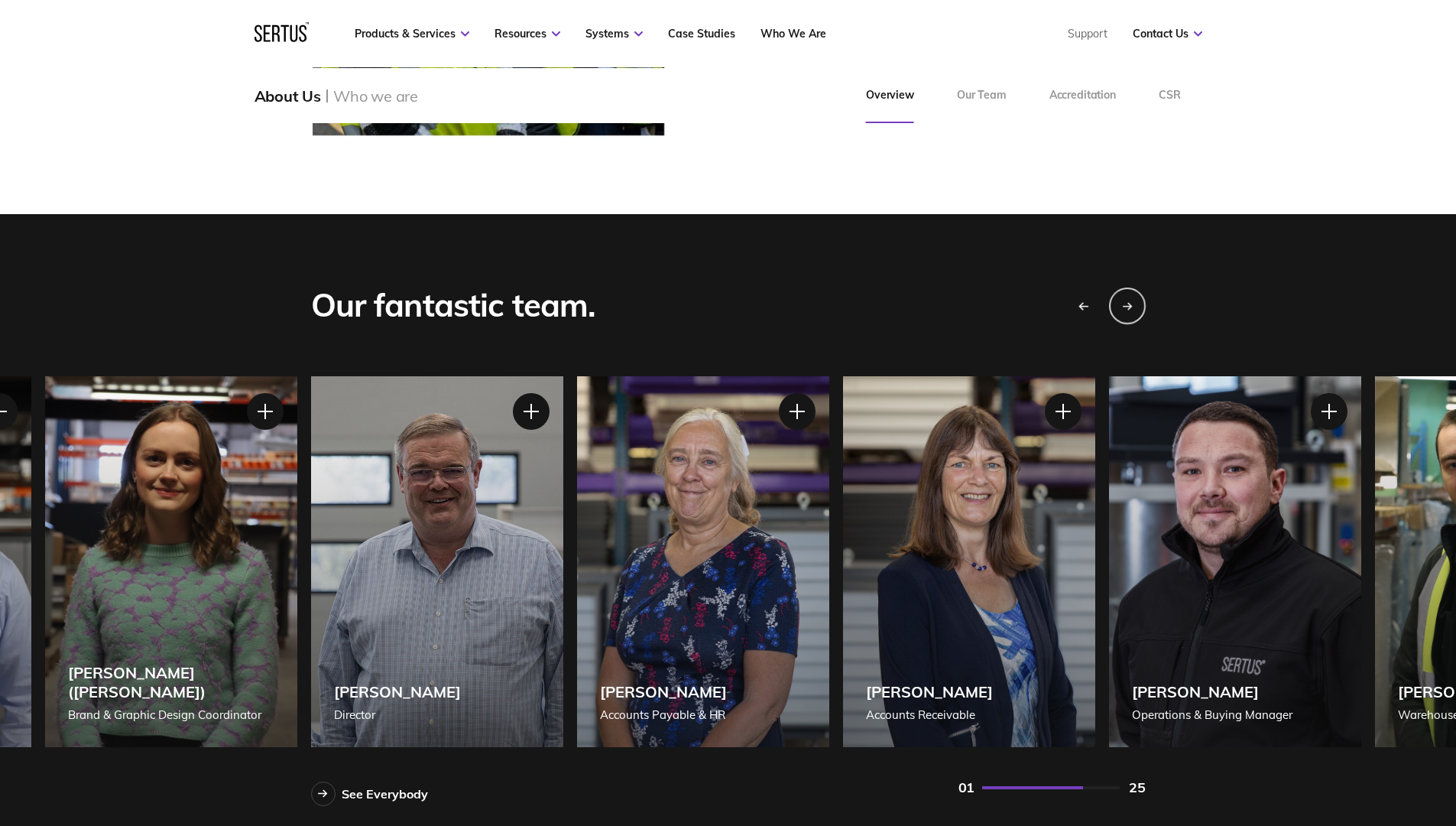
click at [1097, 303] on div "Previous slide" at bounding box center [1082, 304] width 38 height 38
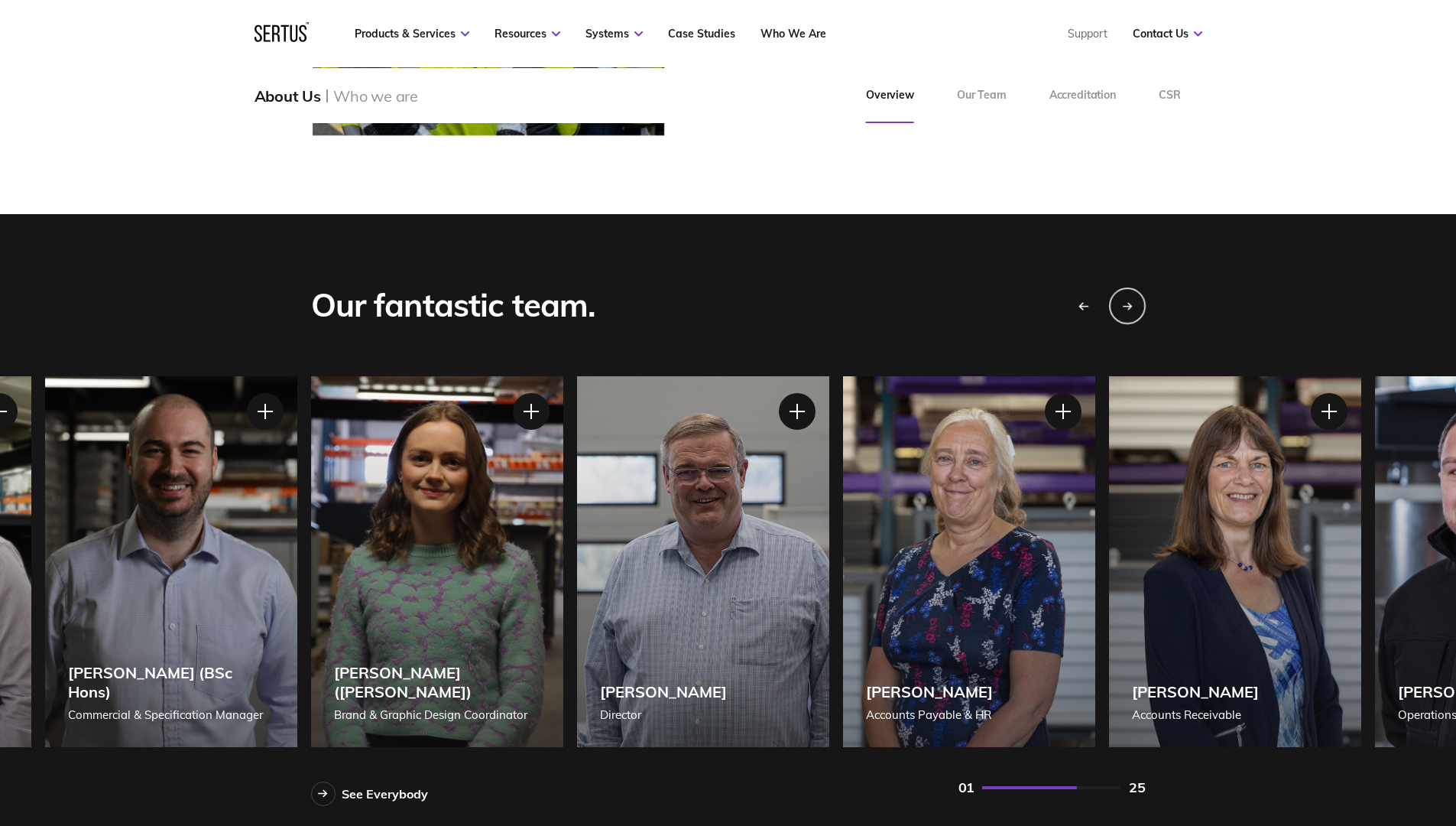
click at [1097, 303] on div "Previous slide" at bounding box center [1082, 304] width 38 height 38
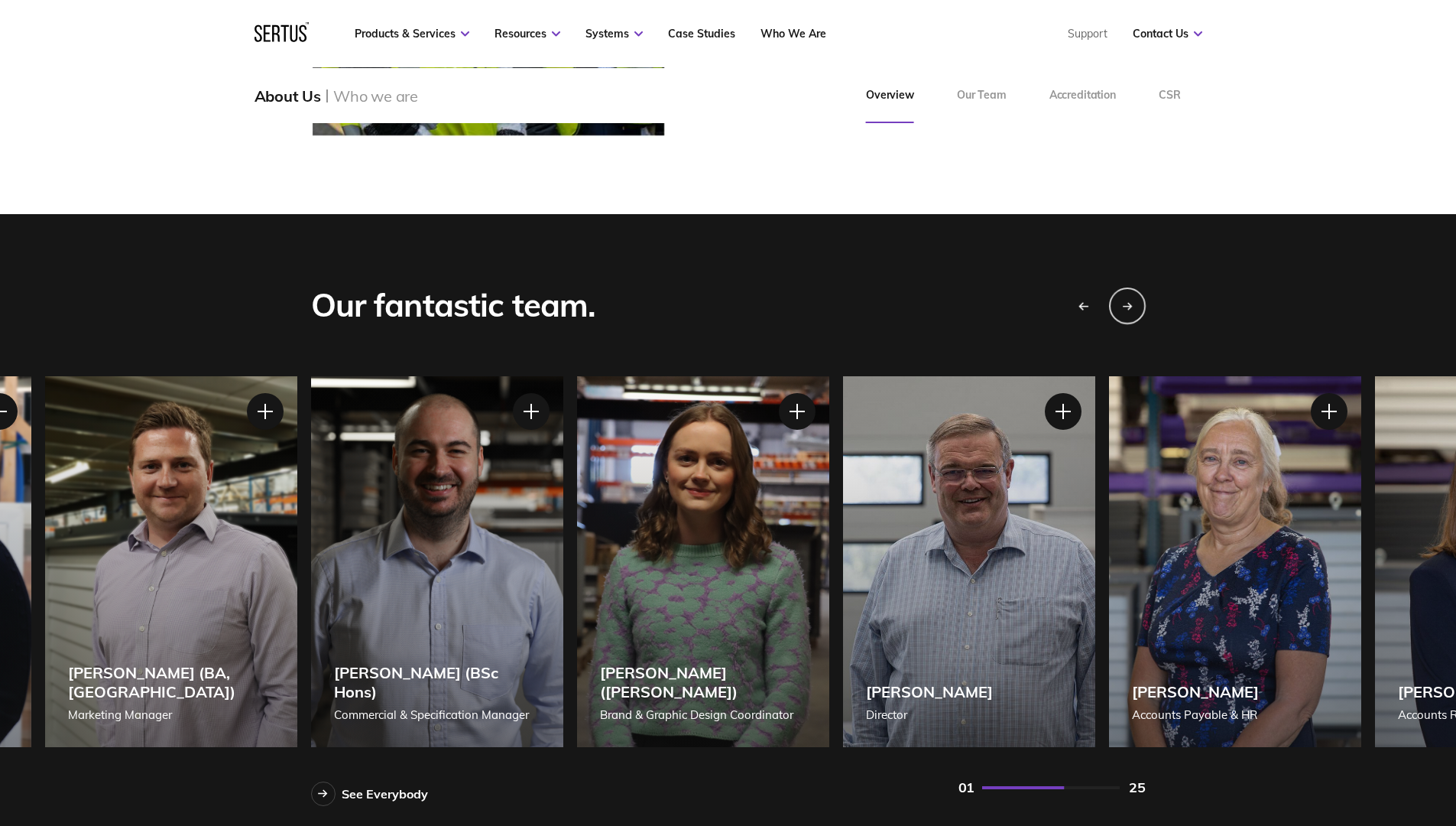
click at [1097, 303] on div "Previous slide" at bounding box center [1082, 304] width 38 height 38
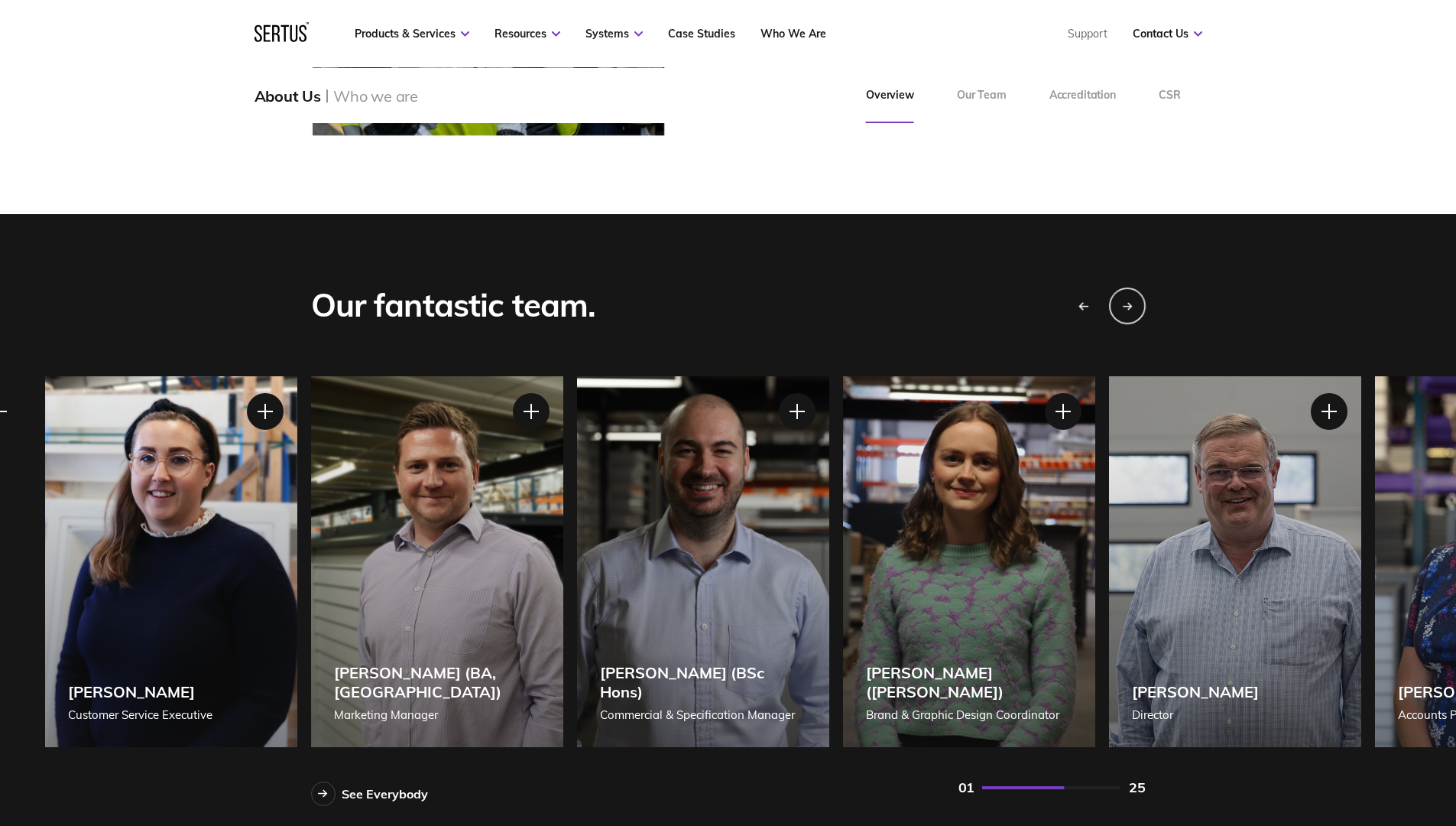
click at [1097, 303] on div "Previous slide" at bounding box center [1082, 304] width 38 height 38
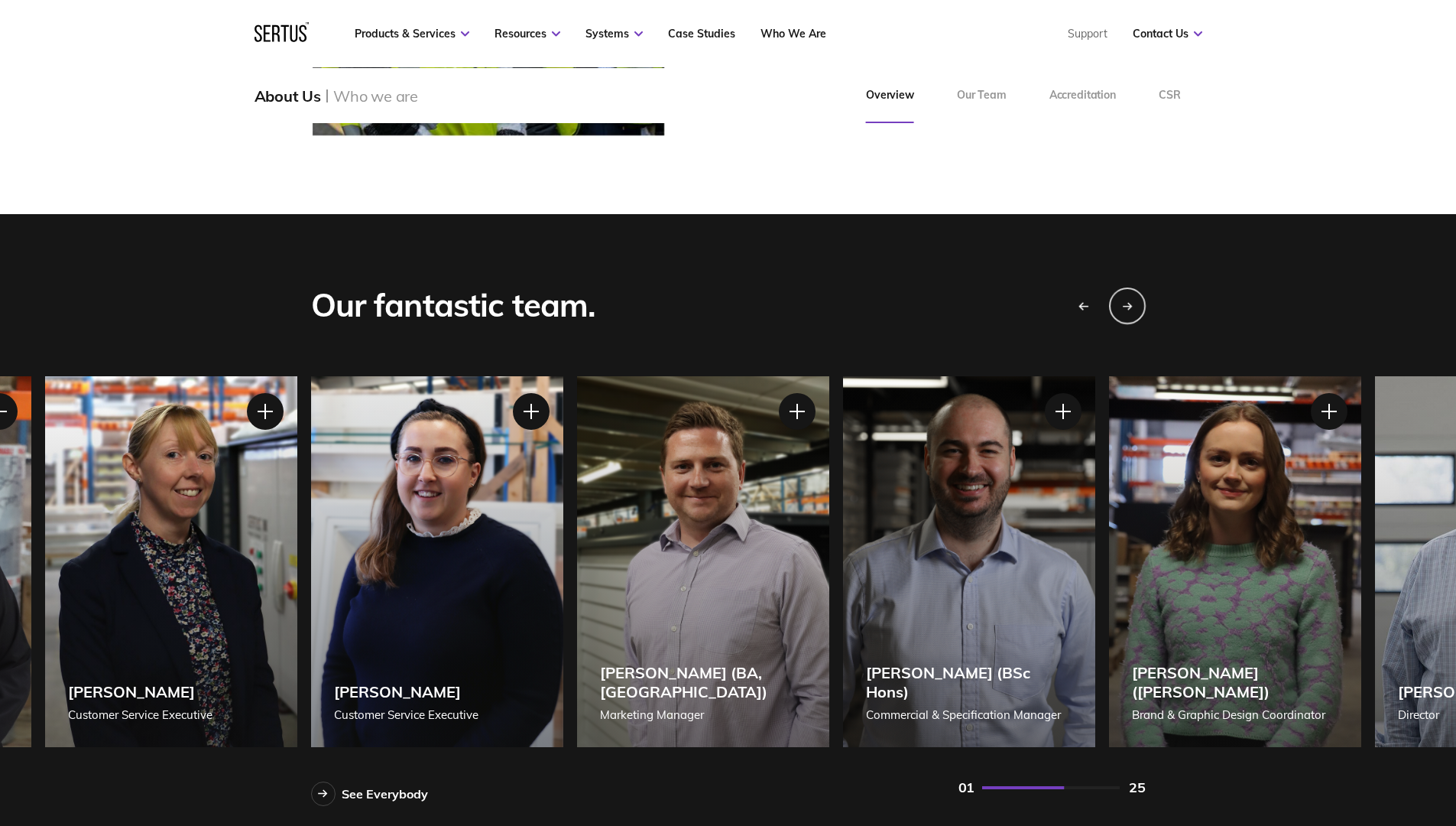
click at [1097, 303] on div "Previous slide" at bounding box center [1082, 304] width 38 height 38
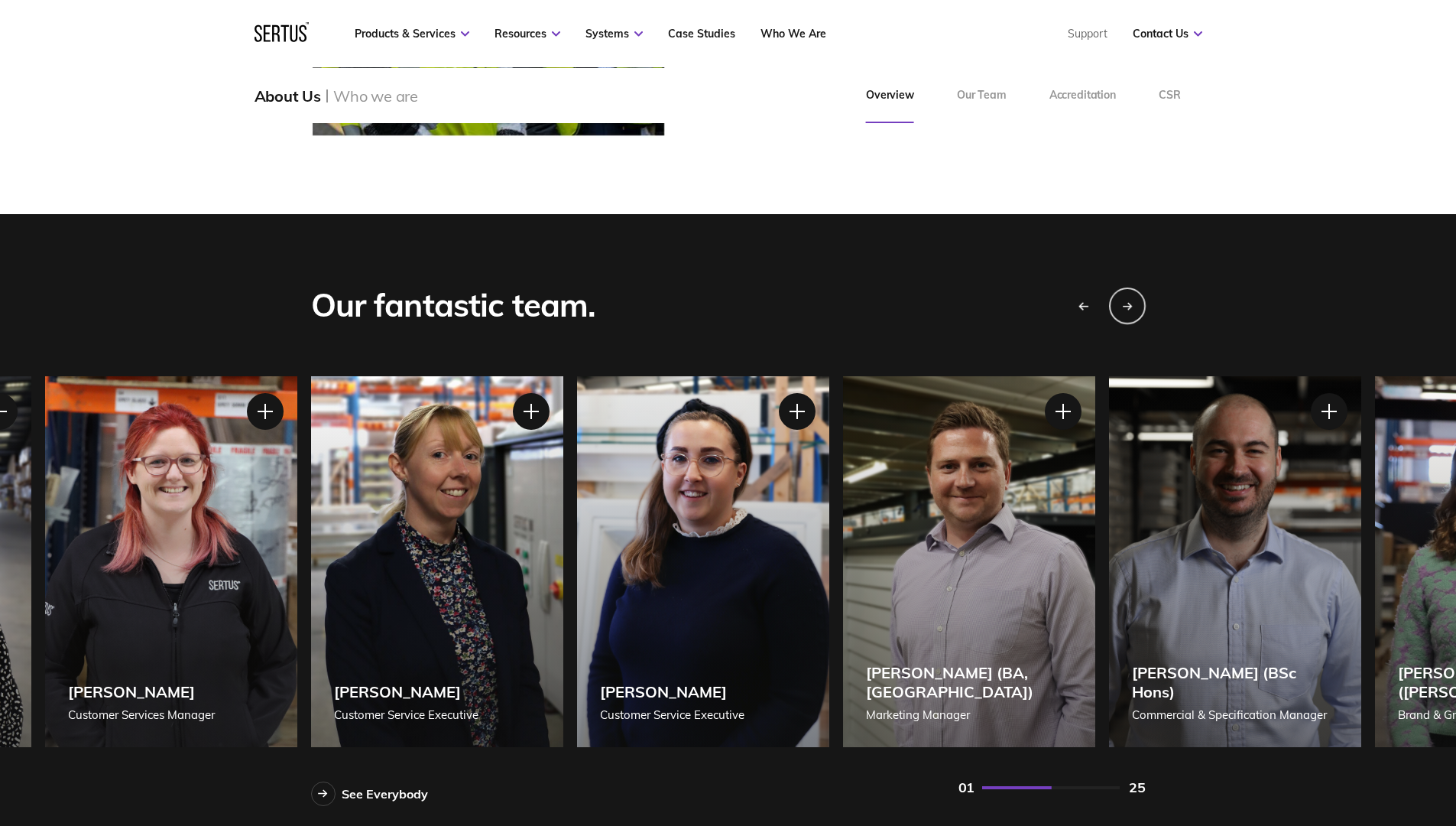
click at [1097, 303] on div "Previous slide" at bounding box center [1082, 304] width 38 height 38
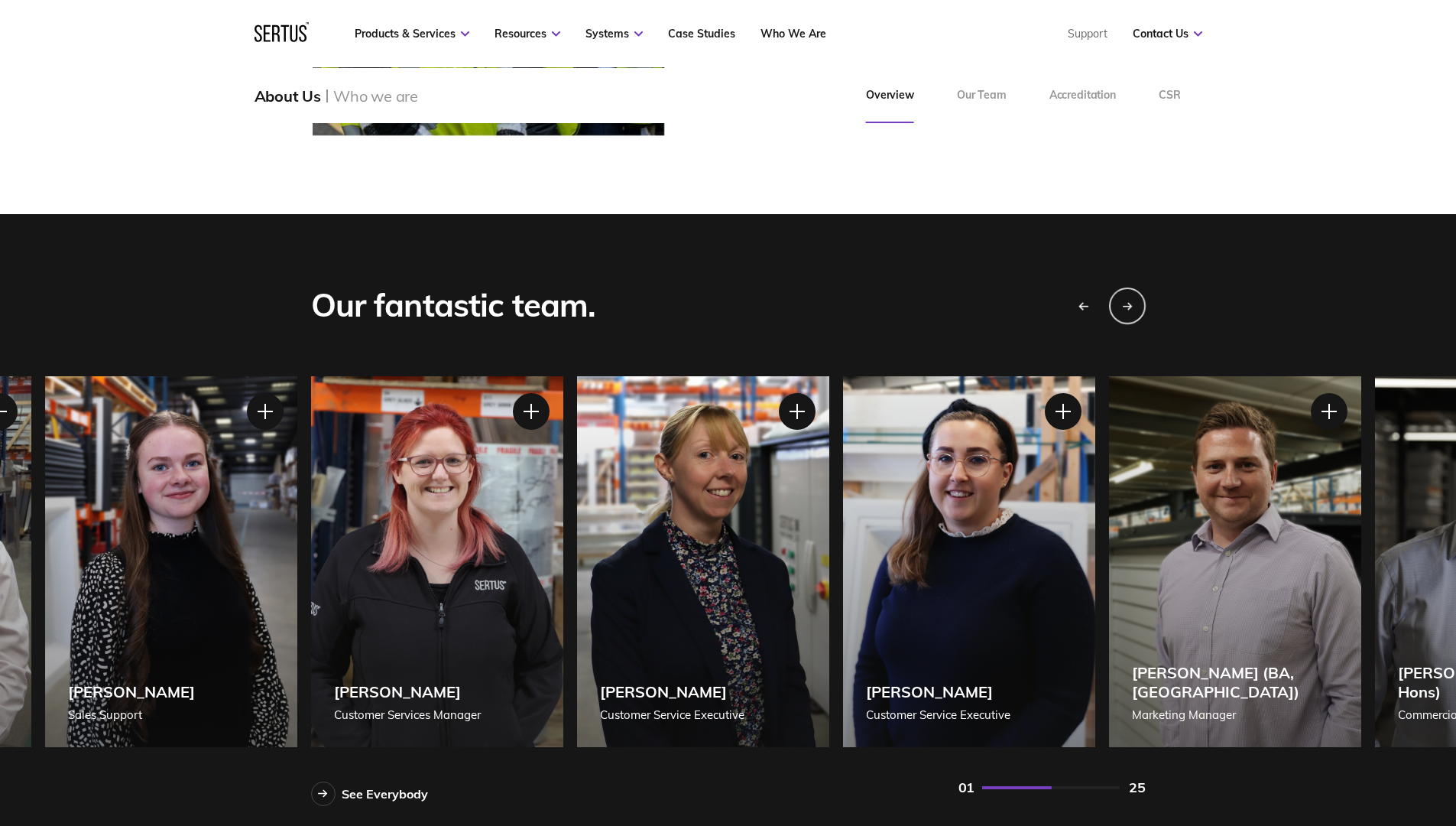
click at [1097, 303] on div "Previous slide" at bounding box center [1082, 304] width 38 height 38
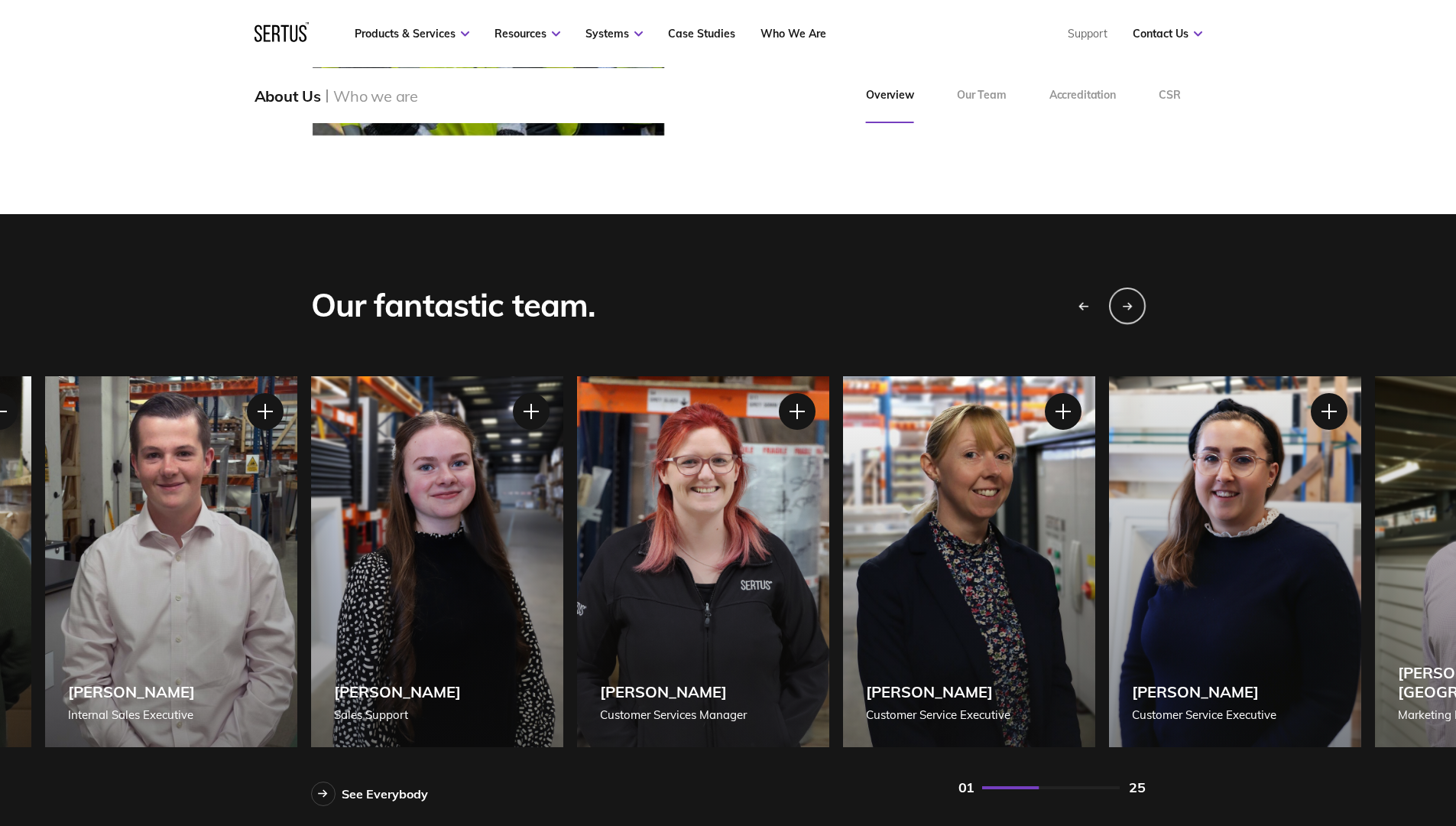
click at [1097, 303] on div "Previous slide" at bounding box center [1082, 304] width 38 height 38
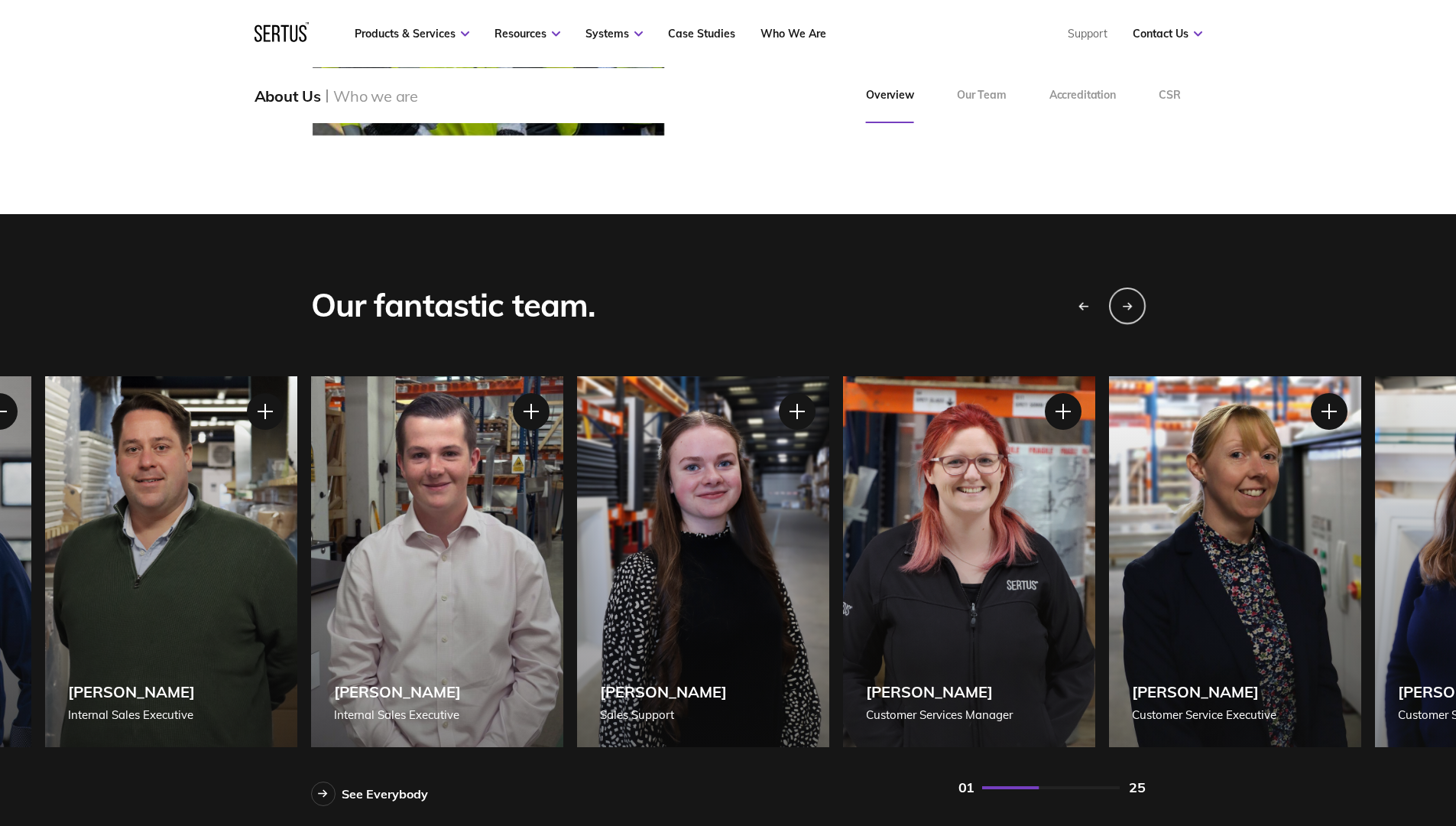
click at [1097, 303] on div "Previous slide" at bounding box center [1082, 304] width 38 height 38
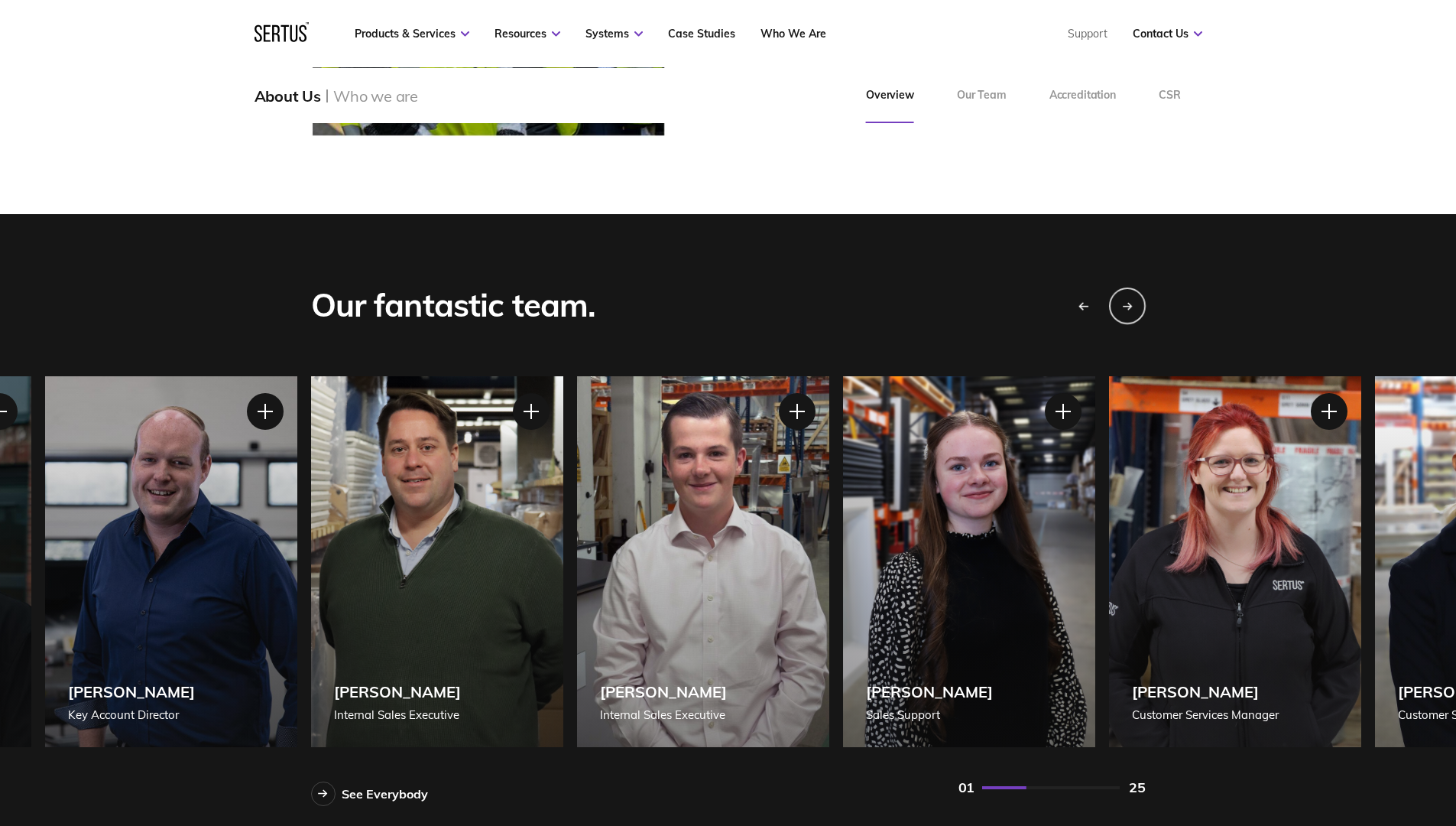
click at [1097, 303] on div "Previous slide" at bounding box center [1082, 304] width 38 height 38
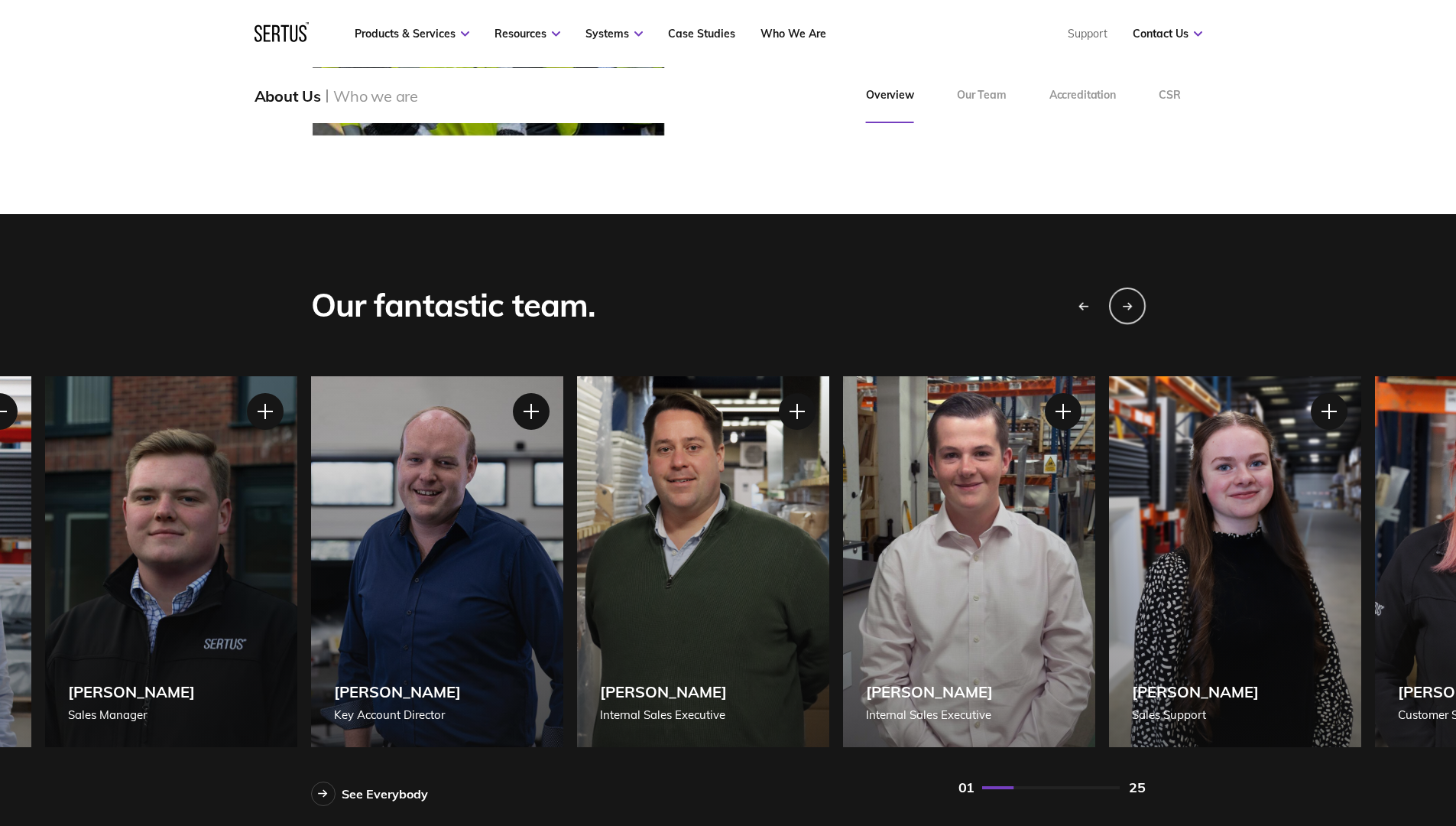
click at [1096, 302] on div "Previous slide" at bounding box center [1082, 304] width 38 height 38
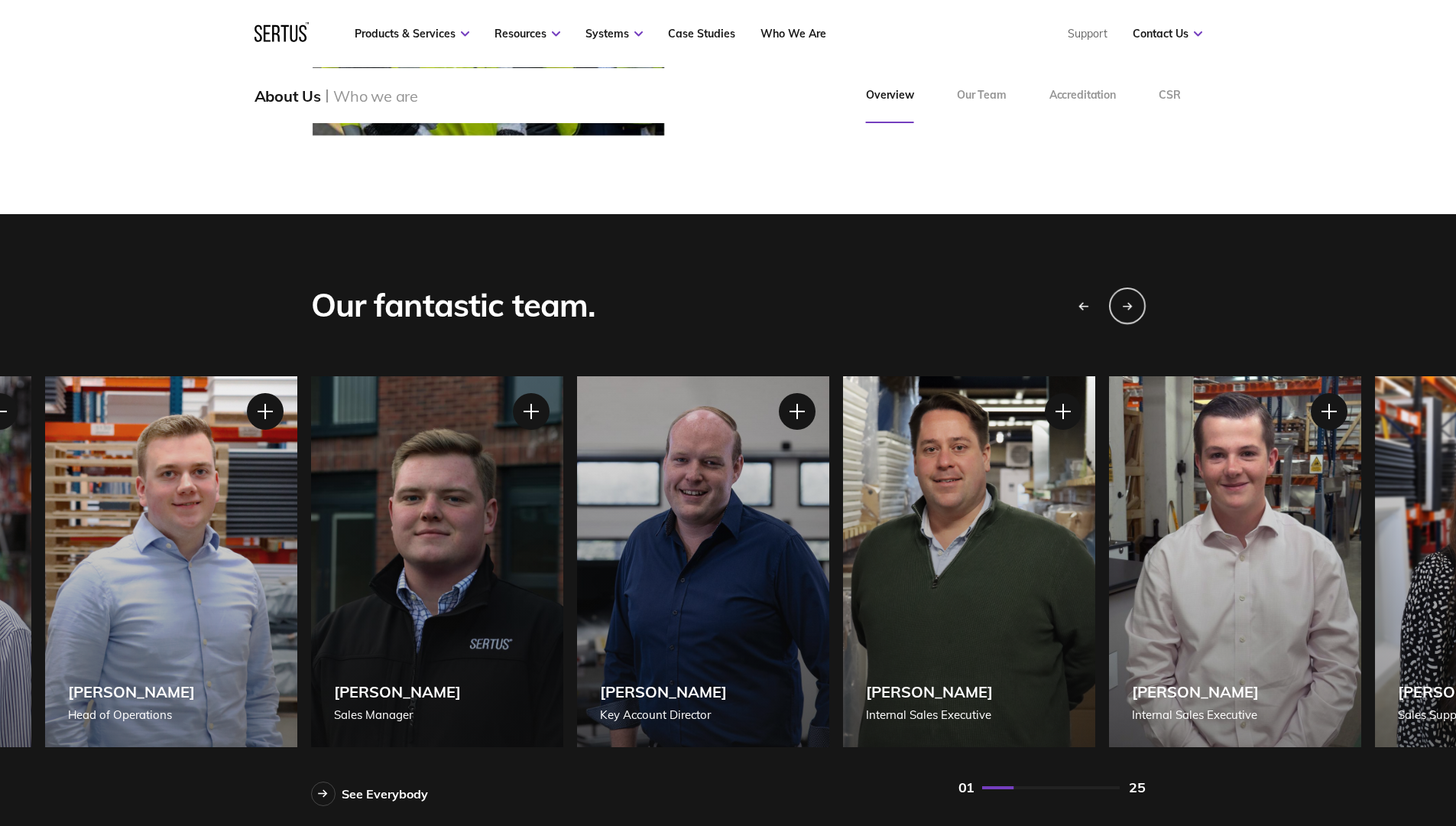
click at [1096, 302] on div "Previous slide" at bounding box center [1082, 304] width 38 height 38
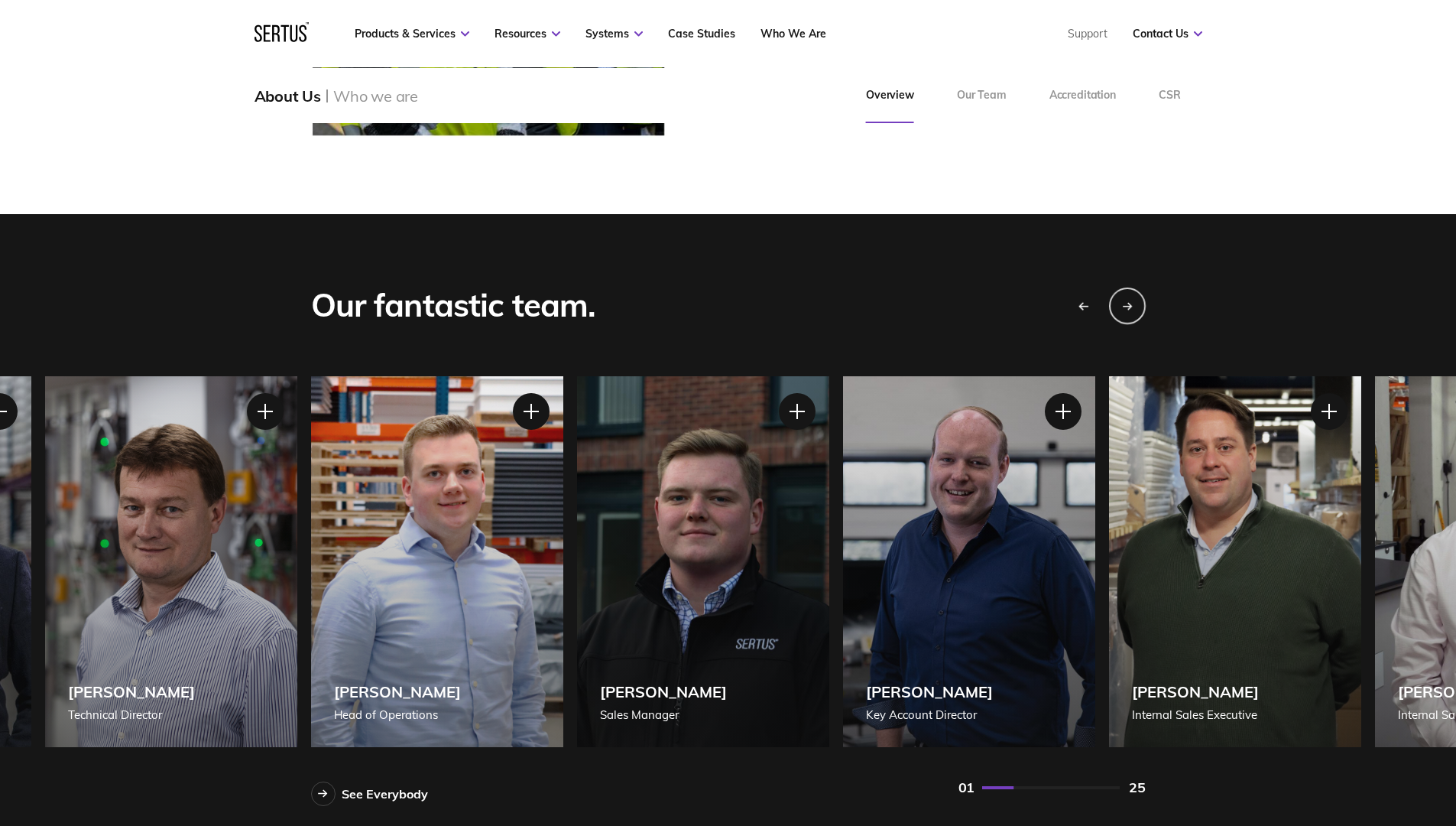
click at [1096, 302] on div "Previous slide" at bounding box center [1082, 304] width 38 height 38
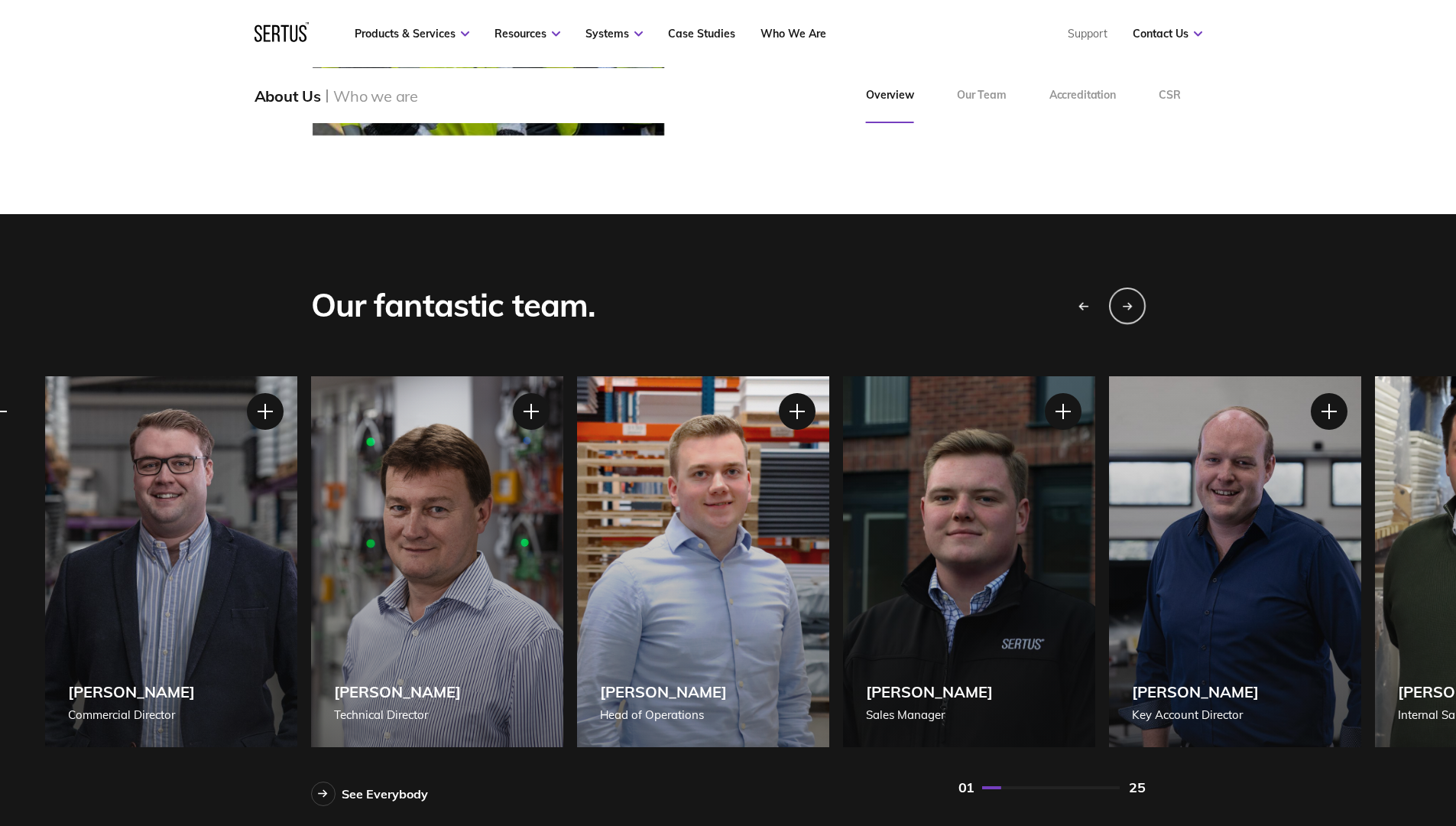
click at [1096, 302] on div "Previous slide" at bounding box center [1082, 304] width 38 height 38
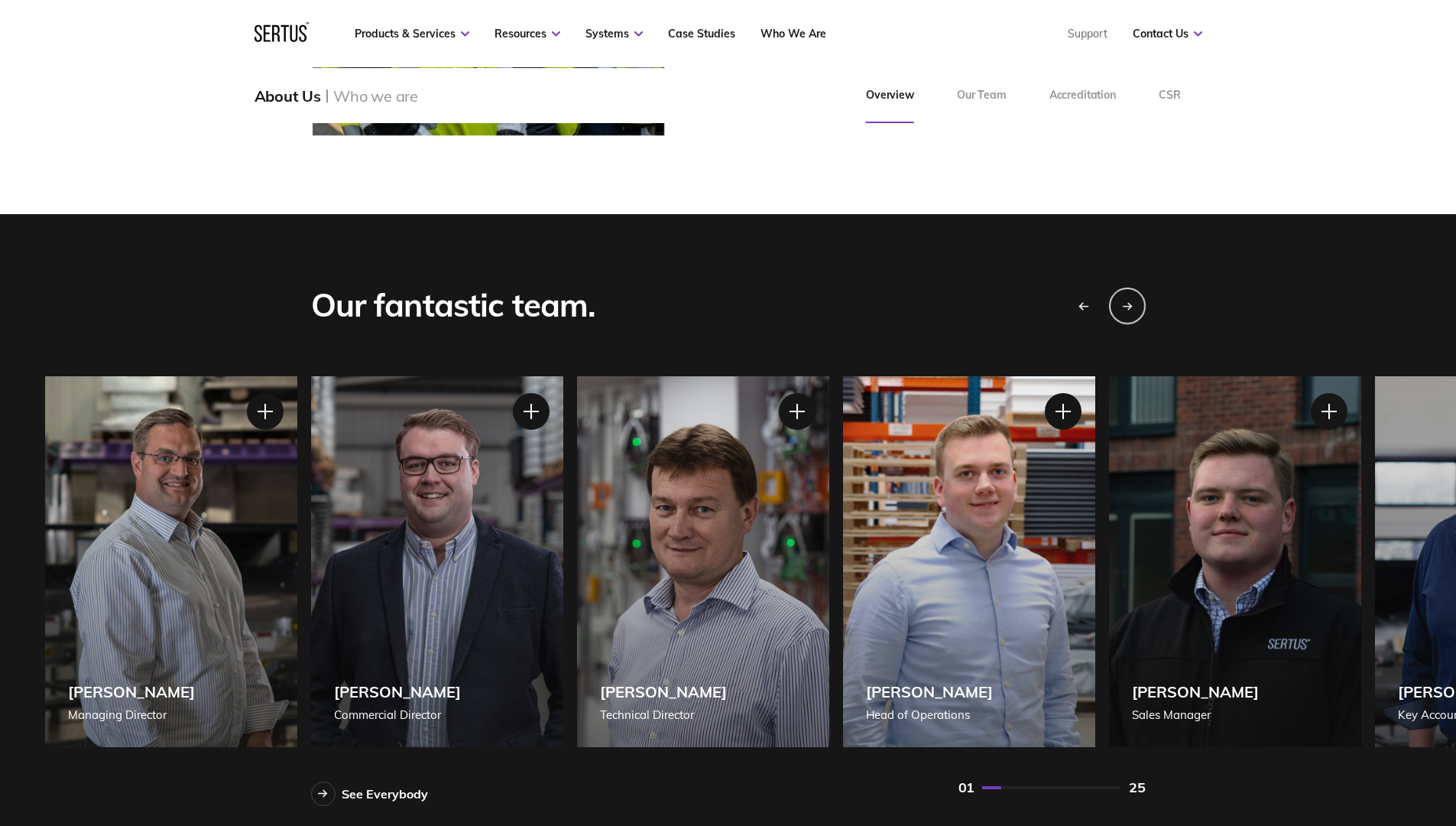
click at [1096, 302] on div "Previous slide" at bounding box center [1082, 304] width 38 height 38
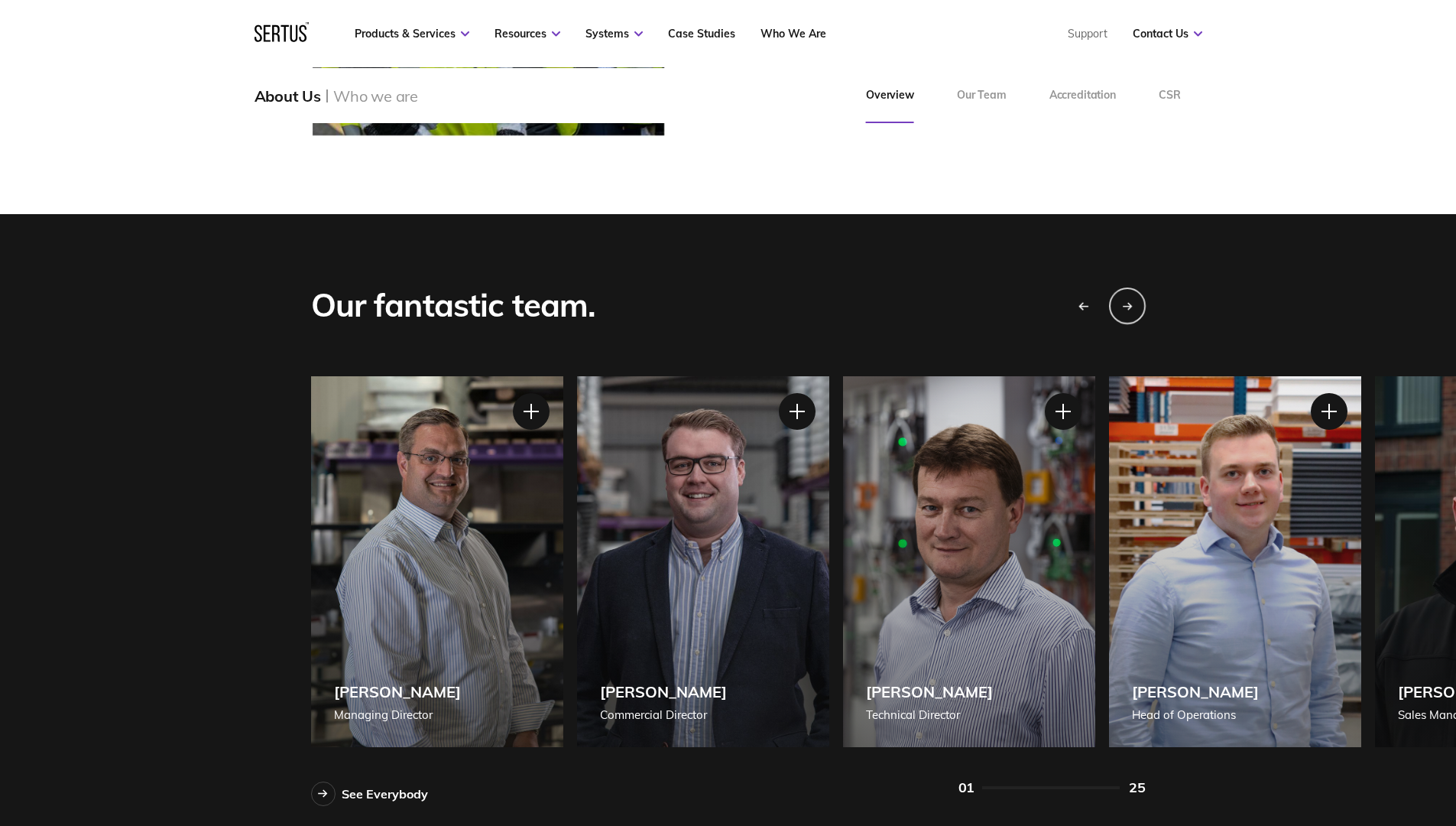
click at [1096, 302] on div "Previous slide" at bounding box center [1082, 304] width 38 height 38
click at [1095, 302] on div "Previous slide" at bounding box center [1082, 304] width 38 height 38
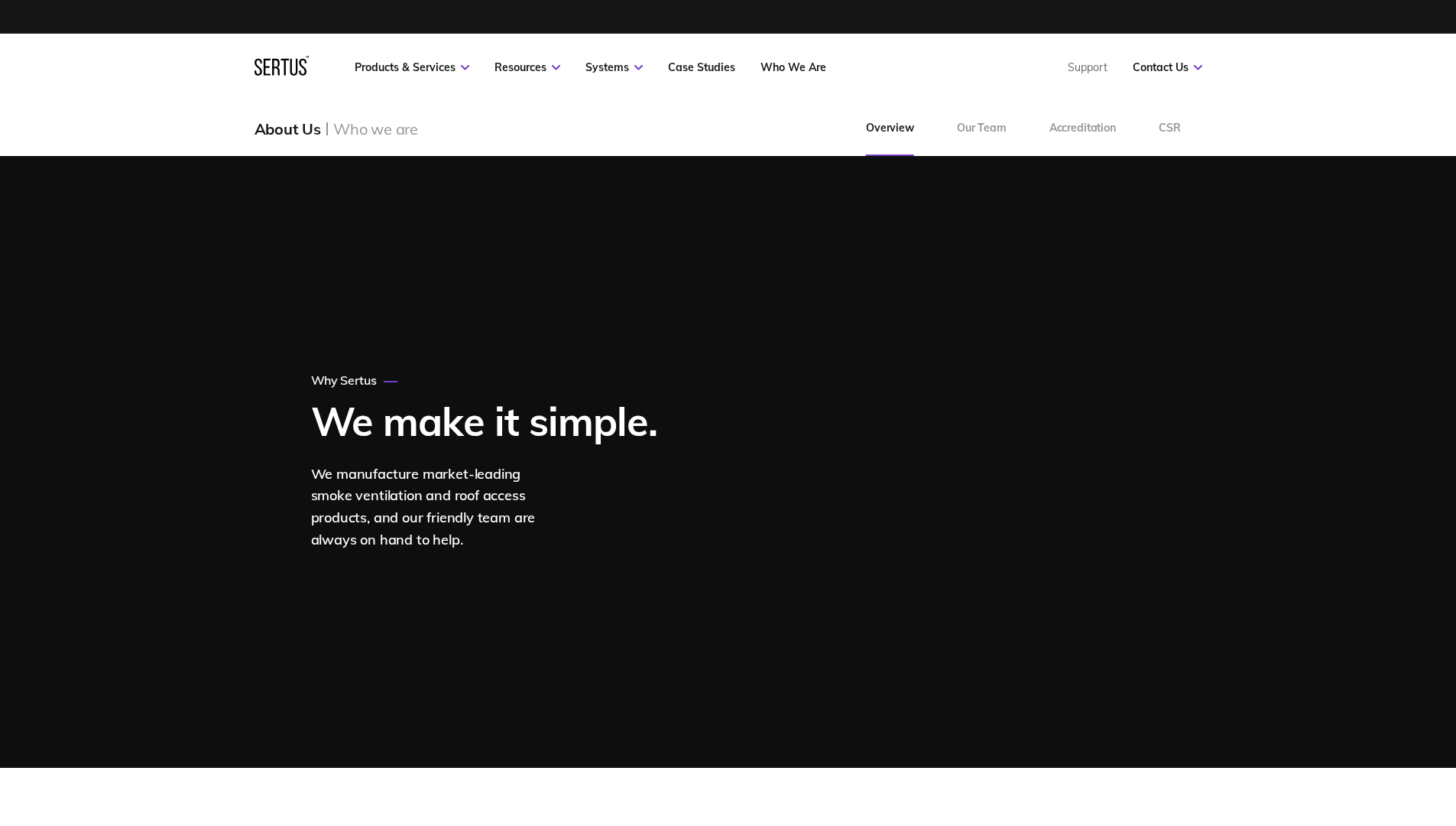
scroll to position [0, 0]
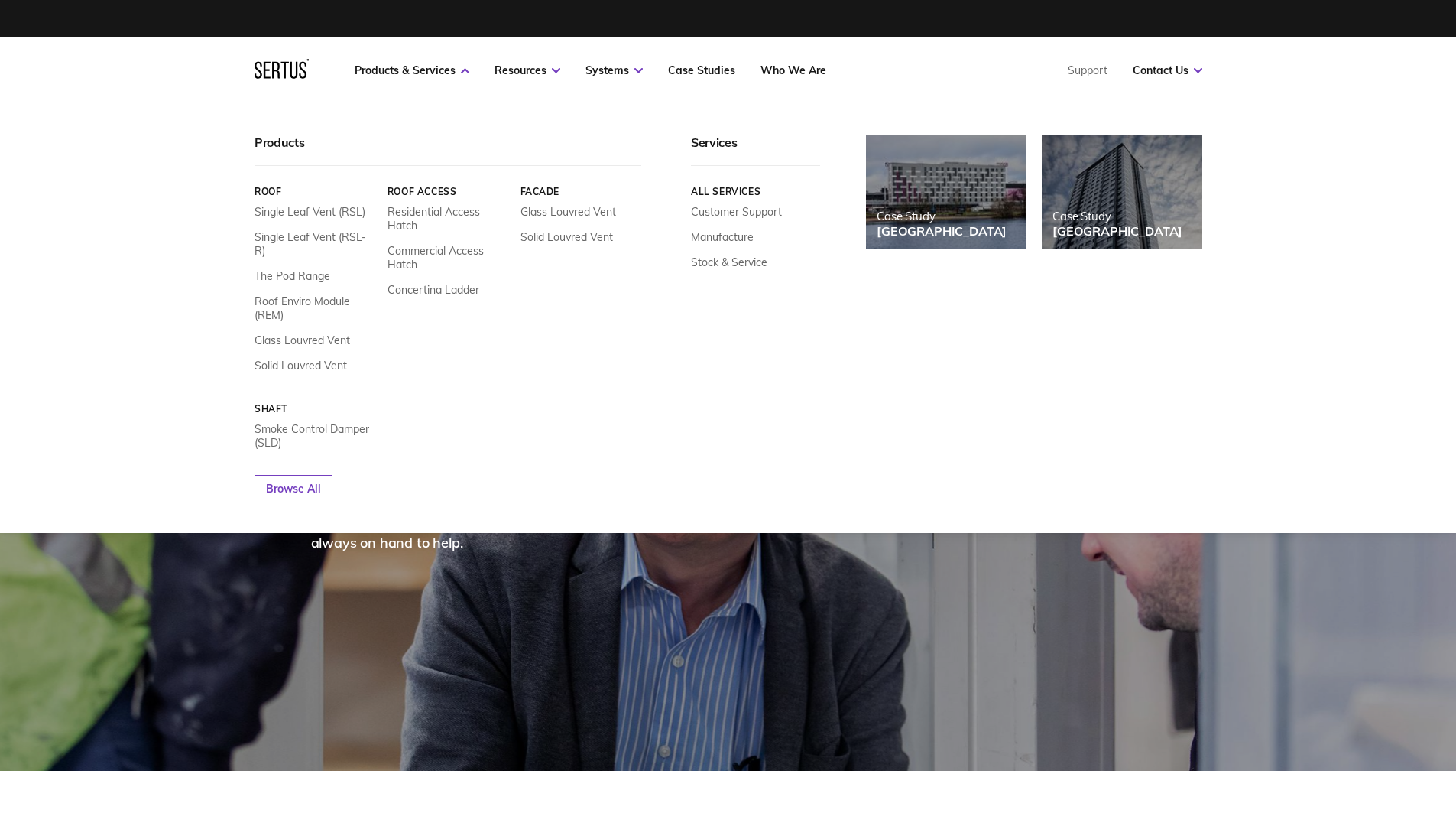
click at [969, 200] on img at bounding box center [945, 193] width 176 height 126
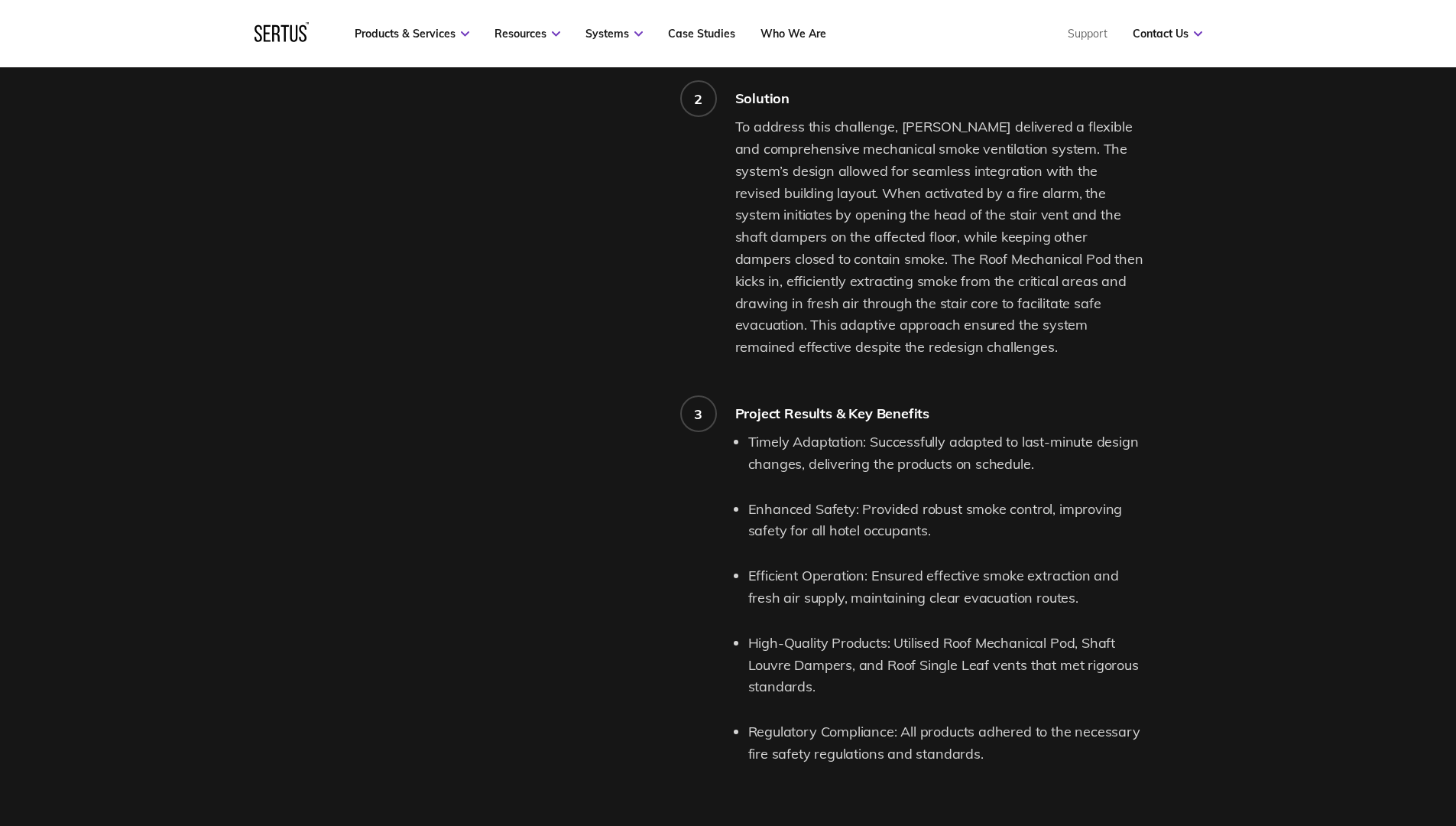
scroll to position [1989, 0]
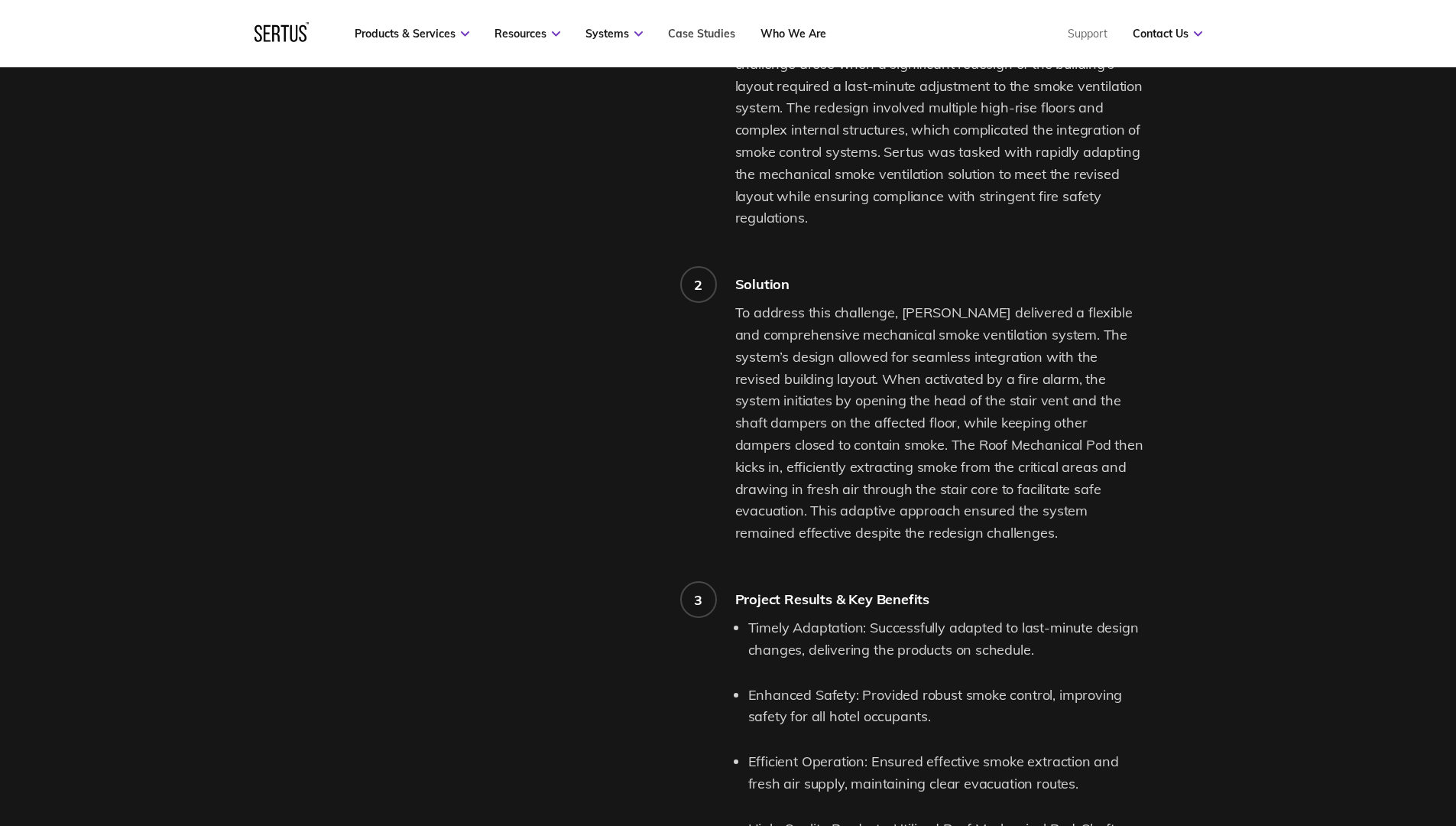
click at [678, 32] on link "Case Studies" at bounding box center [702, 34] width 67 height 14
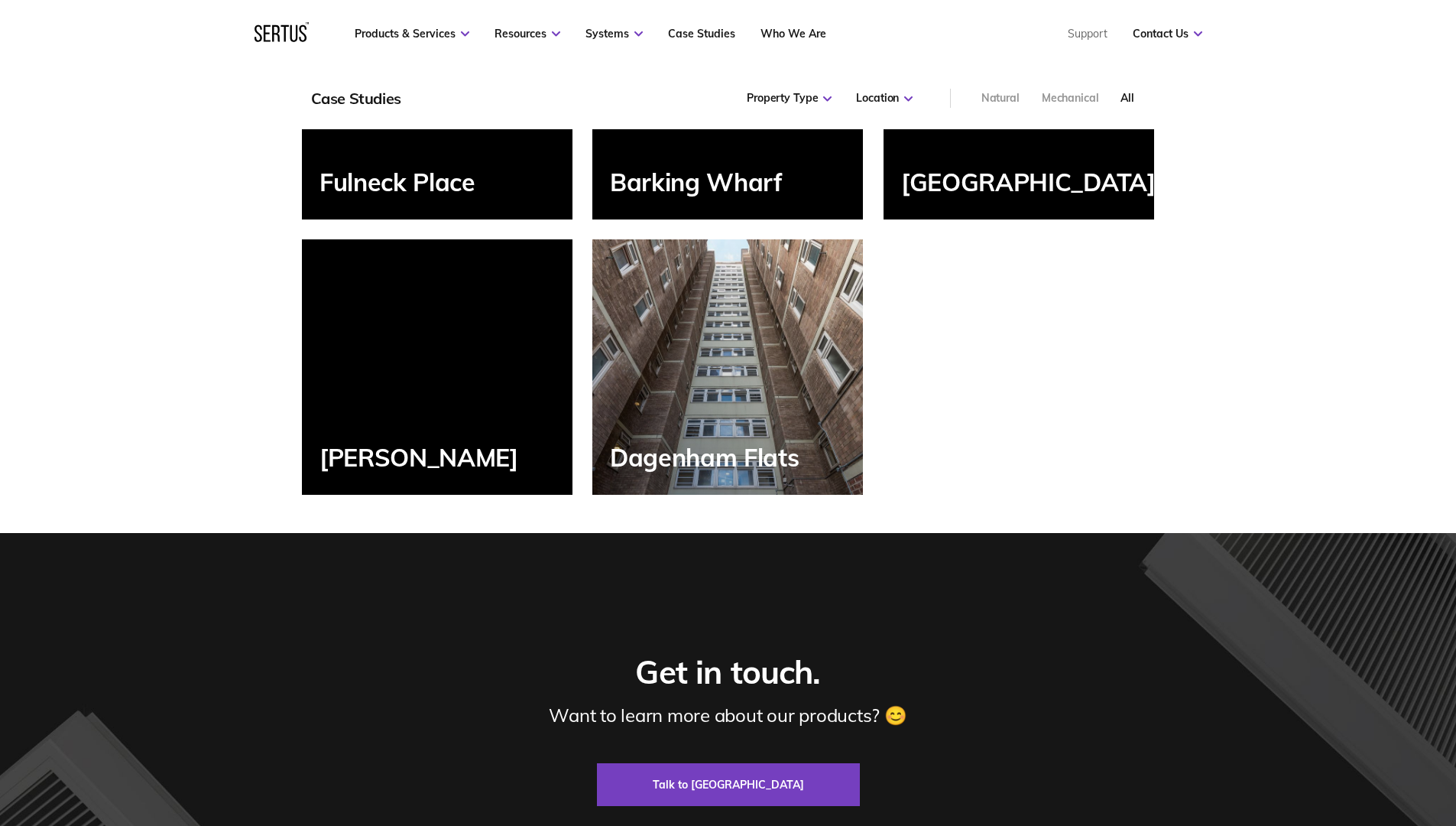
scroll to position [1989, 0]
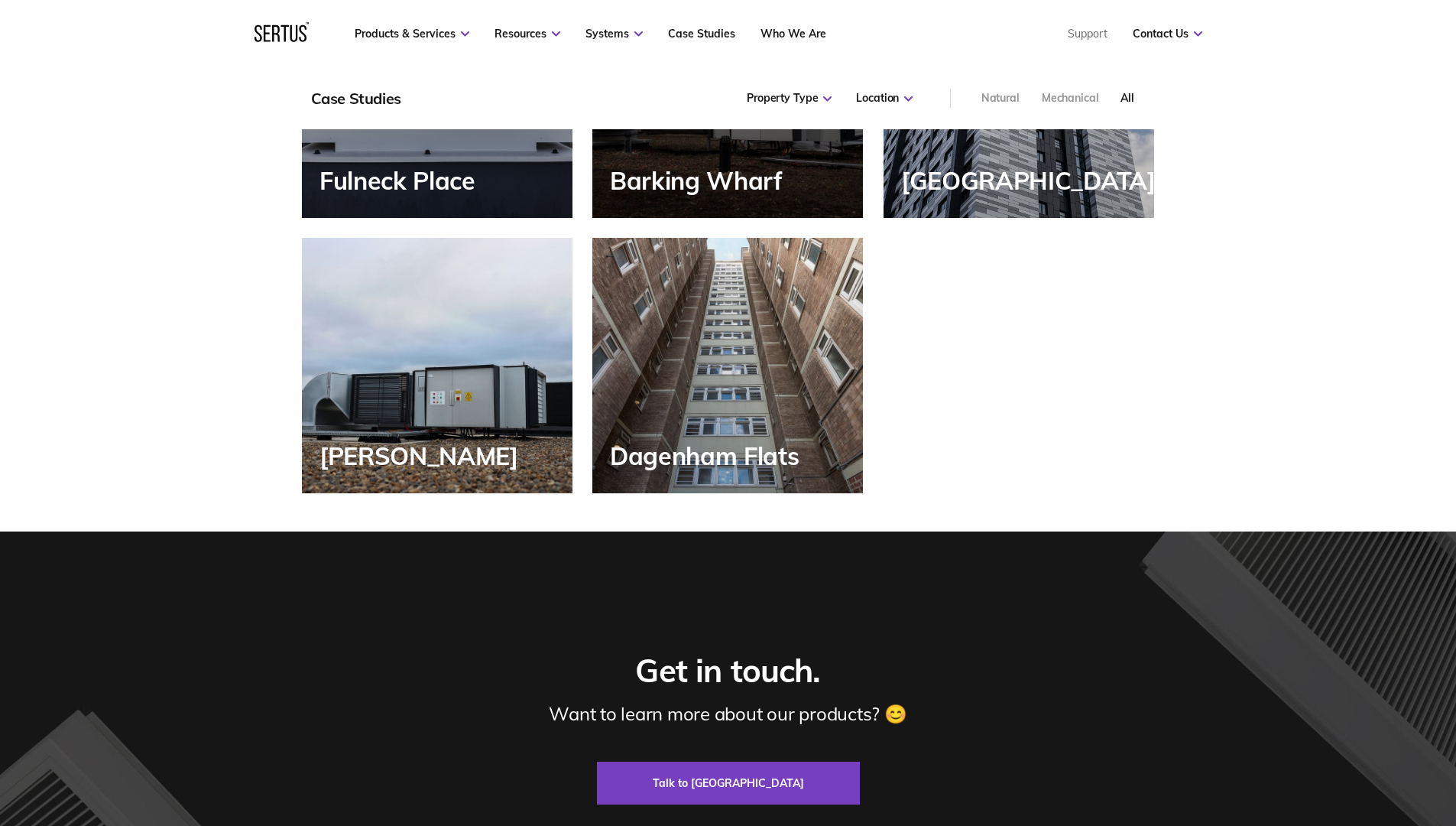
click at [1376, 78] on div "Case Studies Property Type All Public Commercial Hotel Student Accommodation Lo…" at bounding box center [728, 98] width 1456 height 62
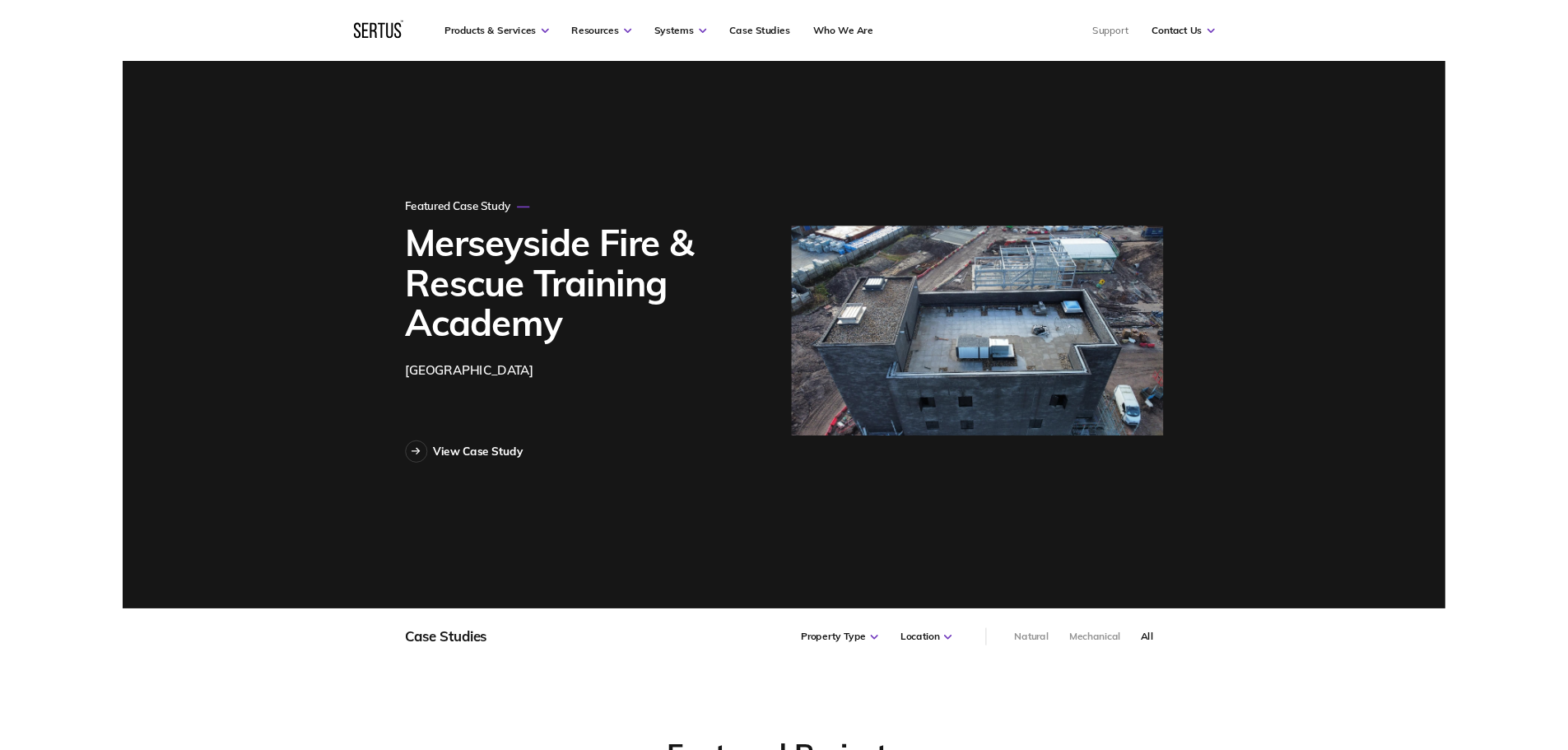
scroll to position [16, 0]
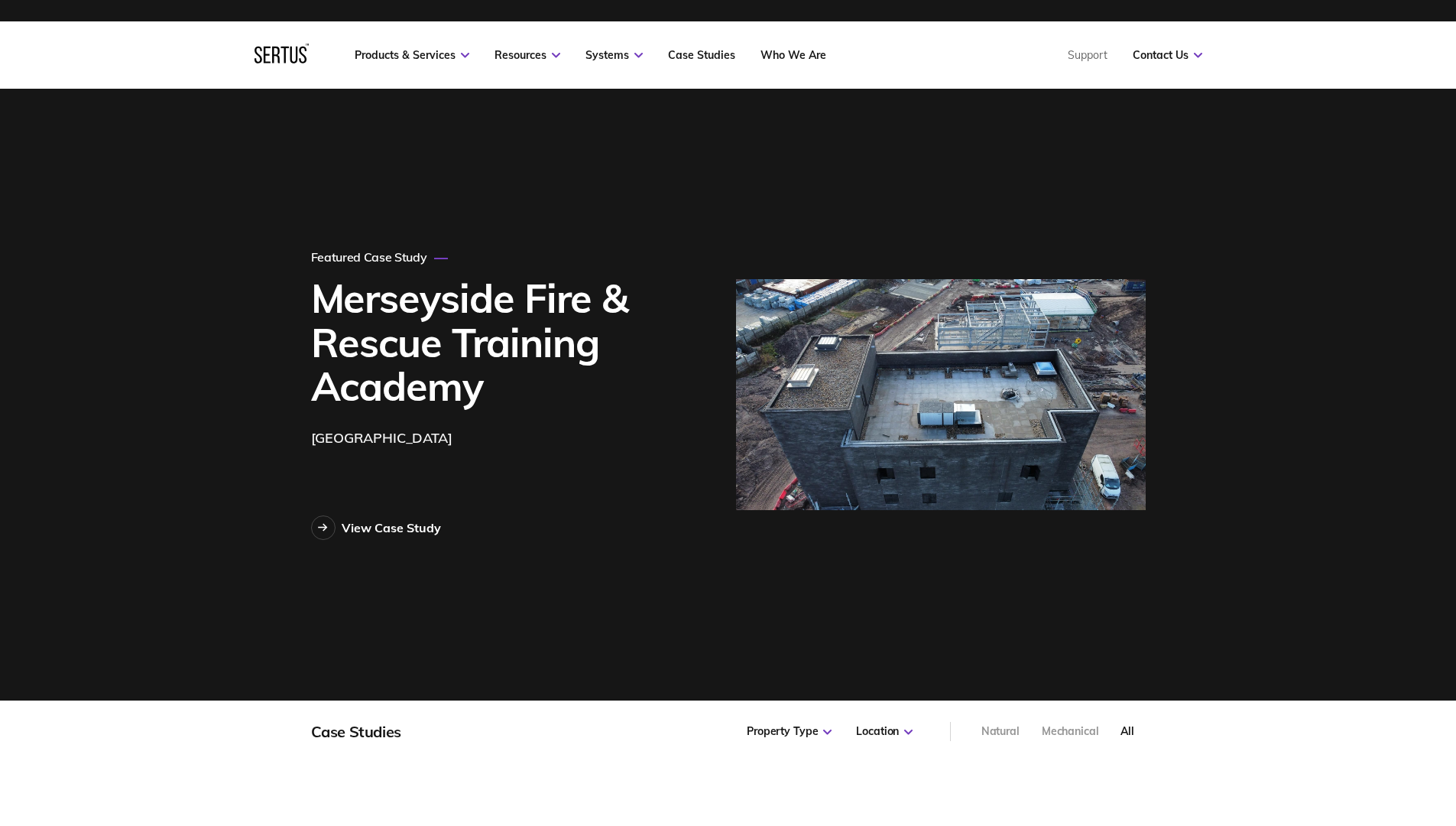
click at [1448, 17] on div at bounding box center [728, 3] width 1456 height 36
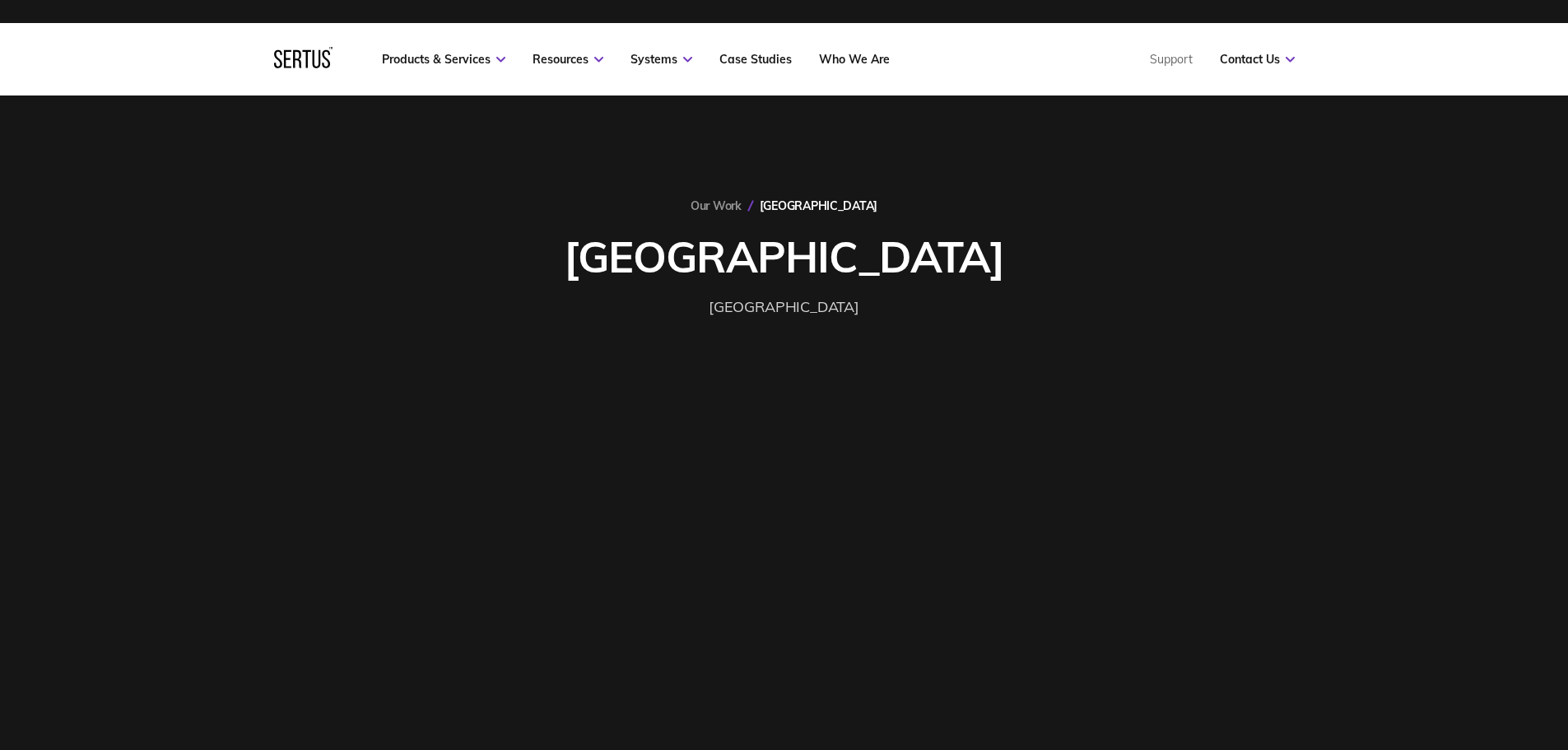
scroll to position [2142, 0]
